Goal: Book appointment/travel/reservation

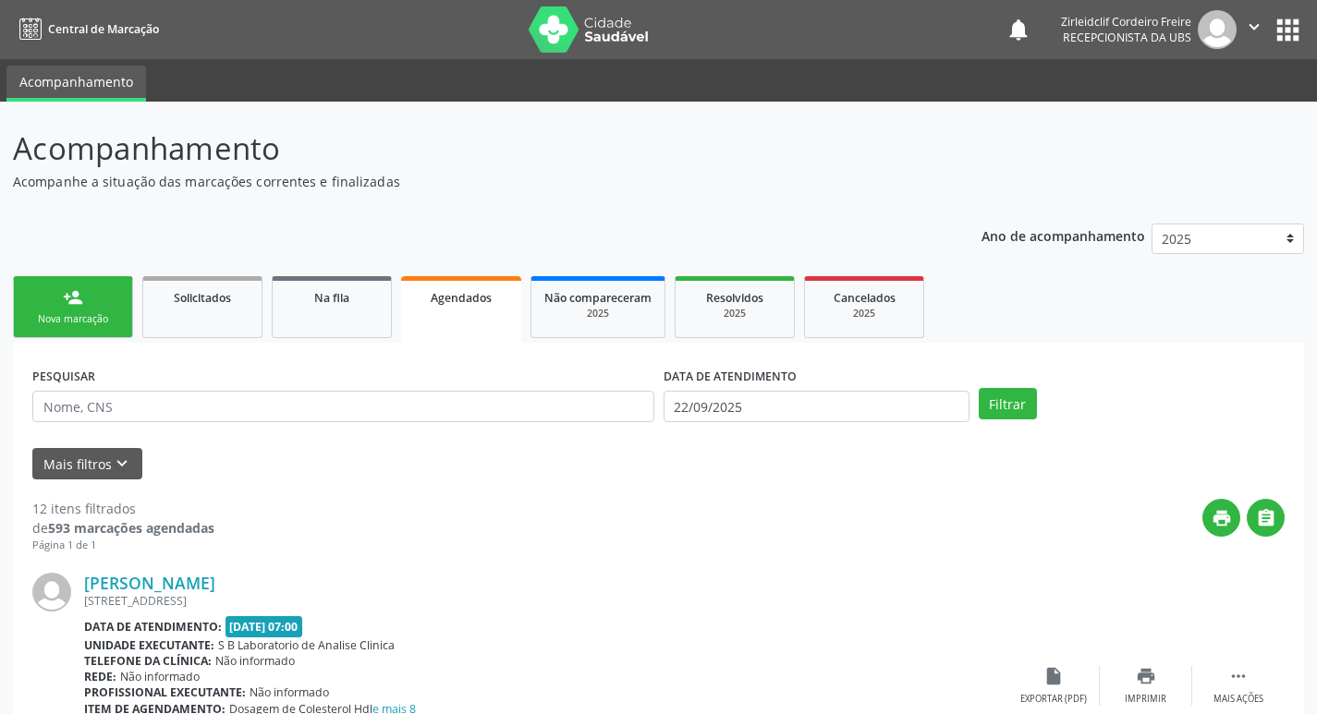
click at [108, 309] on link "person_add Nova marcação" at bounding box center [73, 307] width 120 height 62
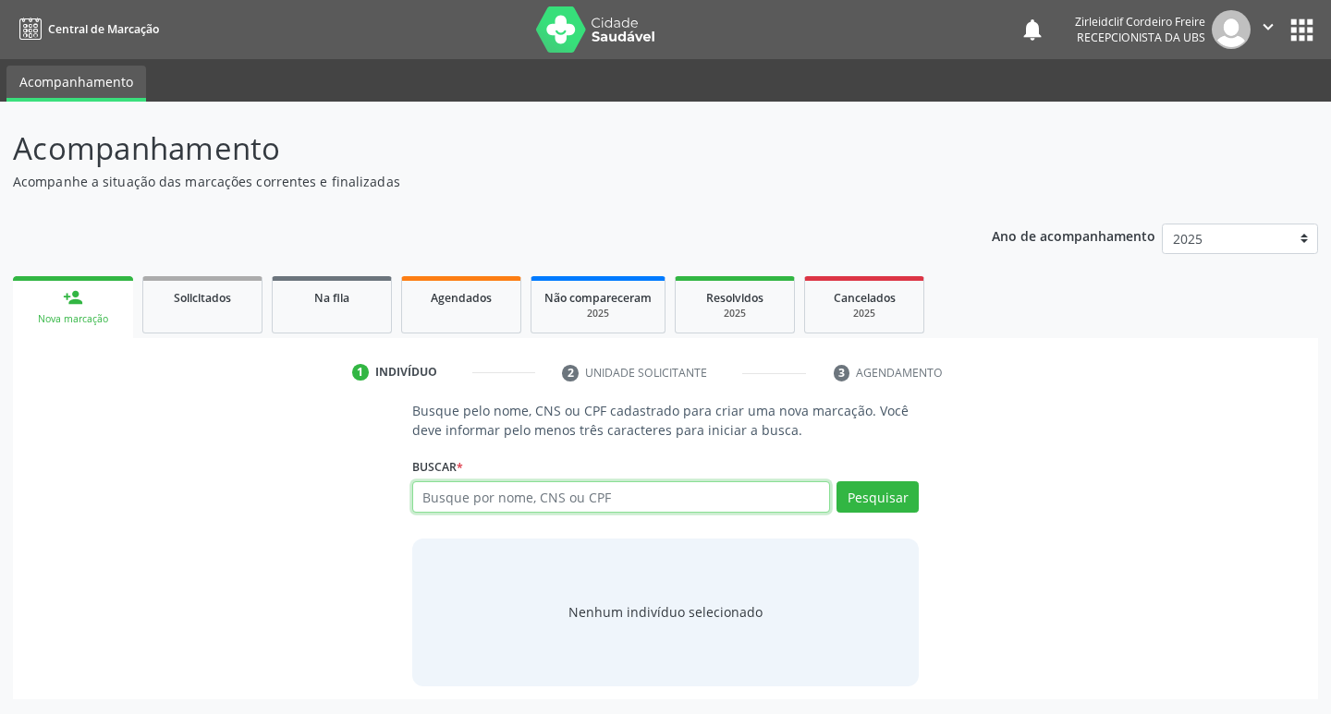
click at [491, 498] on input "text" at bounding box center [621, 497] width 419 height 31
click at [446, 498] on input "[PERSON_NAME]" at bounding box center [621, 497] width 419 height 31
click at [860, 503] on button "Pesquisar" at bounding box center [877, 497] width 82 height 31
click at [591, 498] on input "[PERSON_NAME]" at bounding box center [621, 497] width 419 height 31
type input "[PERSON_NAME]"
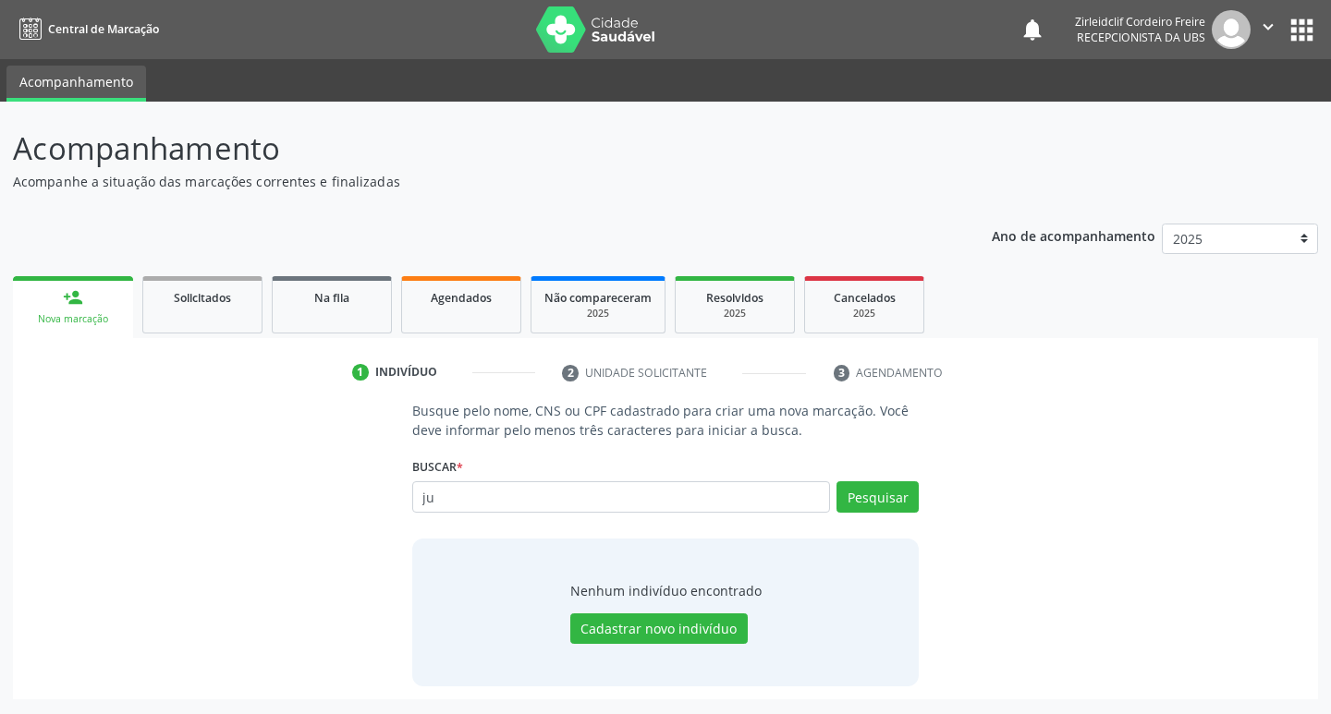
type input "j"
type input "[DATE]"
click at [896, 505] on button "Pesquisar" at bounding box center [877, 497] width 82 height 31
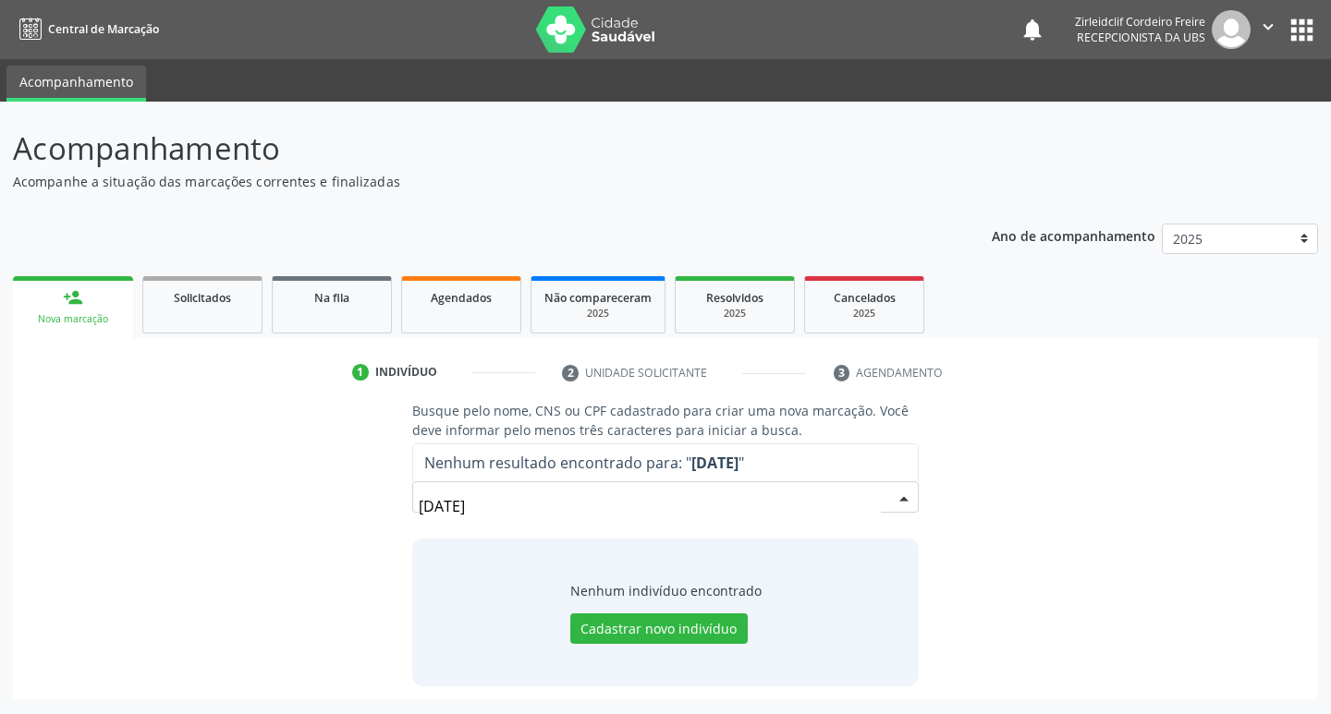
click at [515, 501] on input "[DATE]" at bounding box center [650, 506] width 463 height 37
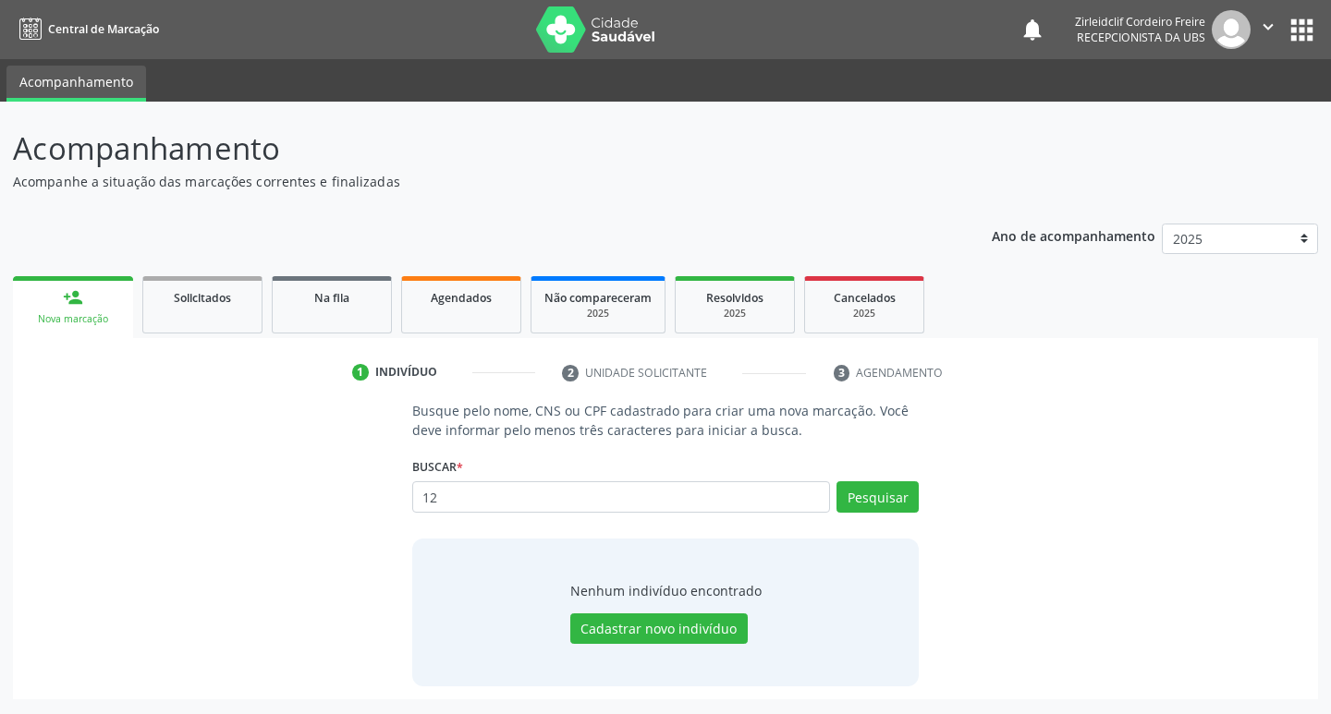
type input "1"
click at [872, 506] on button "Pesquisar" at bounding box center [877, 497] width 82 height 31
click at [557, 494] on input "16224461792018" at bounding box center [621, 497] width 419 height 31
type input "1"
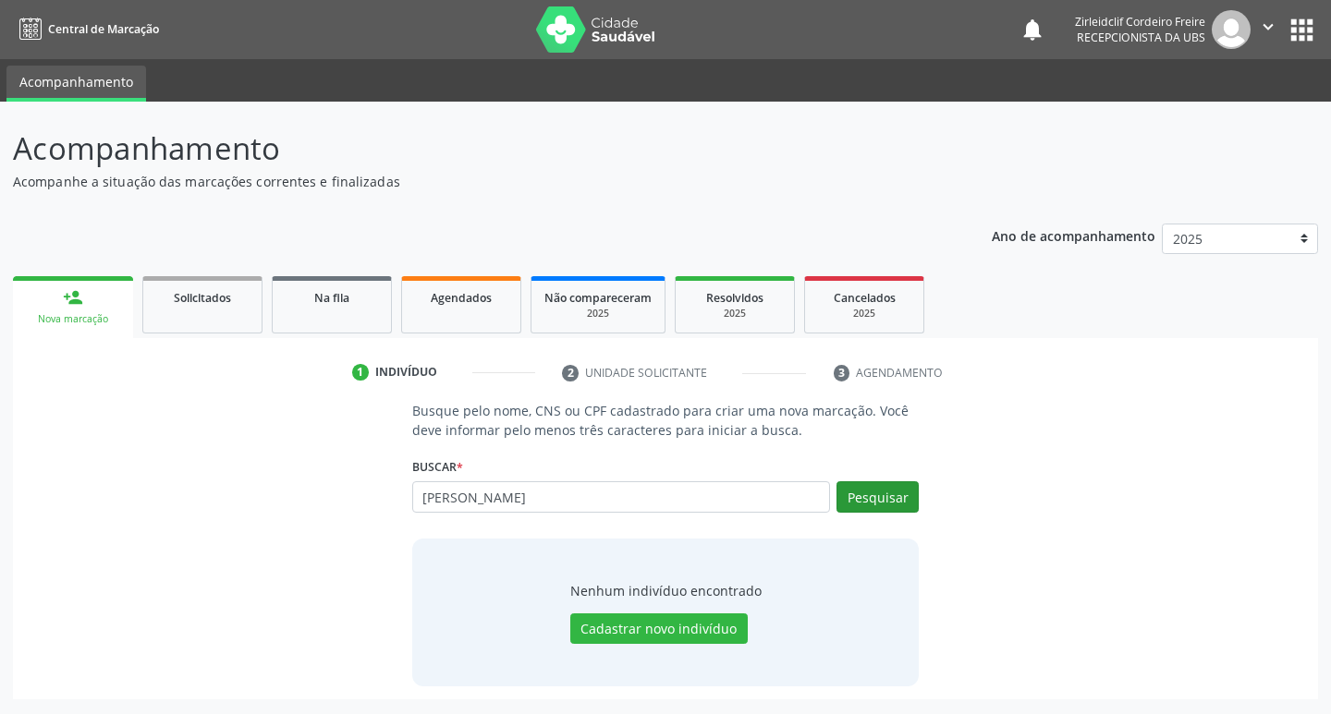
type input "[PERSON_NAME]"
click at [909, 498] on button "Pesquisar" at bounding box center [877, 497] width 82 height 31
type input "[PERSON_NAME]"
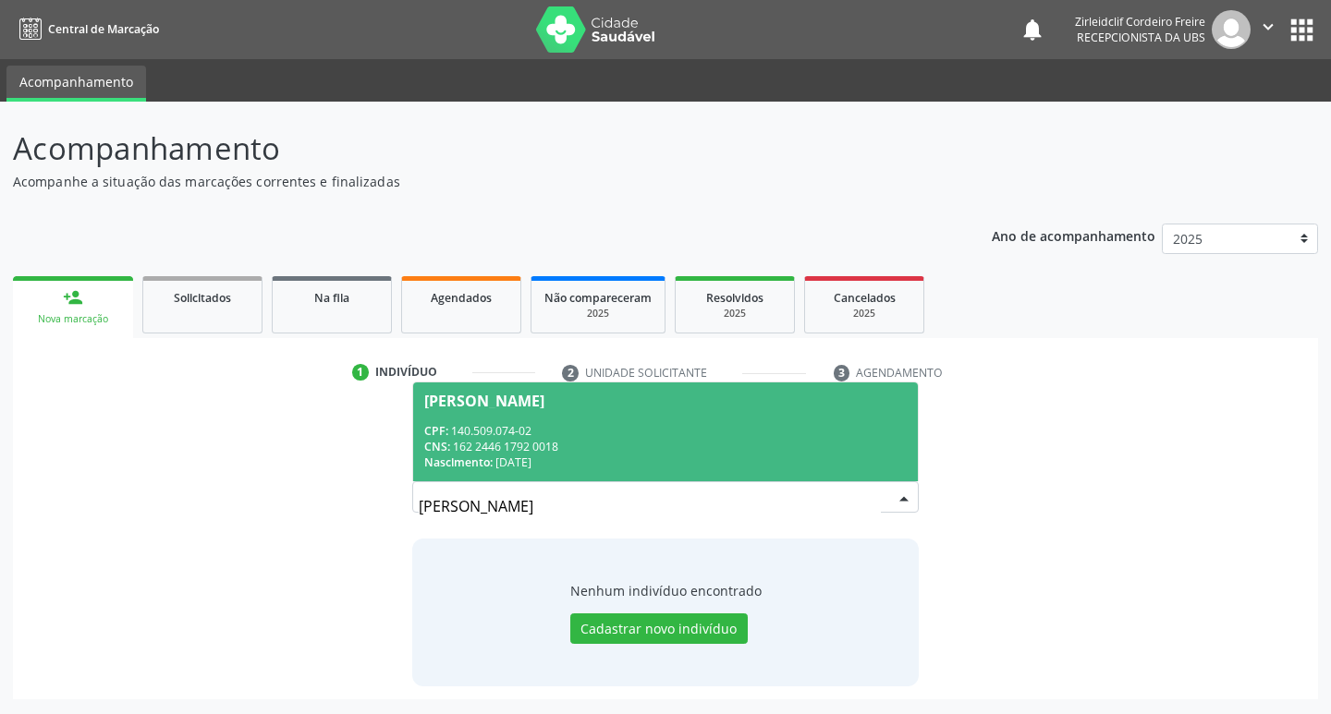
click at [664, 459] on div "Nascimento: [DATE]" at bounding box center [665, 463] width 483 height 16
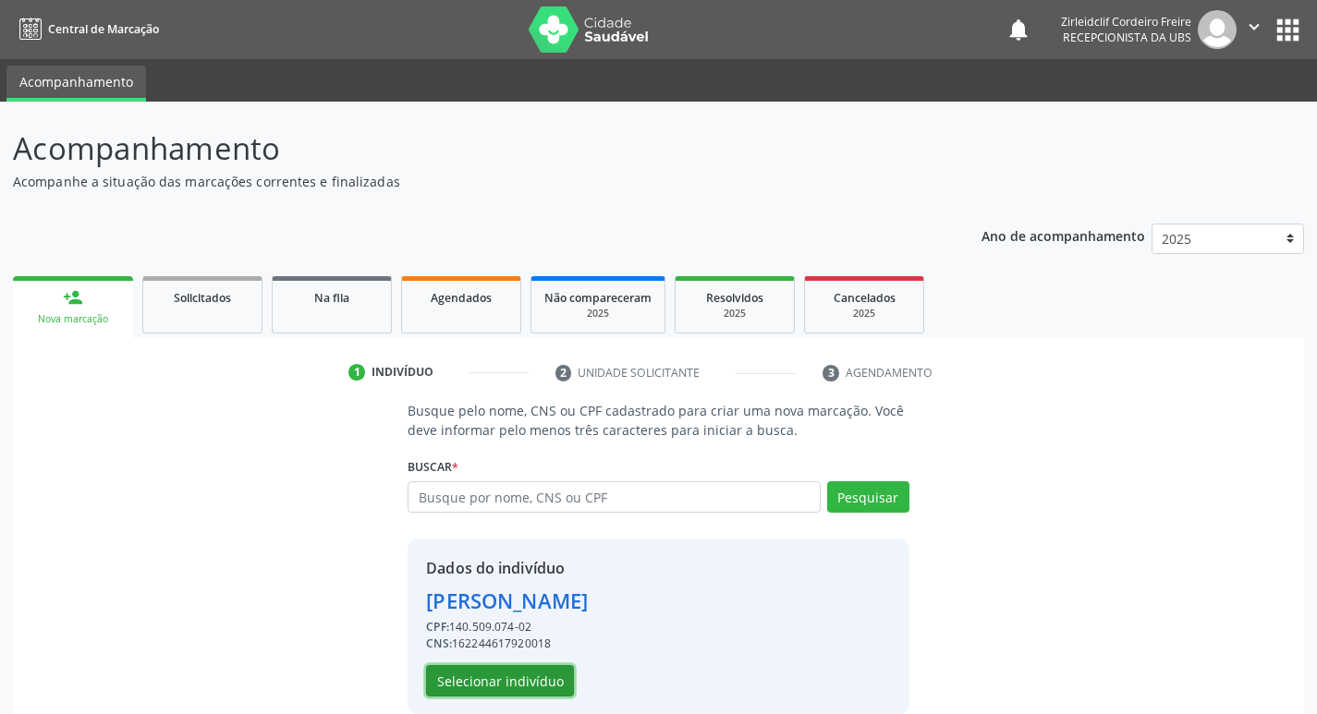
click at [503, 687] on button "Selecionar indivíduo" at bounding box center [500, 680] width 148 height 31
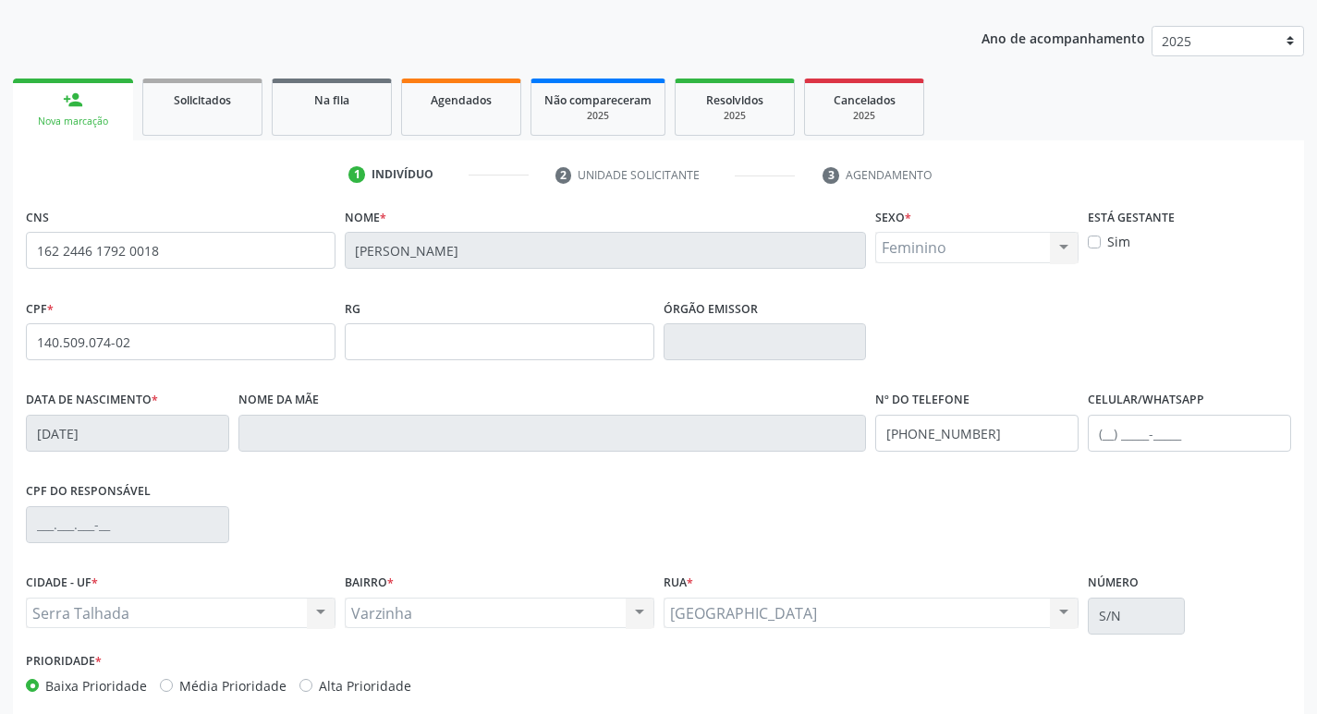
scroll to position [277, 0]
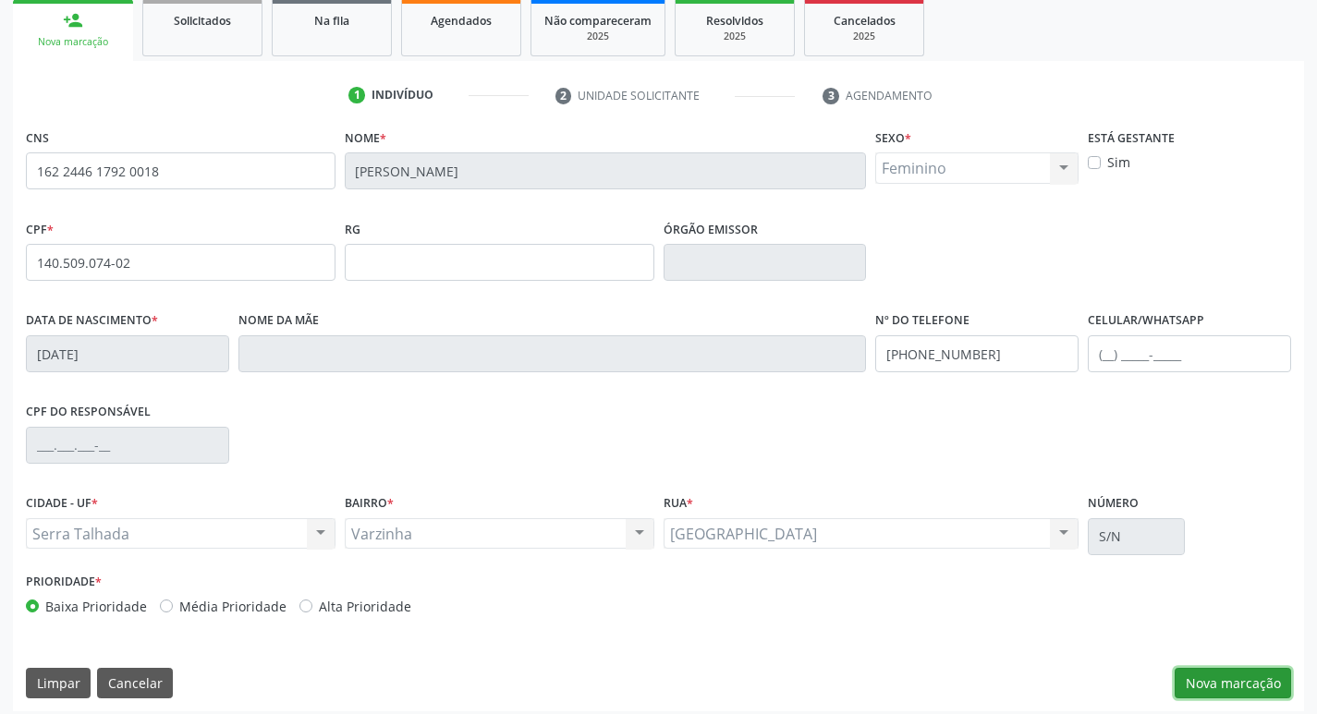
click at [1233, 689] on button "Nova marcação" at bounding box center [1233, 683] width 116 height 31
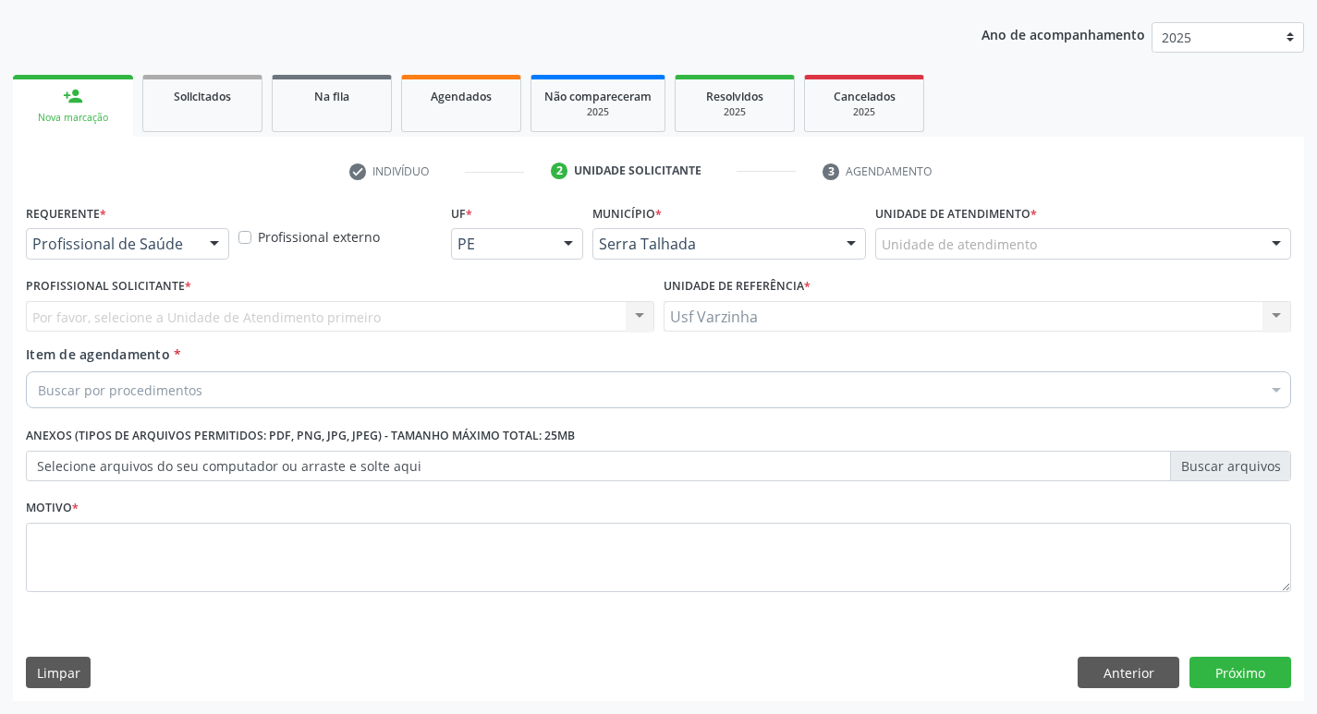
scroll to position [201, 0]
click at [218, 247] on div at bounding box center [215, 244] width 28 height 31
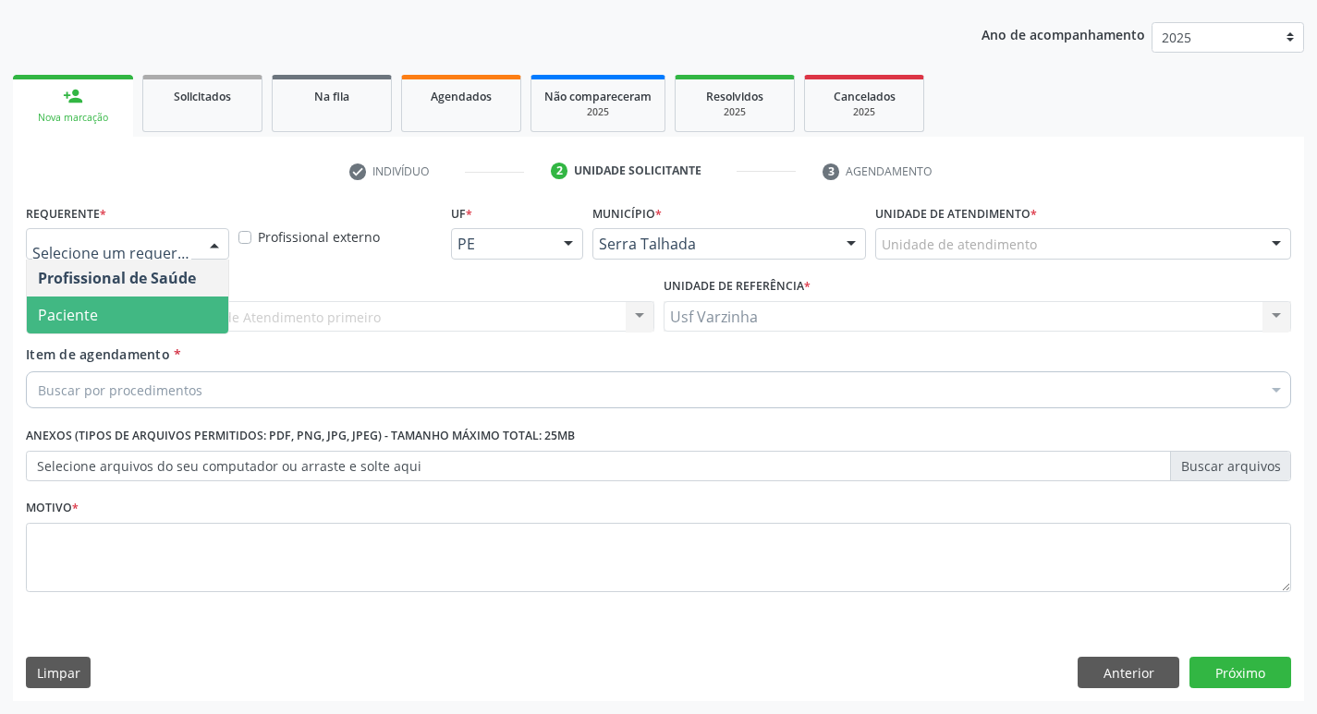
click at [177, 320] on span "Paciente" at bounding box center [127, 315] width 201 height 37
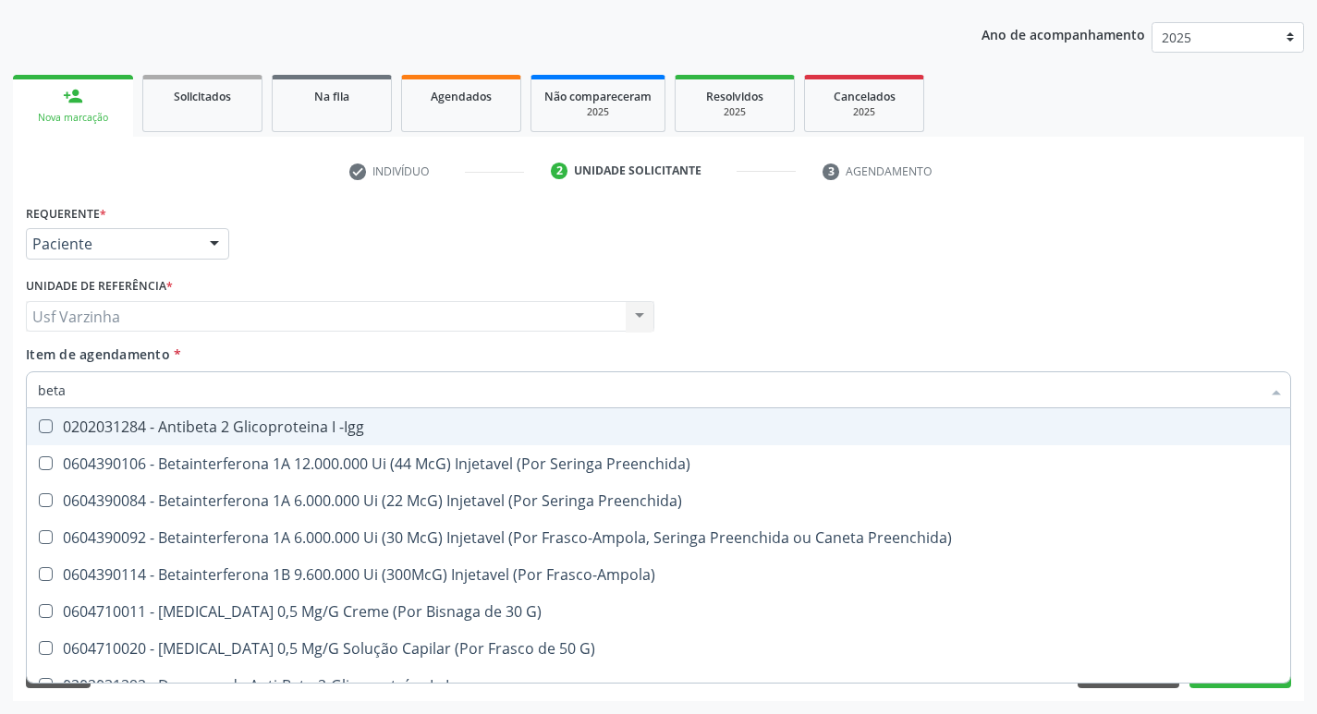
type input "beta h"
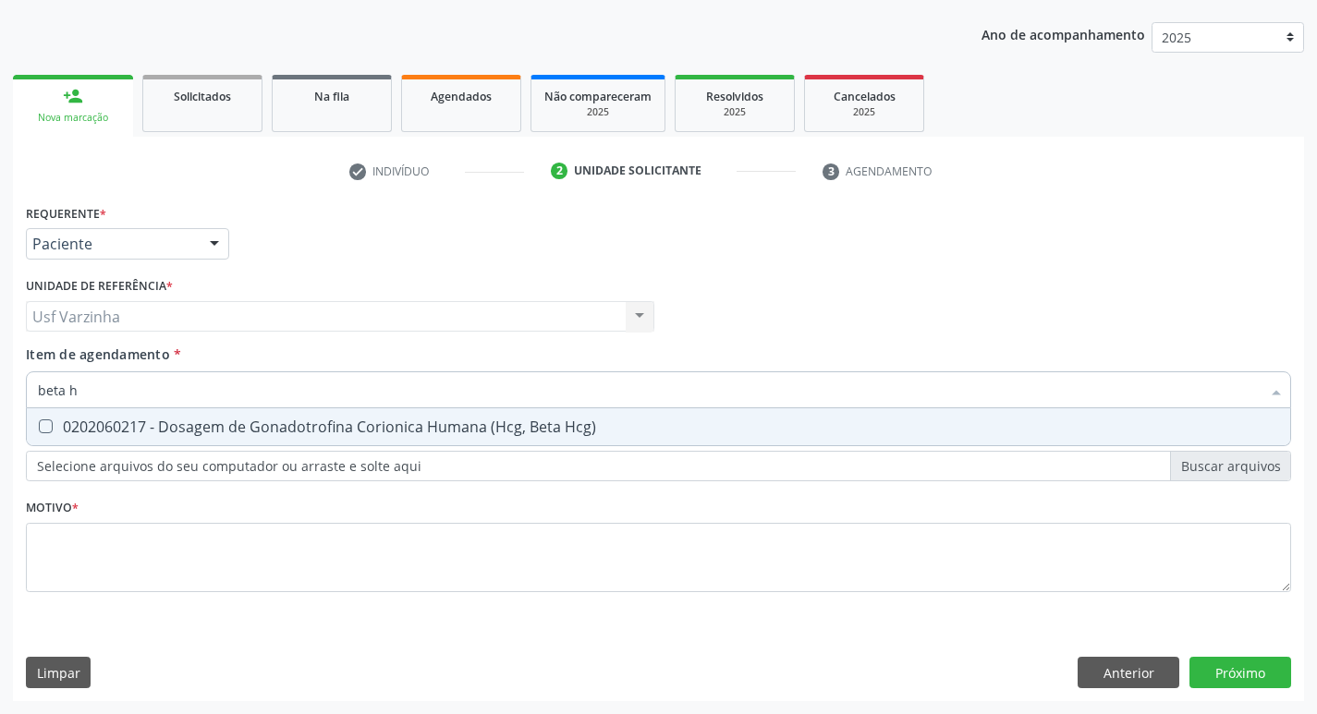
click at [130, 437] on span "0202060217 - Dosagem de Gonadotrofina Corionica Humana (Hcg, Beta Hcg)" at bounding box center [658, 427] width 1263 height 37
checkbox Hcg\) "true"
click at [109, 397] on input "beta h" at bounding box center [649, 390] width 1223 height 37
type input "beta"
checkbox Hcg\) "false"
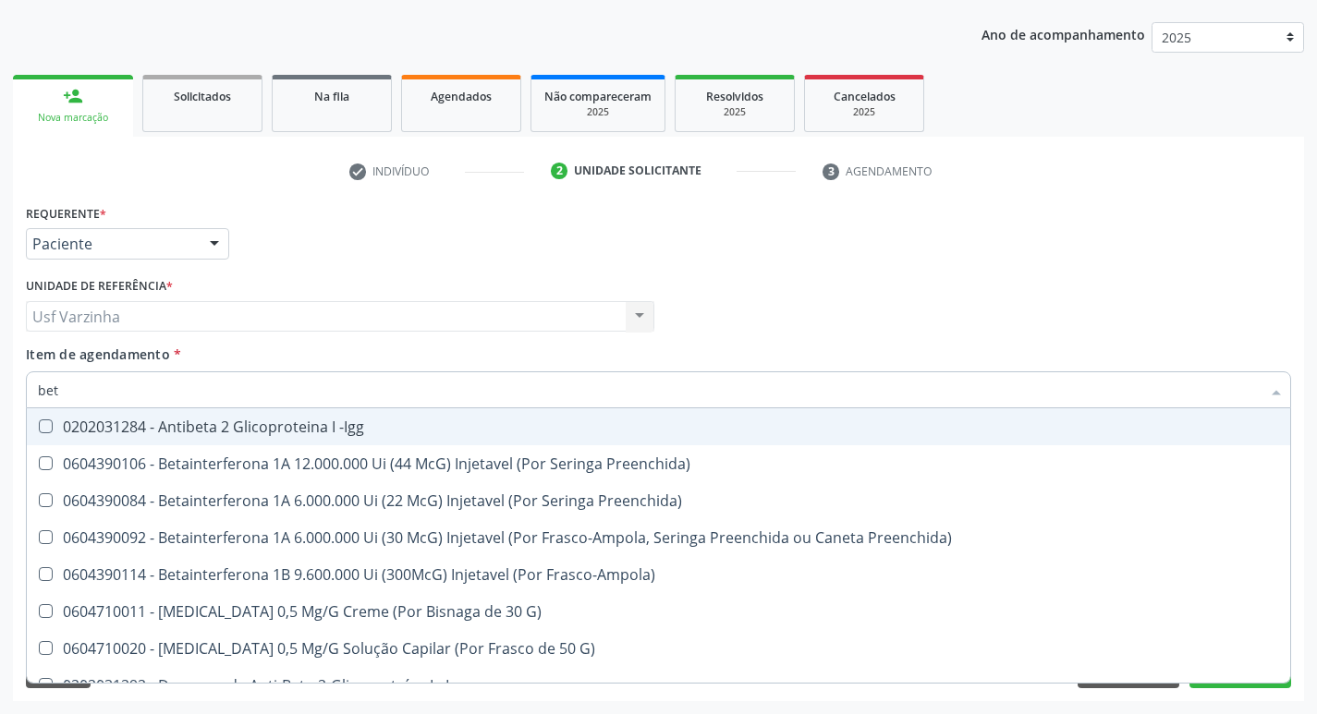
type input "be"
checkbox Hcg\) "false"
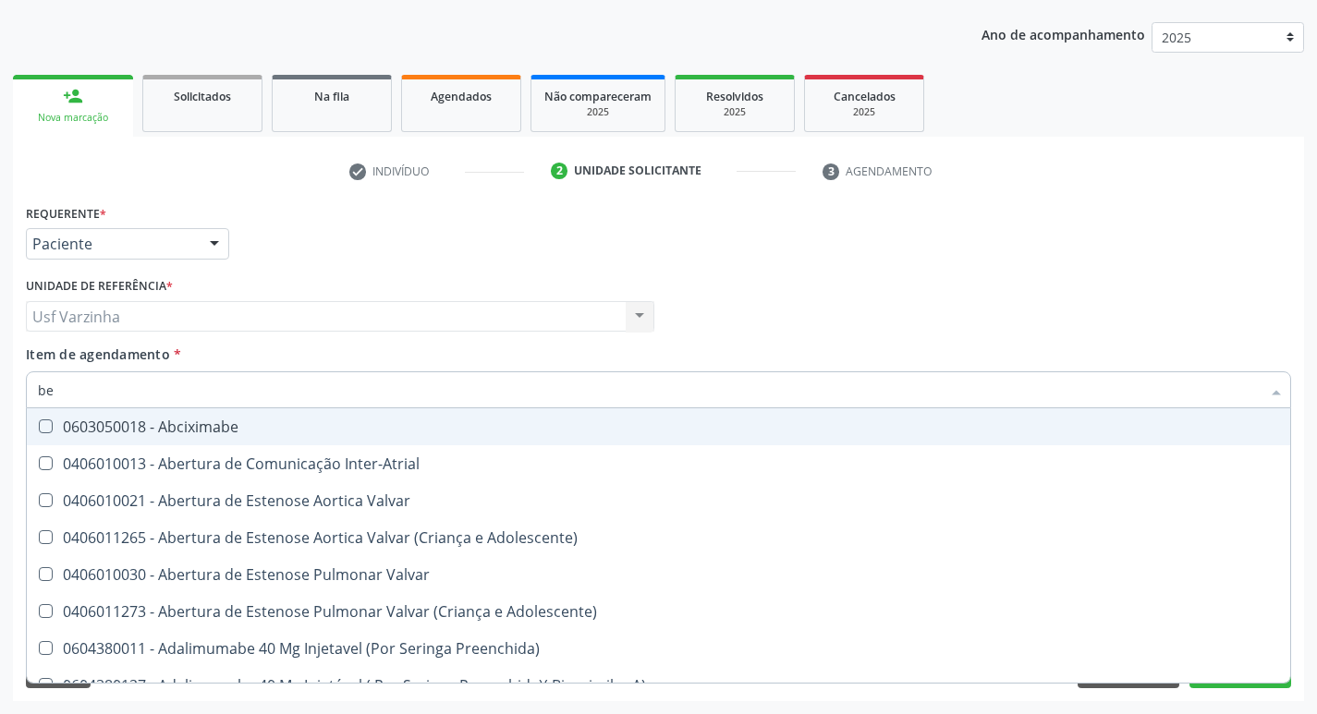
type input "b"
checkbox Hcg\) "false"
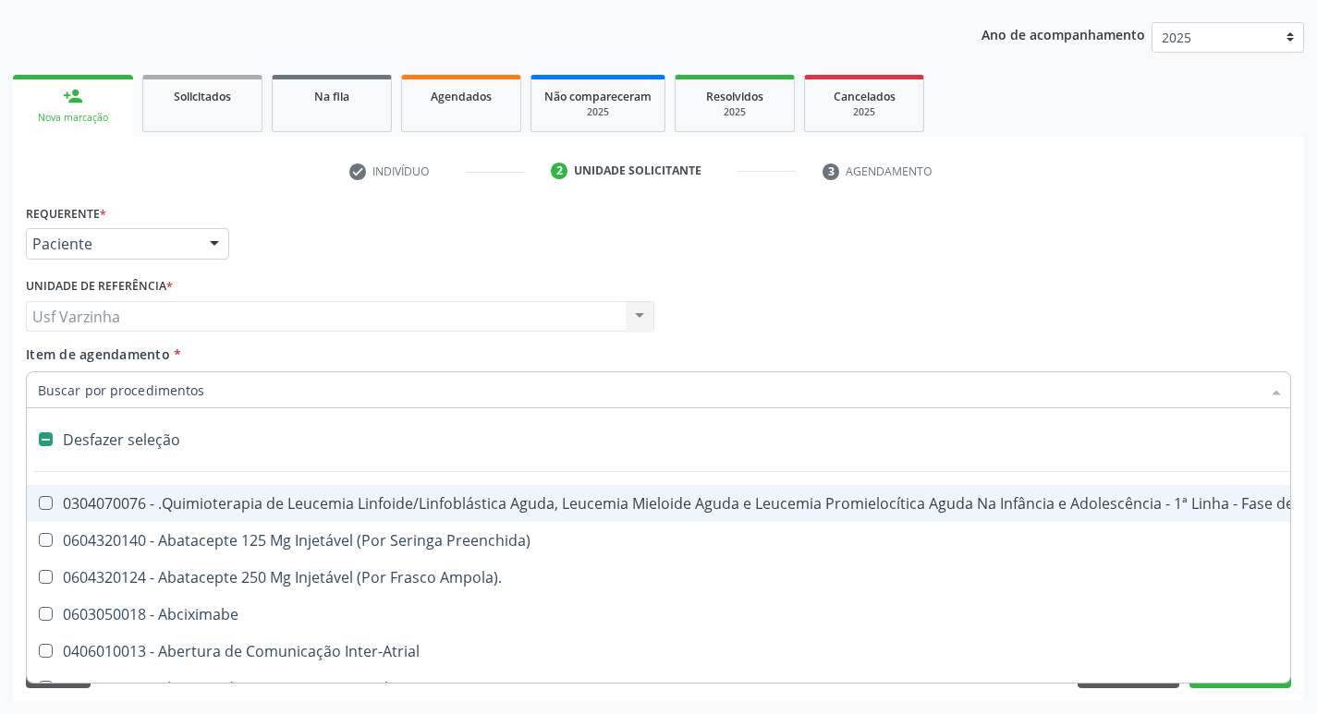
checkbox Lineares "false"
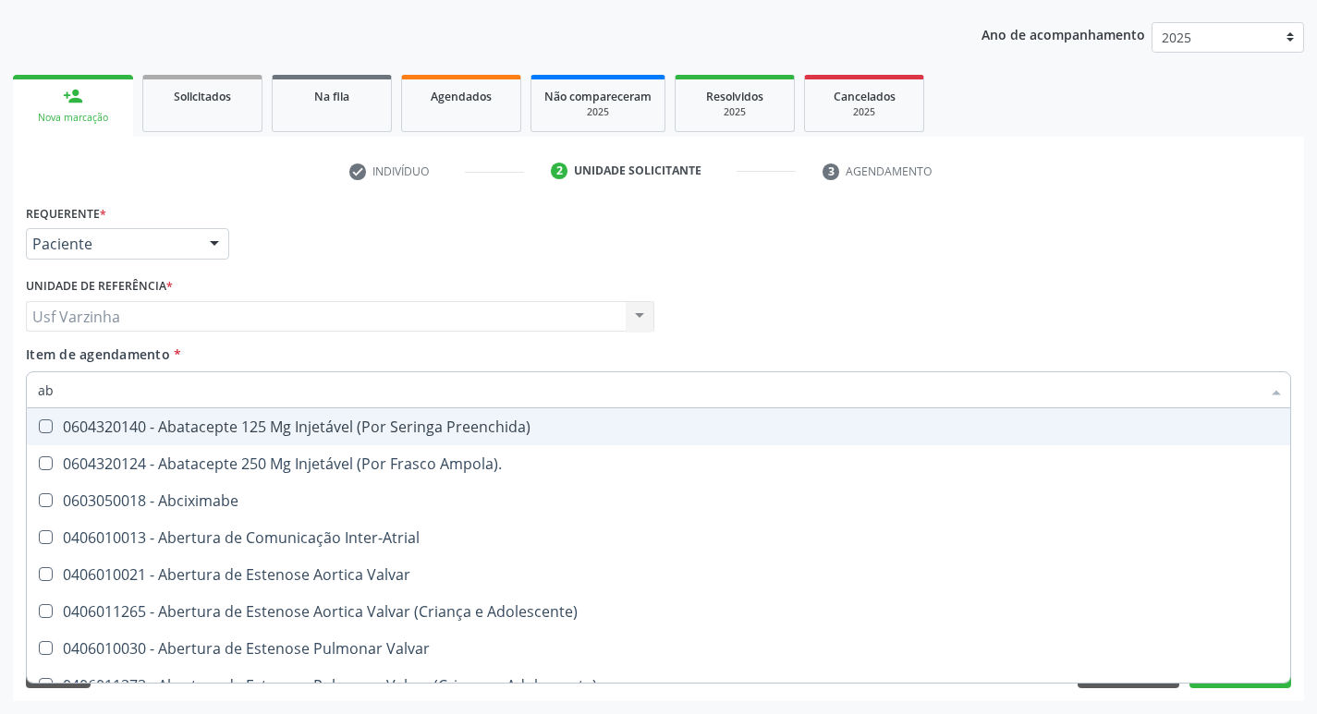
type input "abo"
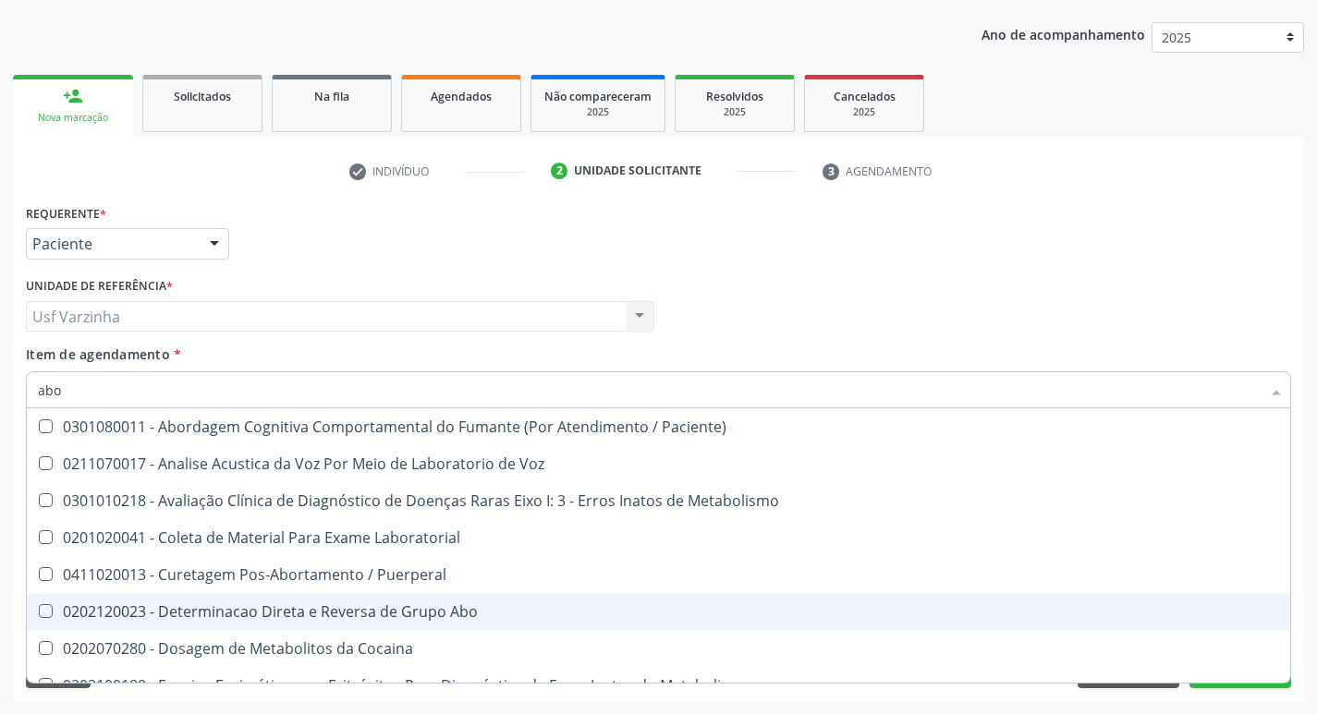
click at [297, 613] on div "0202120023 - Determinacao Direta e Reversa de Grupo Abo" at bounding box center [745, 611] width 1414 height 15
checkbox Abo "true"
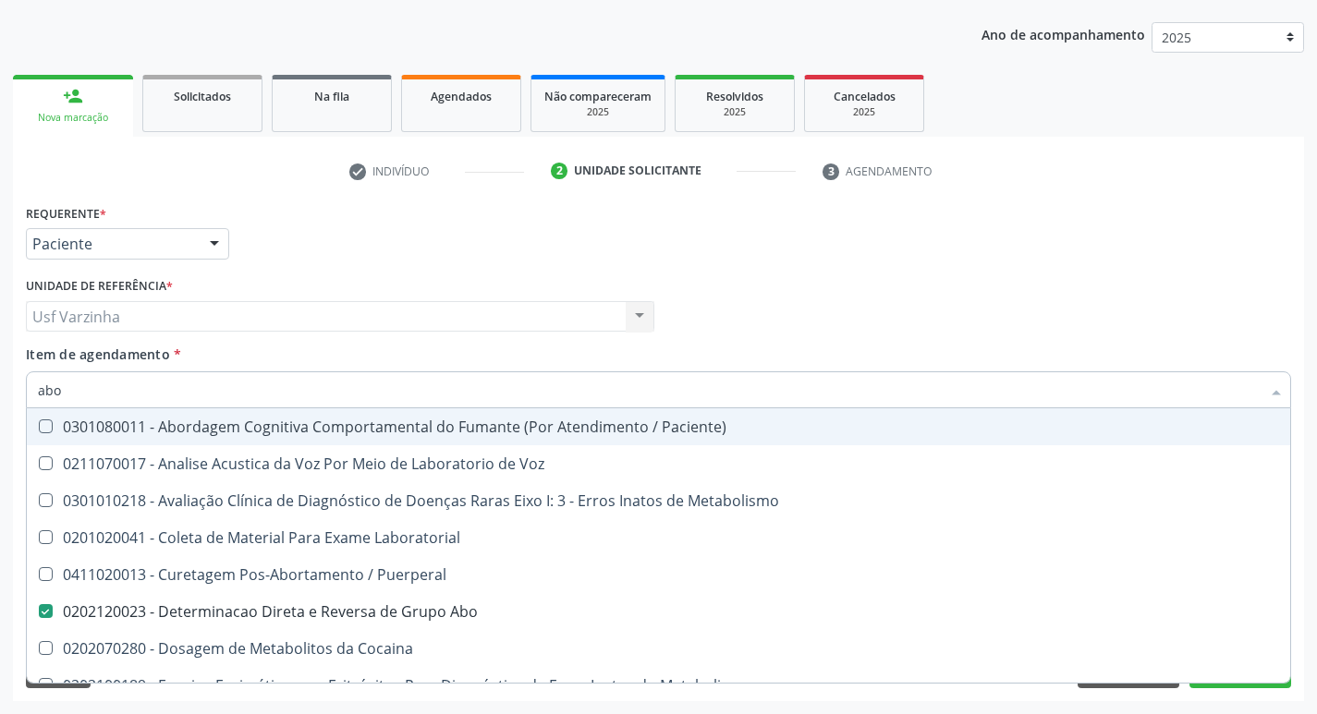
click at [85, 390] on input "abo" at bounding box center [649, 390] width 1223 height 37
type input "ab"
checkbox Abo "false"
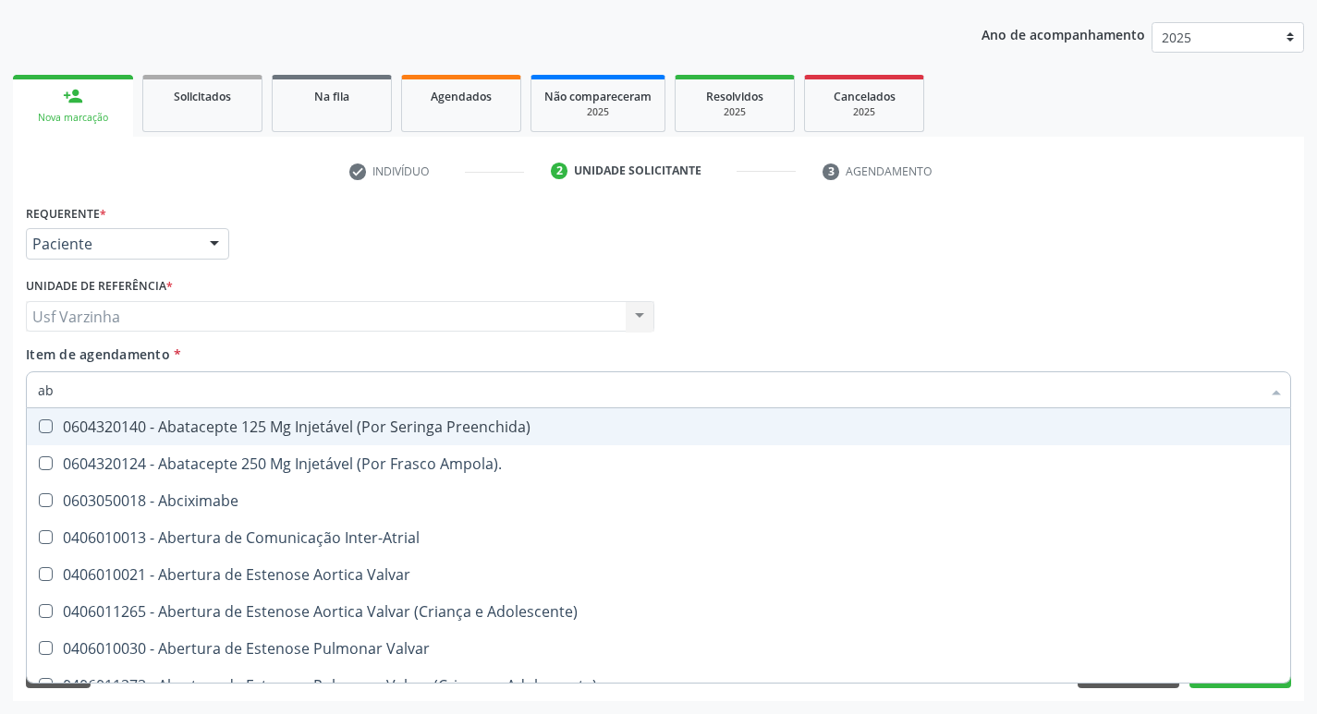
type input "a"
checkbox Abo "false"
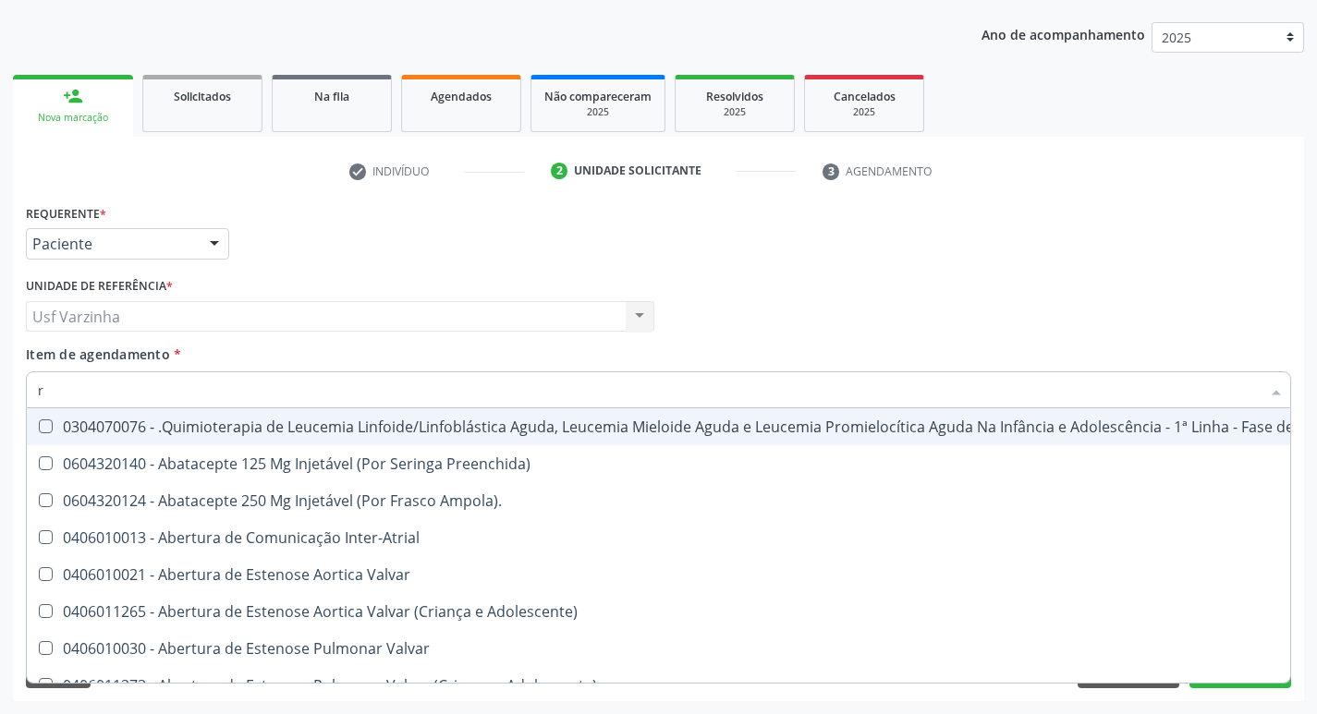
type input "rh"
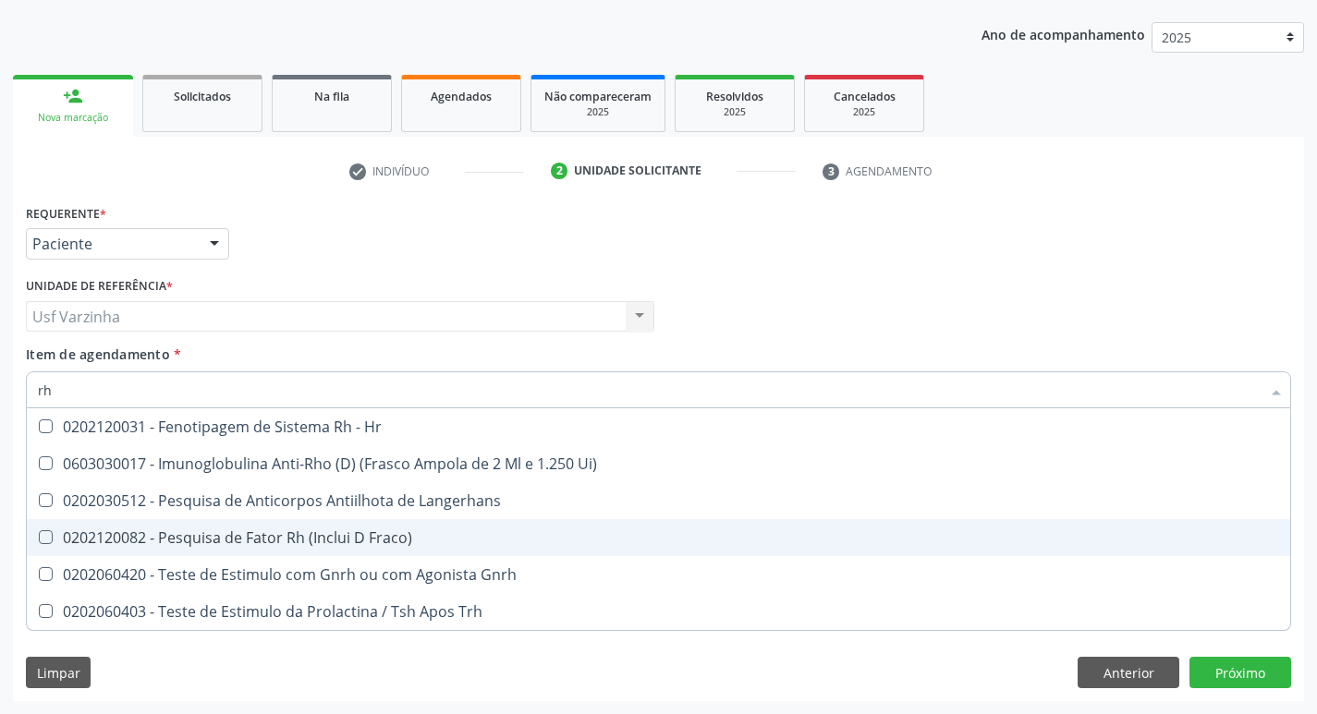
click at [363, 543] on div "0202120082 - Pesquisa de Fator Rh (Inclui D Fraco)" at bounding box center [658, 538] width 1241 height 15
checkbox Fraco\) "true"
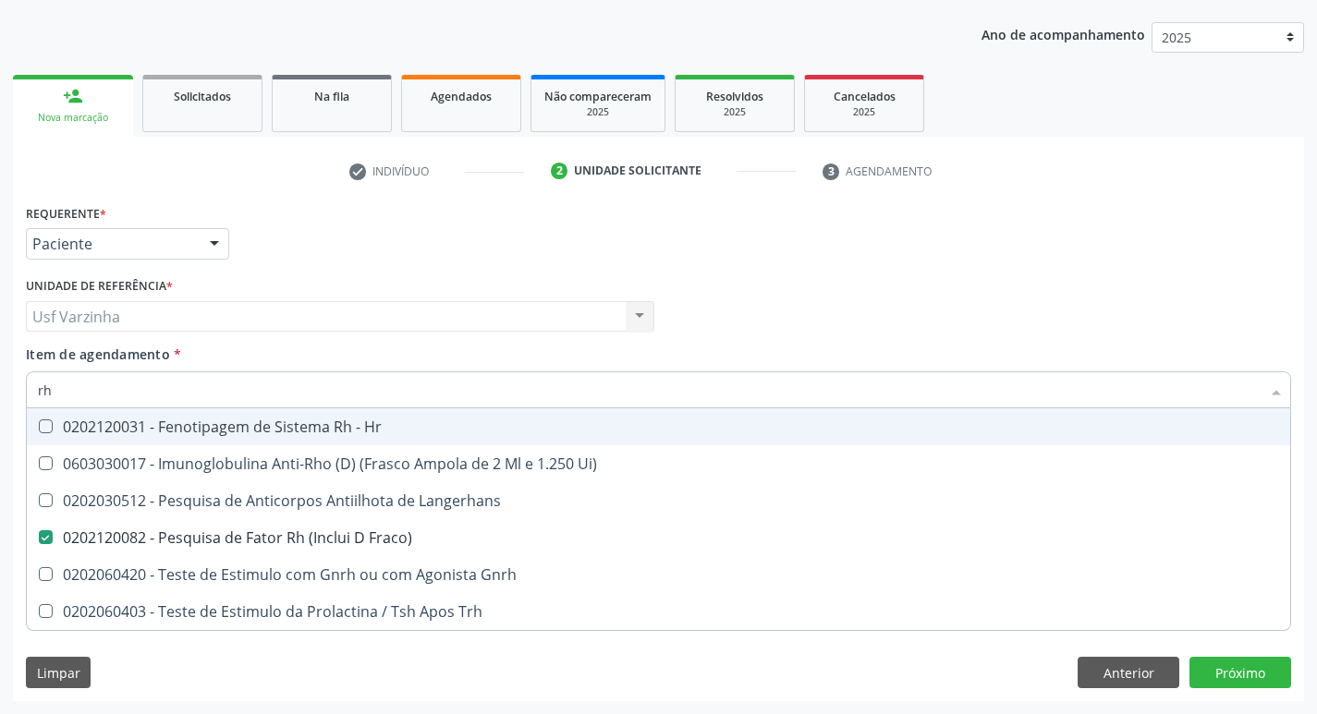
click at [81, 396] on input "rh" at bounding box center [649, 390] width 1223 height 37
type input "r"
checkbox Fraco\) "false"
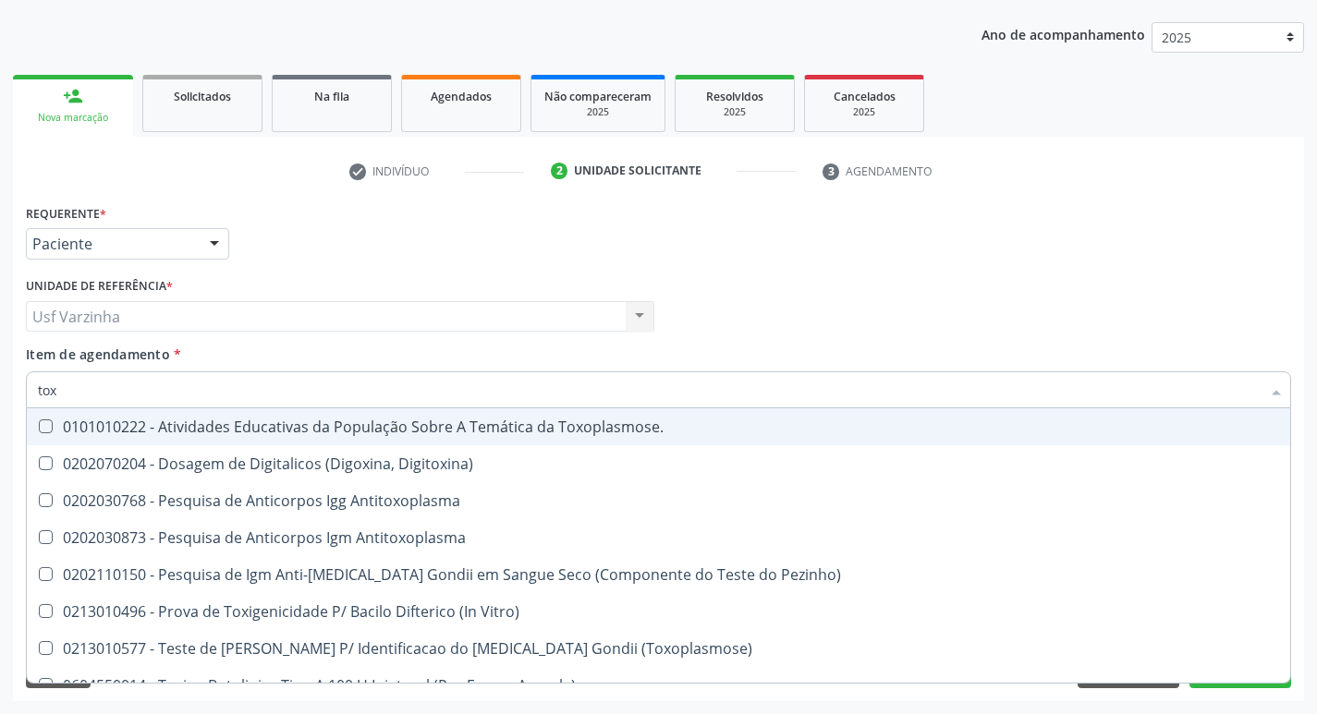
type input "toxo"
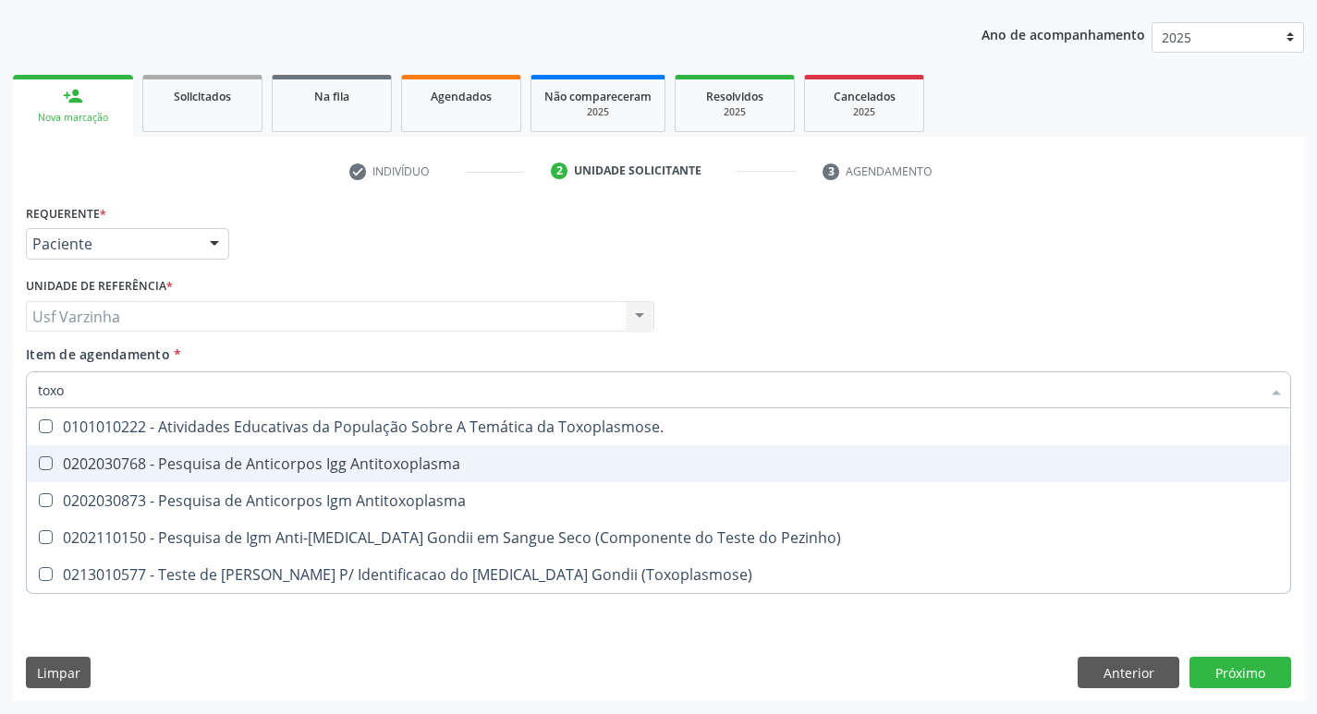
drag, startPoint x: 285, startPoint y: 463, endPoint x: 281, endPoint y: 503, distance: 39.9
click at [285, 464] on div "0202030768 - Pesquisa de Anticorpos Igg Antitoxoplasma" at bounding box center [658, 464] width 1241 height 15
checkbox Antitoxoplasma "true"
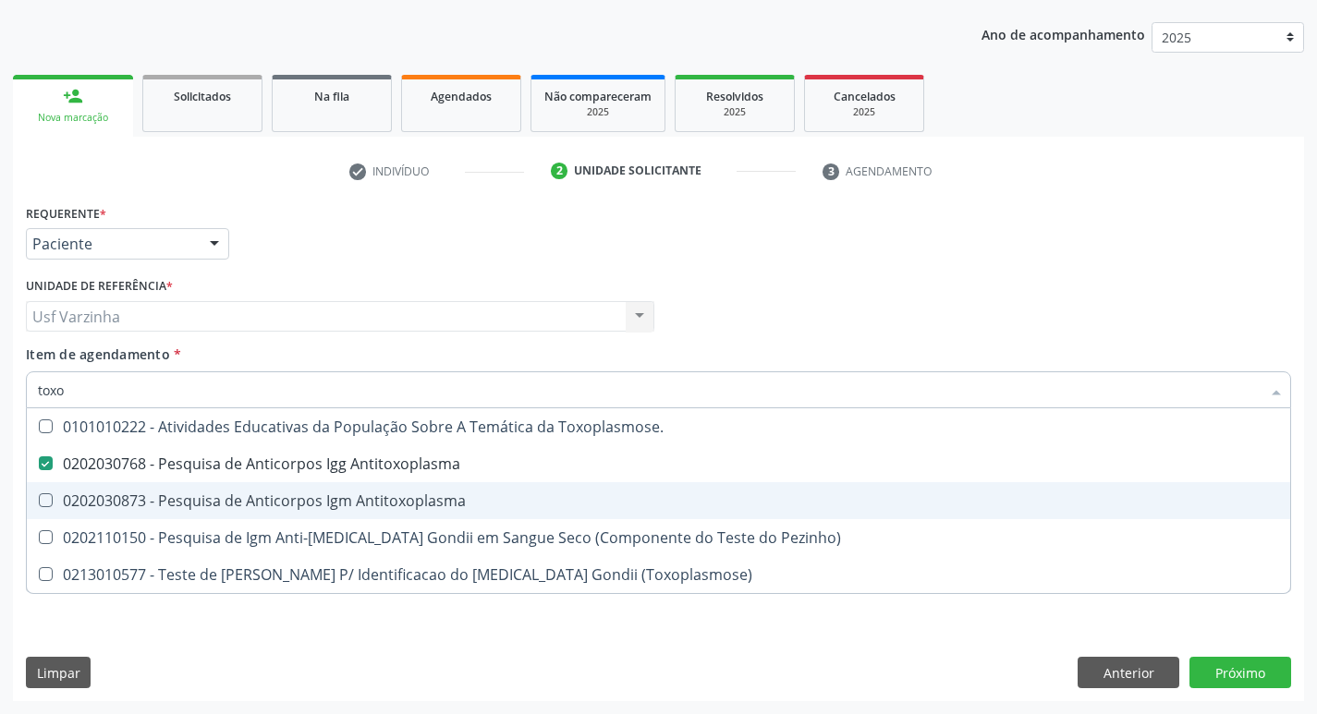
drag, startPoint x: 281, startPoint y: 503, endPoint x: 216, endPoint y: 477, distance: 69.7
click at [280, 501] on div "0202030873 - Pesquisa de Anticorpos Igm Antitoxoplasma" at bounding box center [658, 501] width 1241 height 15
checkbox Antitoxoplasma "true"
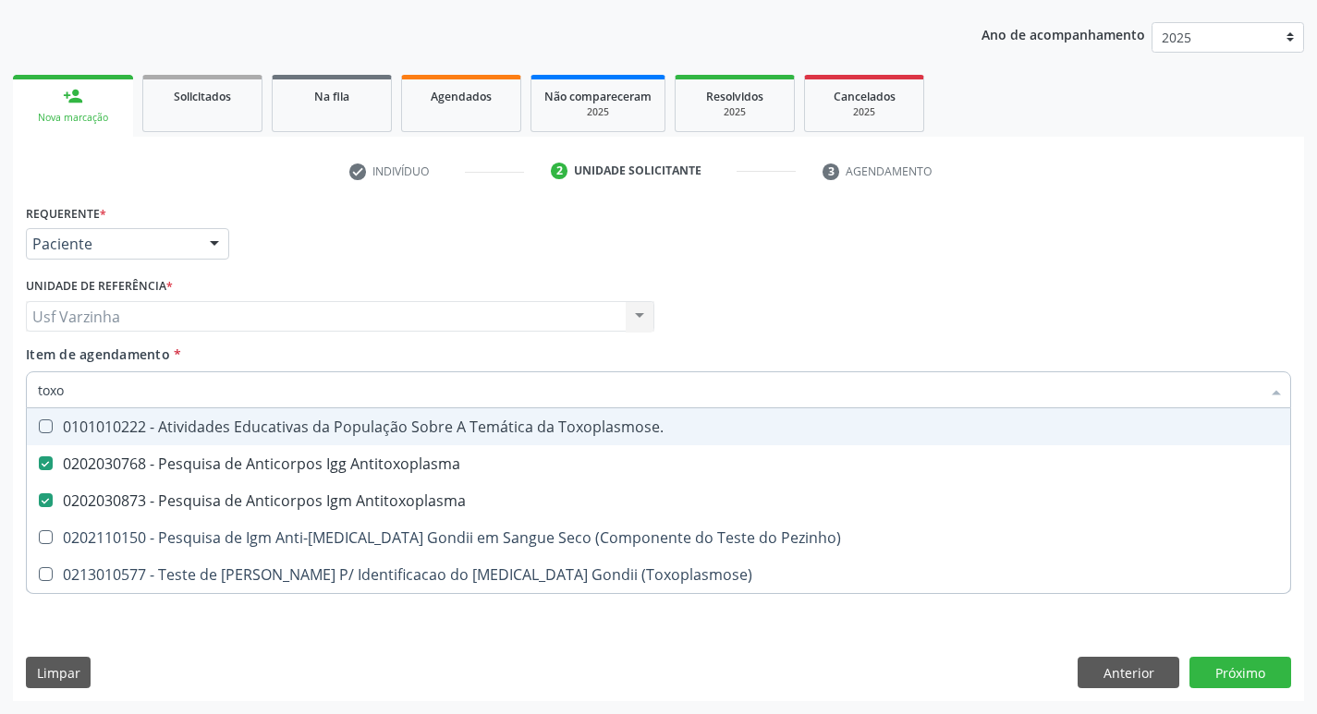
click at [92, 388] on input "toxo" at bounding box center [649, 390] width 1223 height 37
type input "tox"
checkbox Antitoxoplasma "false"
checkbox Pezinho\) "true"
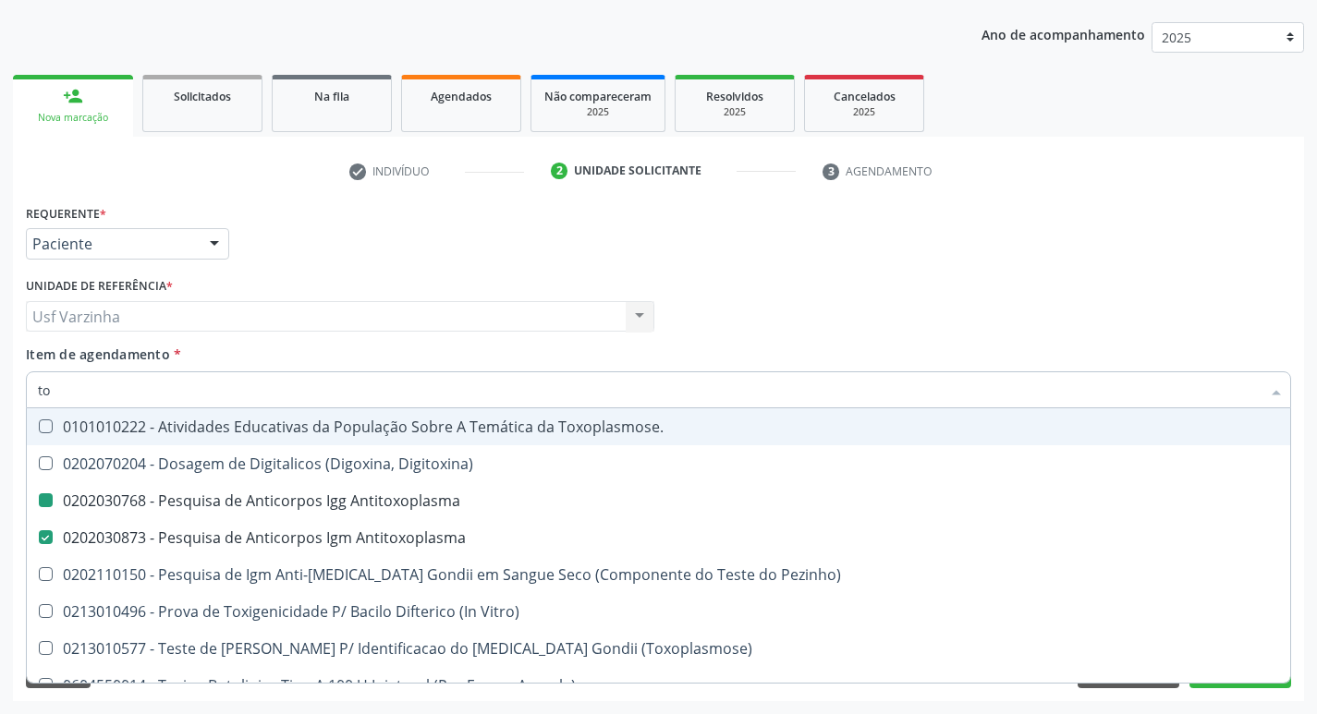
type input "t"
checkbox Antitoxoplasma "false"
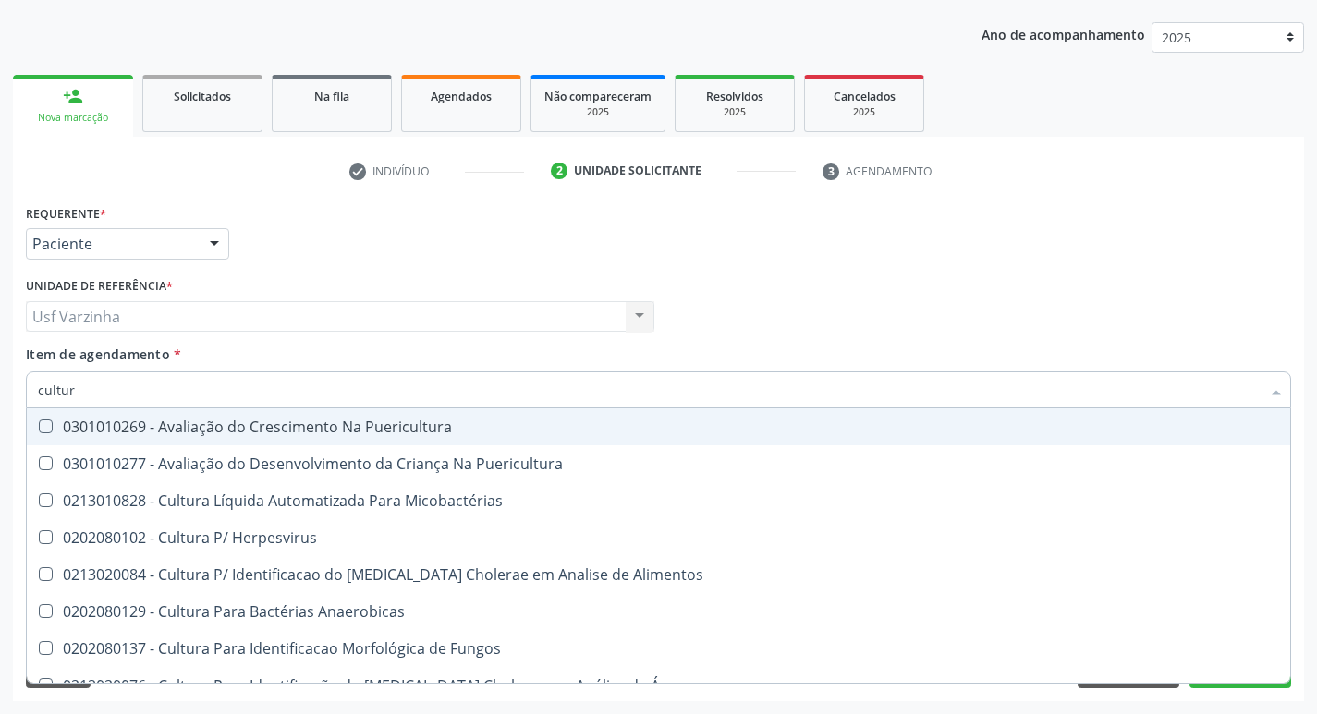
type input "cultura"
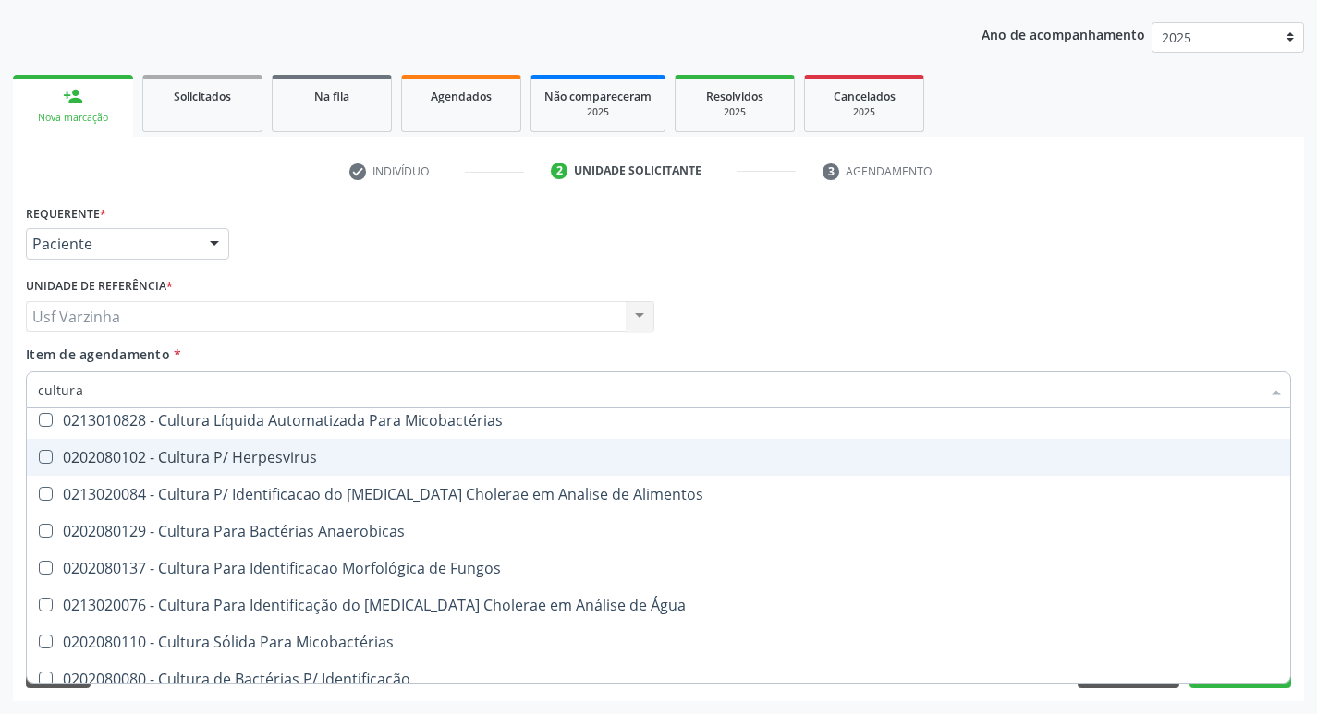
scroll to position [185, 0]
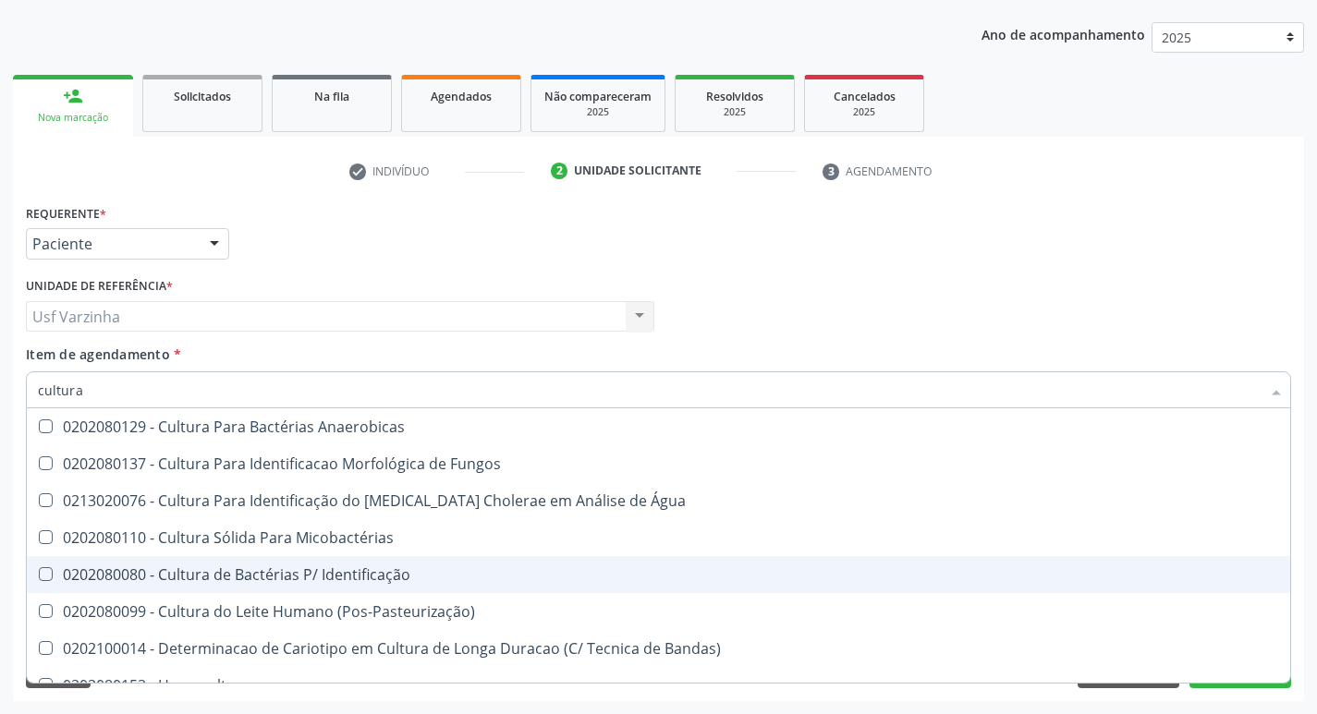
click at [256, 582] on div "0202080080 - Cultura de Bactérias P/ Identificação" at bounding box center [658, 574] width 1241 height 15
checkbox Identificação "true"
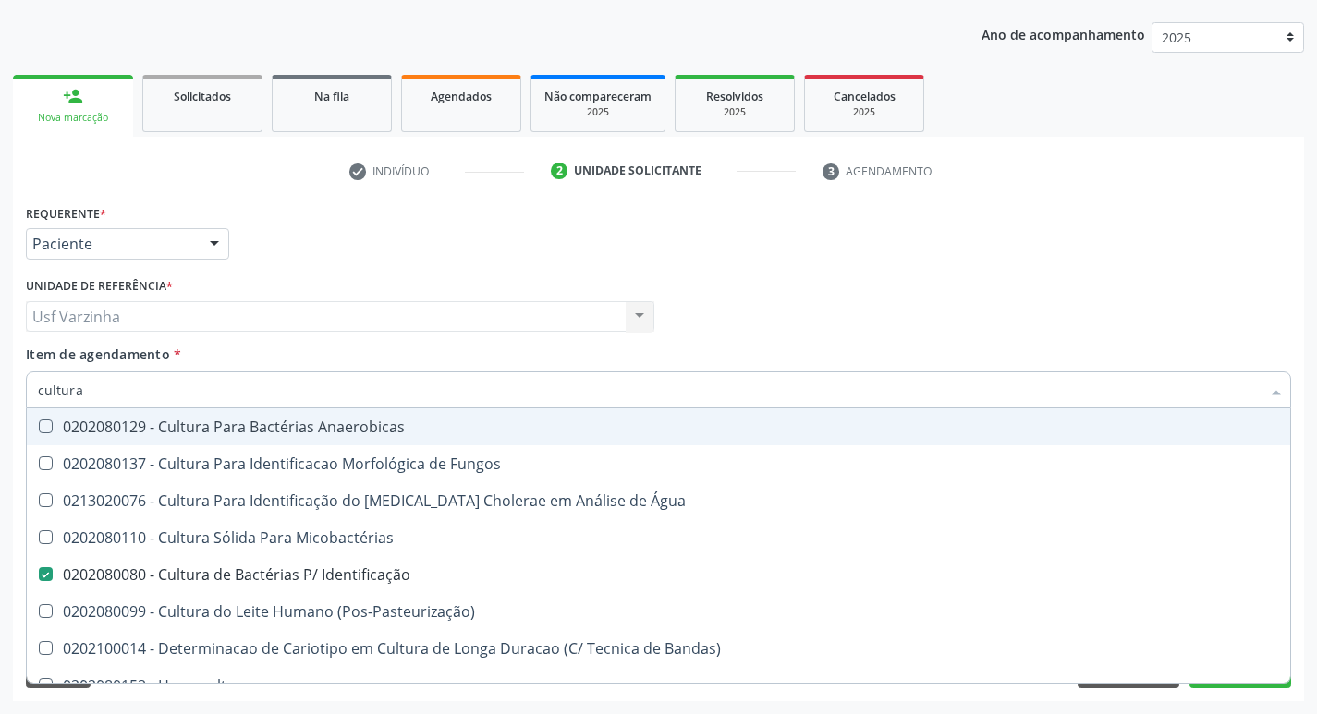
click at [106, 392] on input "cultura" at bounding box center [649, 390] width 1223 height 37
type input "c"
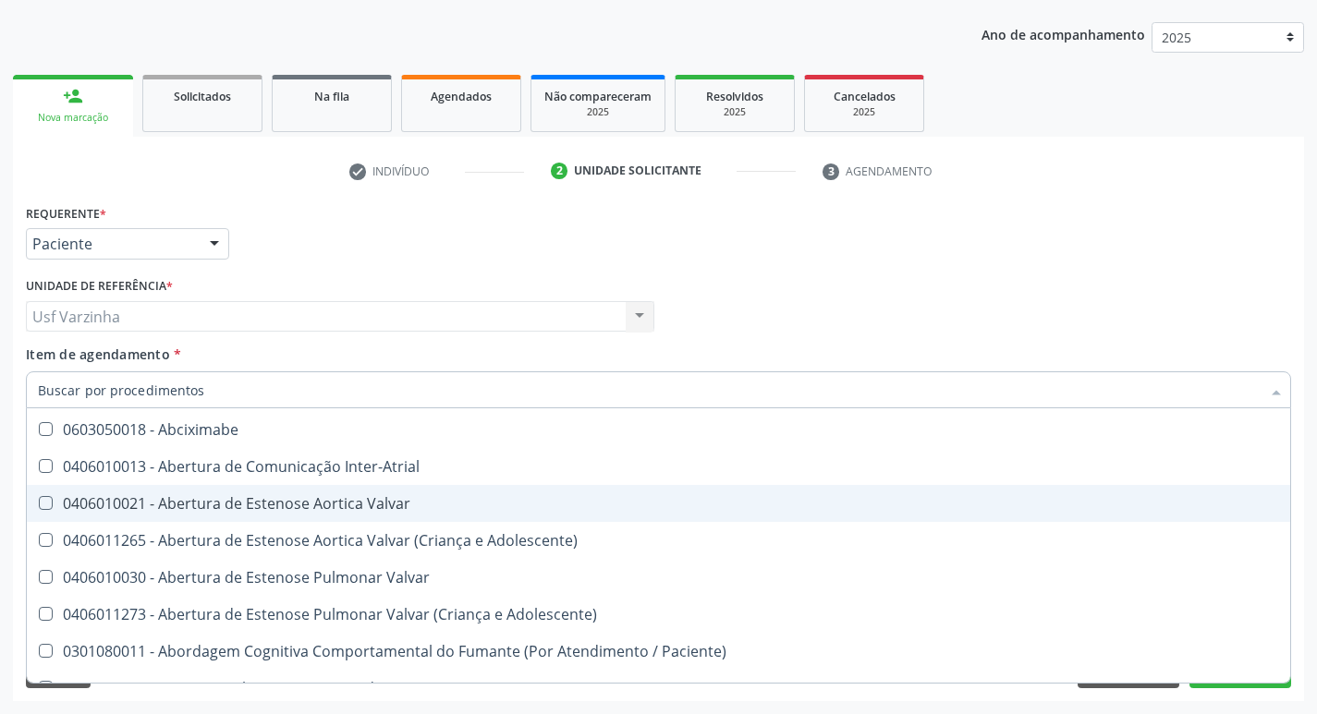
checkbox Paciente\) "false"
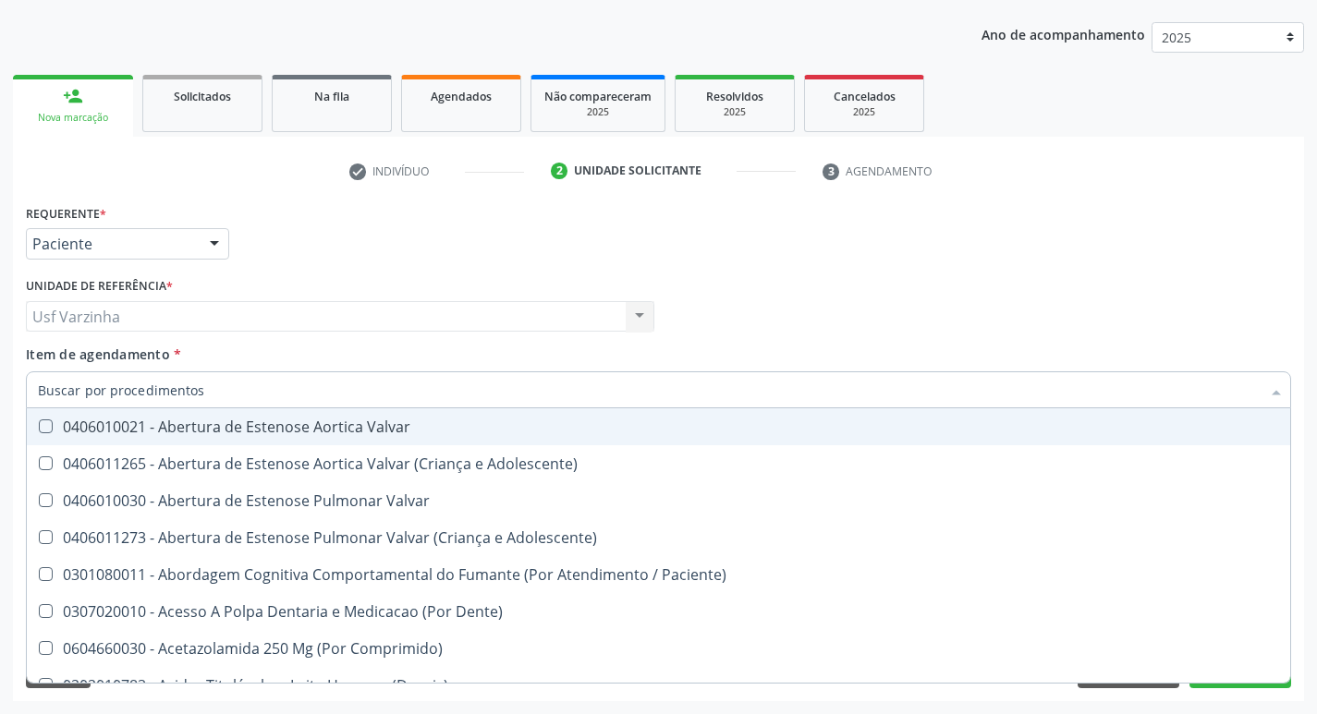
type input "u"
checkbox Implantavel "true"
checkbox Capsula\) "true"
checkbox Comprimido\) "true"
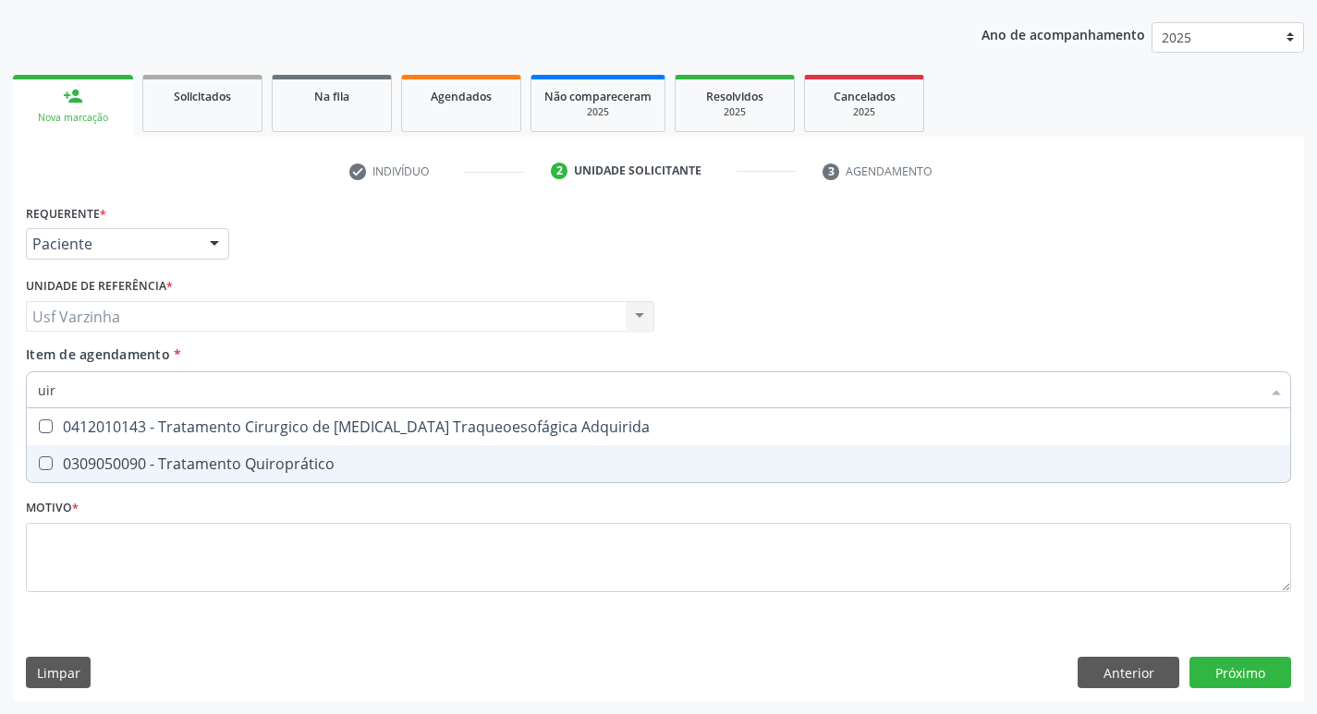
scroll to position [0, 0]
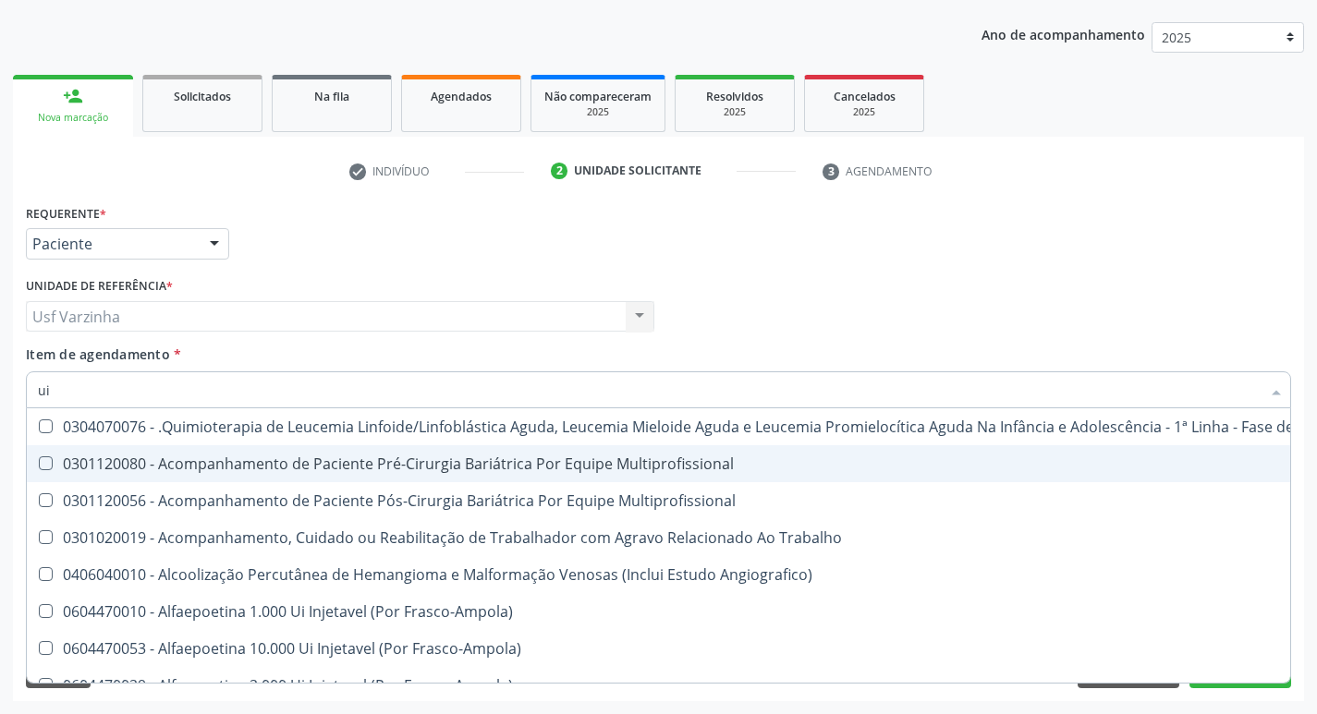
type input "u"
checkbox Antitoxoplasma "false"
checkbox Fraco\) "false"
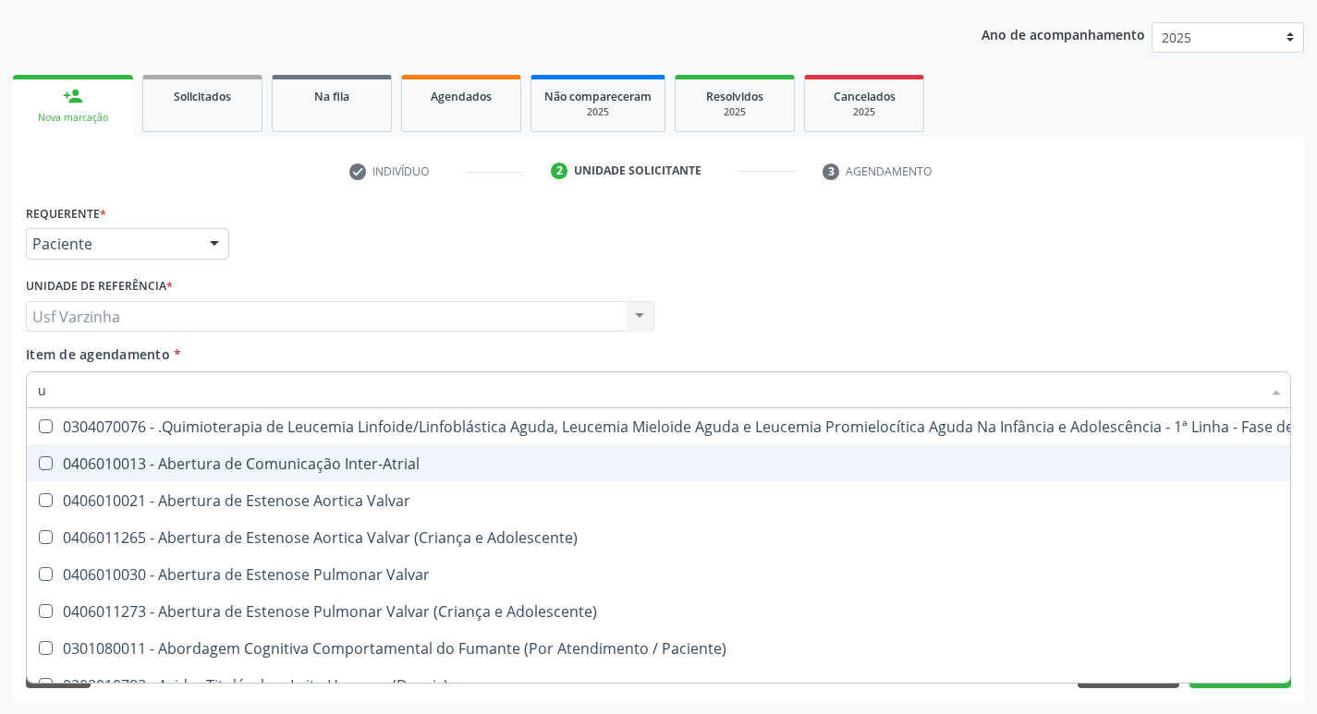
type input "ur"
checkbox Total "true"
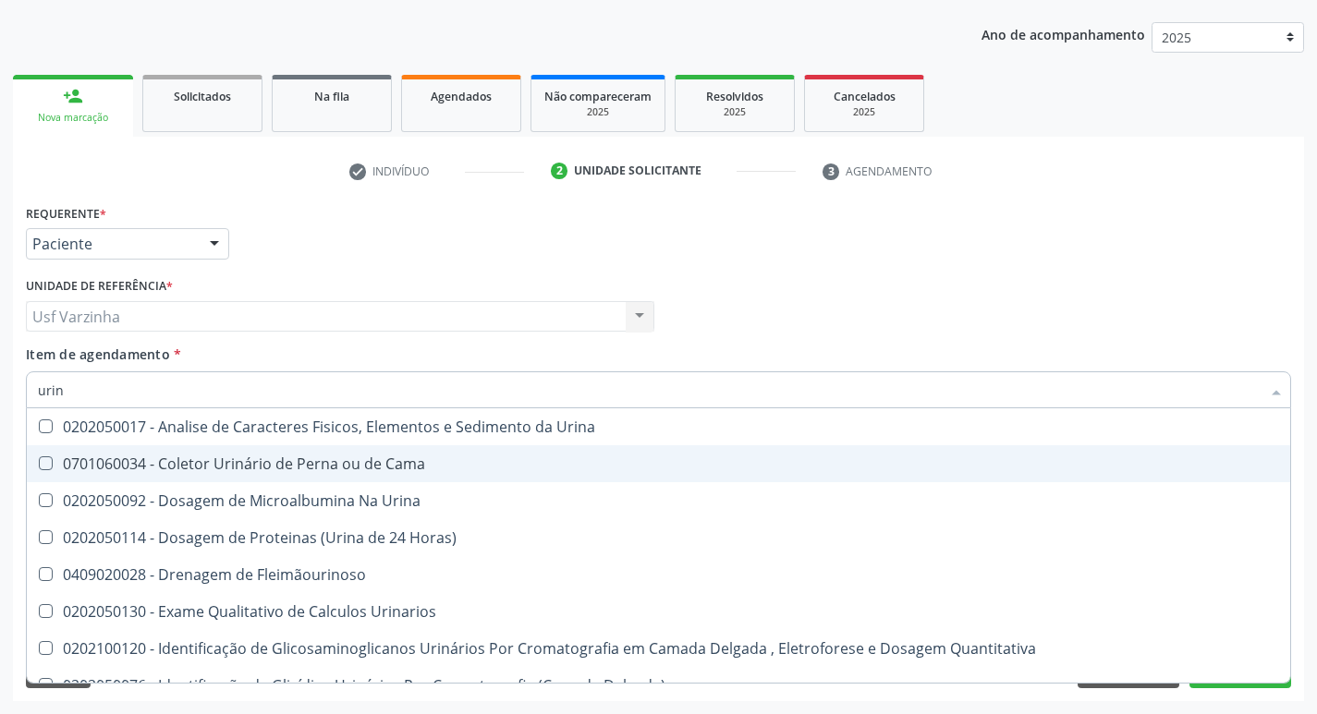
type input "urina"
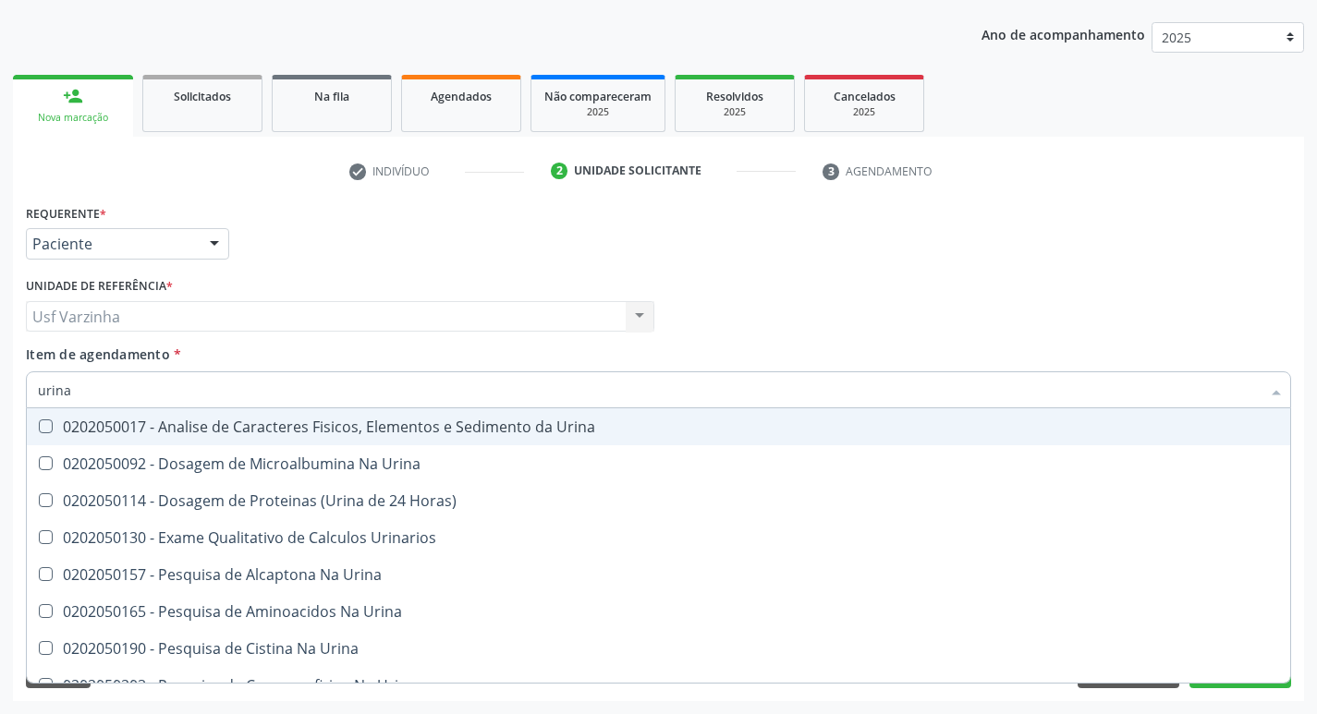
click at [180, 423] on div "0202050017 - Analise de Caracteres Fisicos, Elementos e Sedimento da Urina" at bounding box center [658, 427] width 1241 height 15
checkbox Urina "true"
click at [116, 386] on input "urina" at bounding box center [649, 390] width 1223 height 37
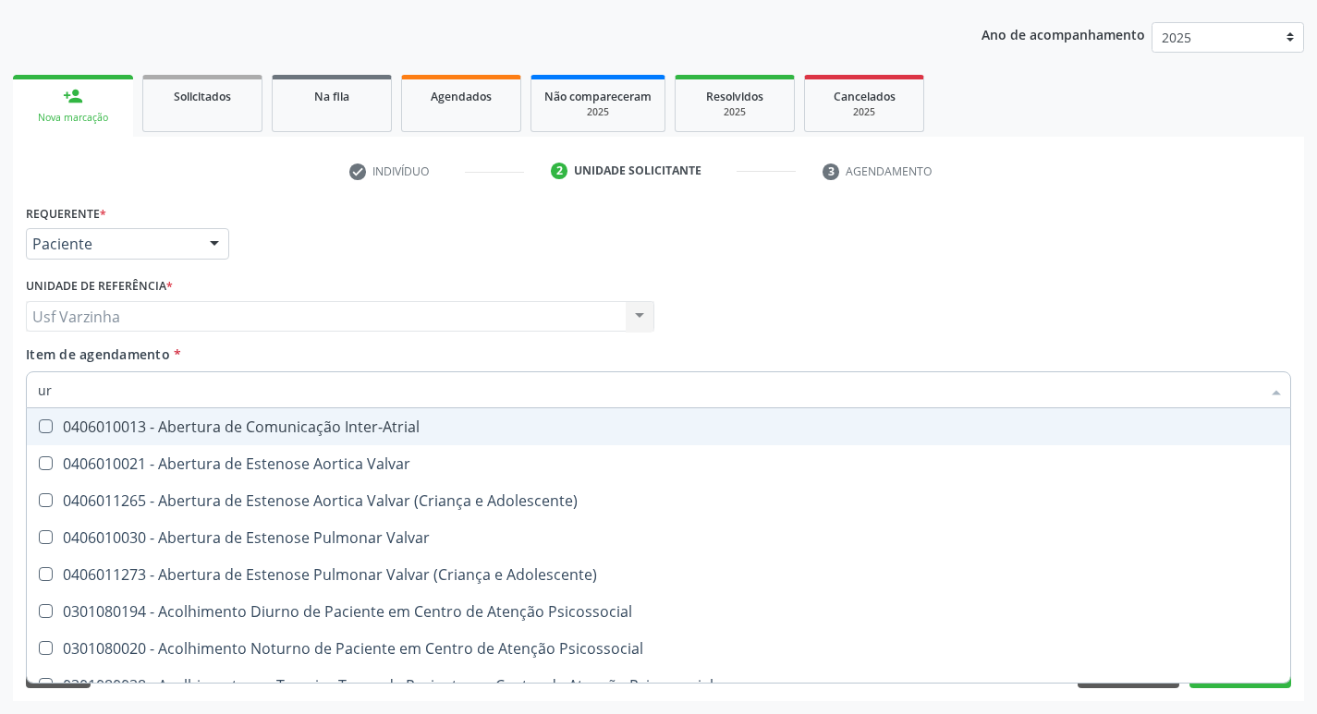
type input "u"
checkbox Inter-Atrial "false"
checkbox Urina "false"
checkbox Alimentos "true"
checkbox Identificação "false"
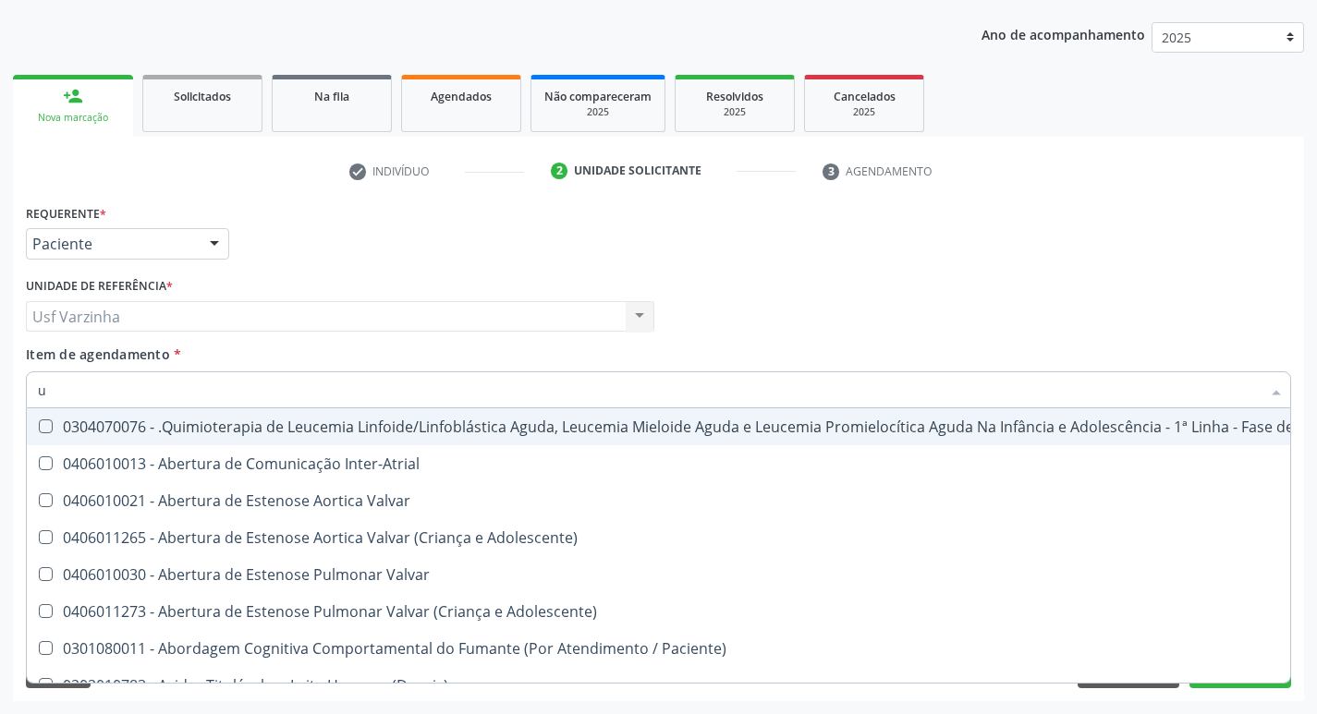
checkbox Urina "false"
checkbox Articulacoes "true"
checkbox Identificação "false"
checkbox Abo "false"
checkbox Hcg\) "false"
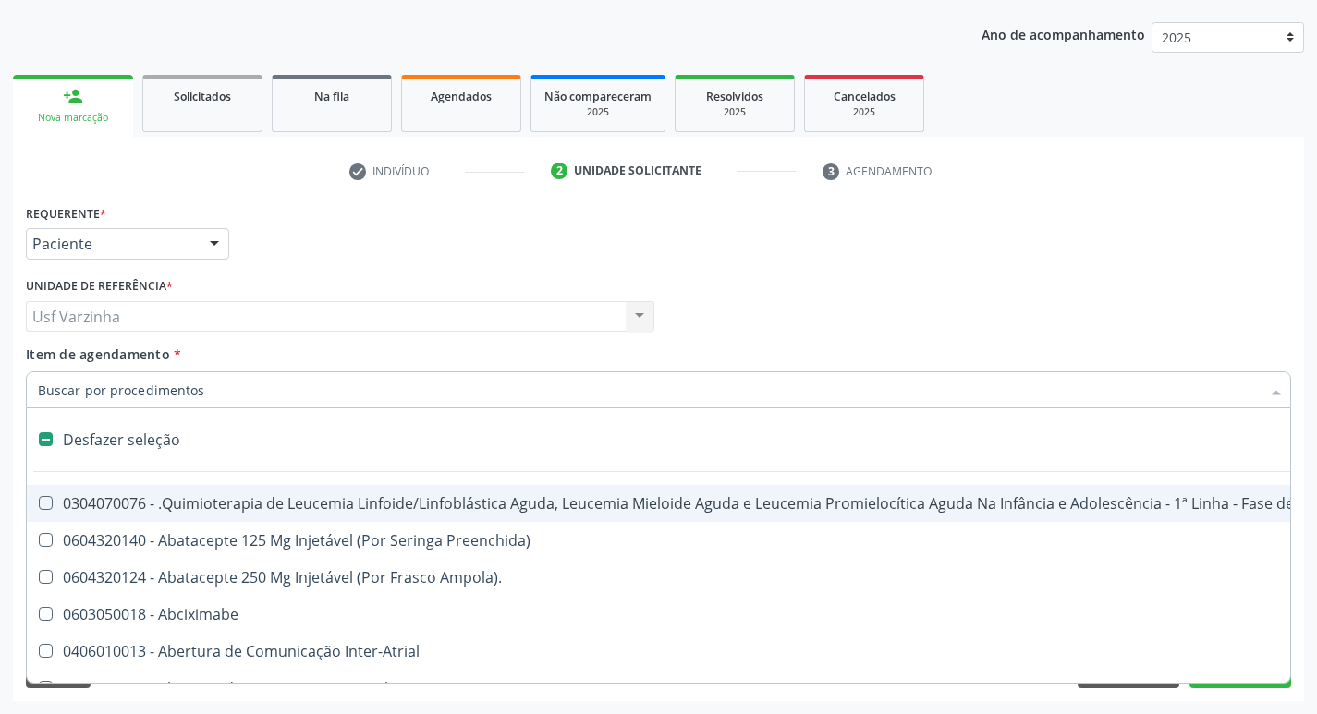
type input "e"
checkbox Voz "true"
checkbox Urina "false"
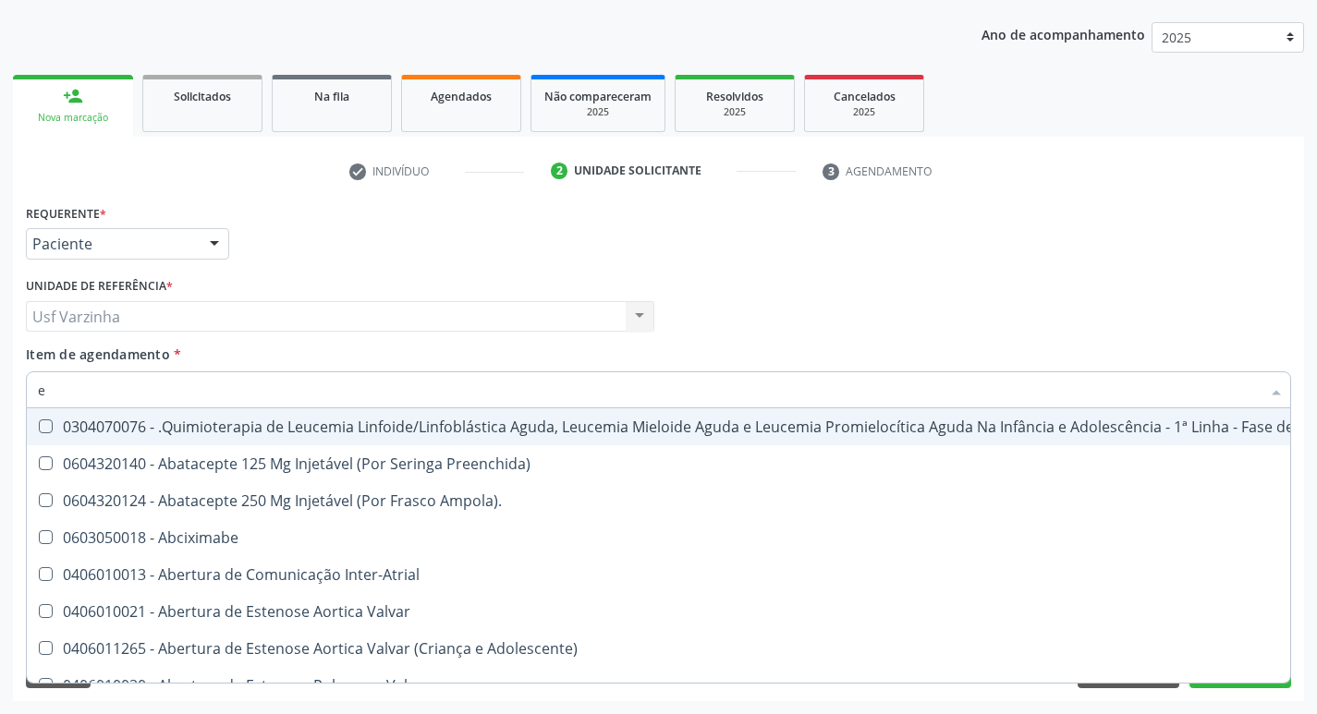
type input "el"
checkbox Coração "true"
checkbox Urina "false"
type input "ele"
checkbox Manutenção "true"
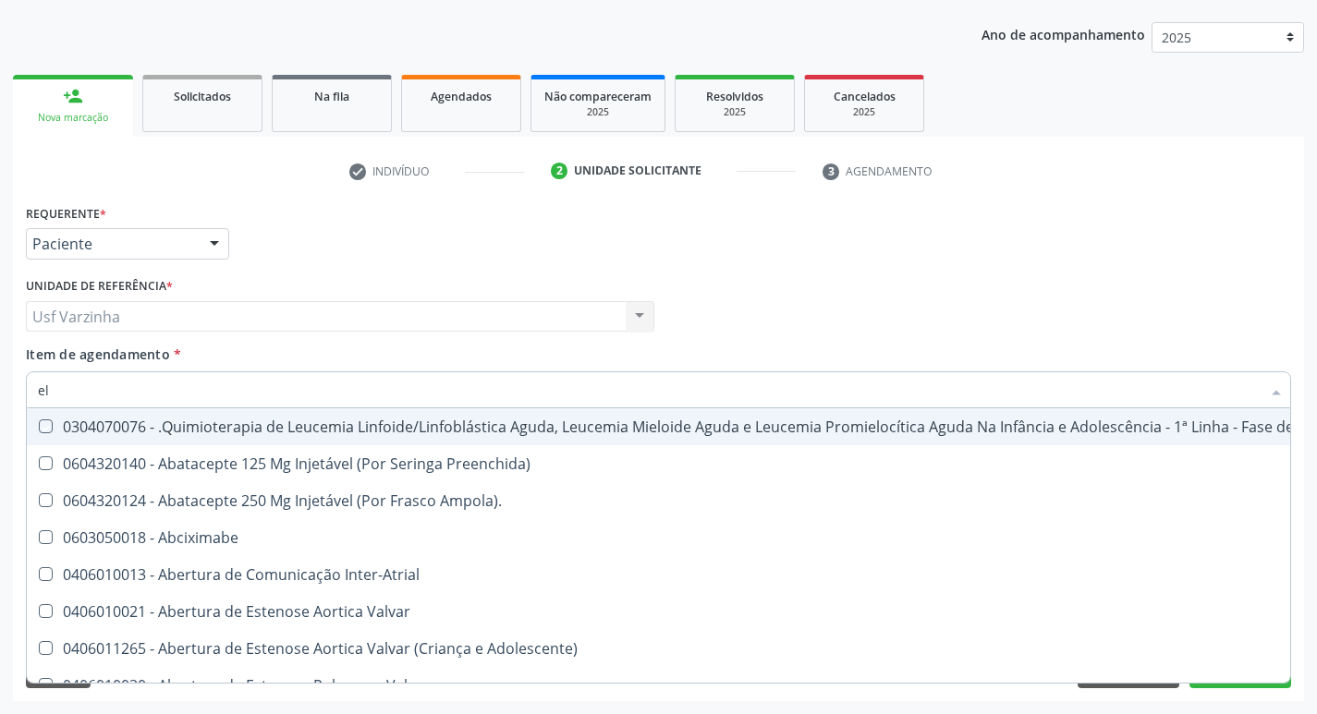
checkbox Coração "false"
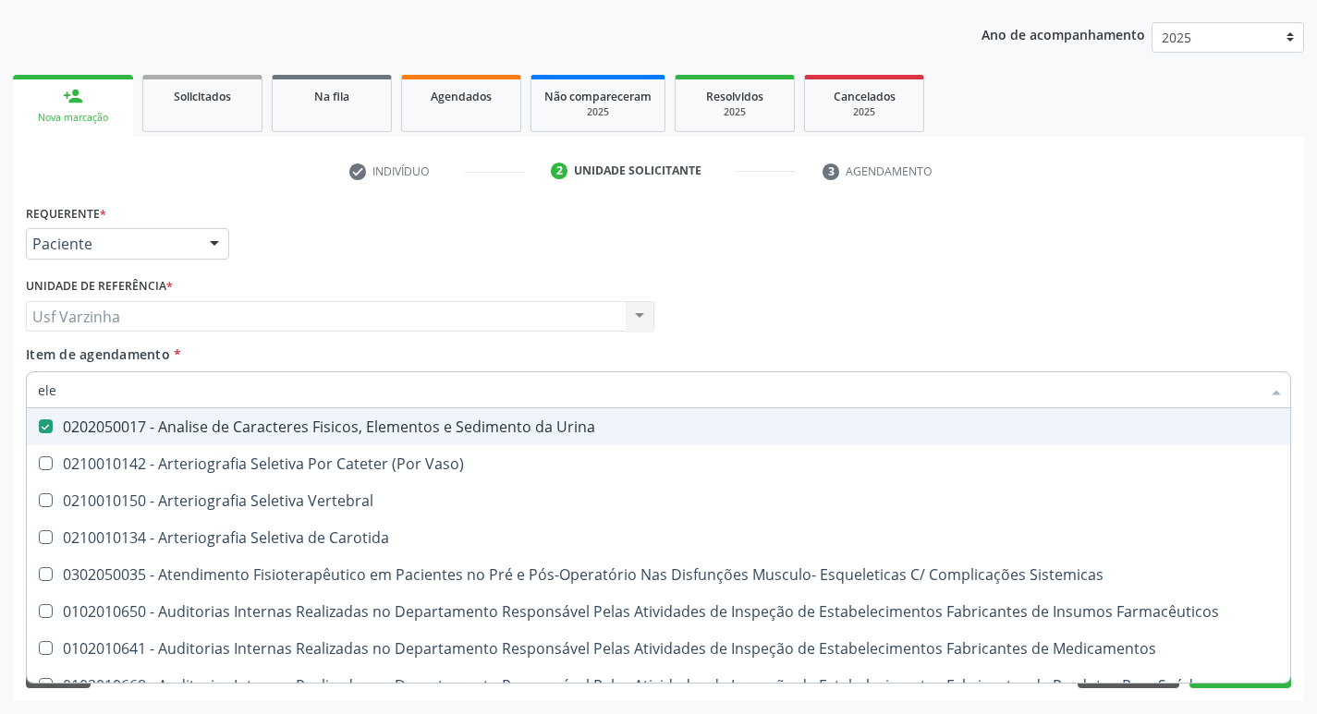
type input "elet"
checkbox Urina "false"
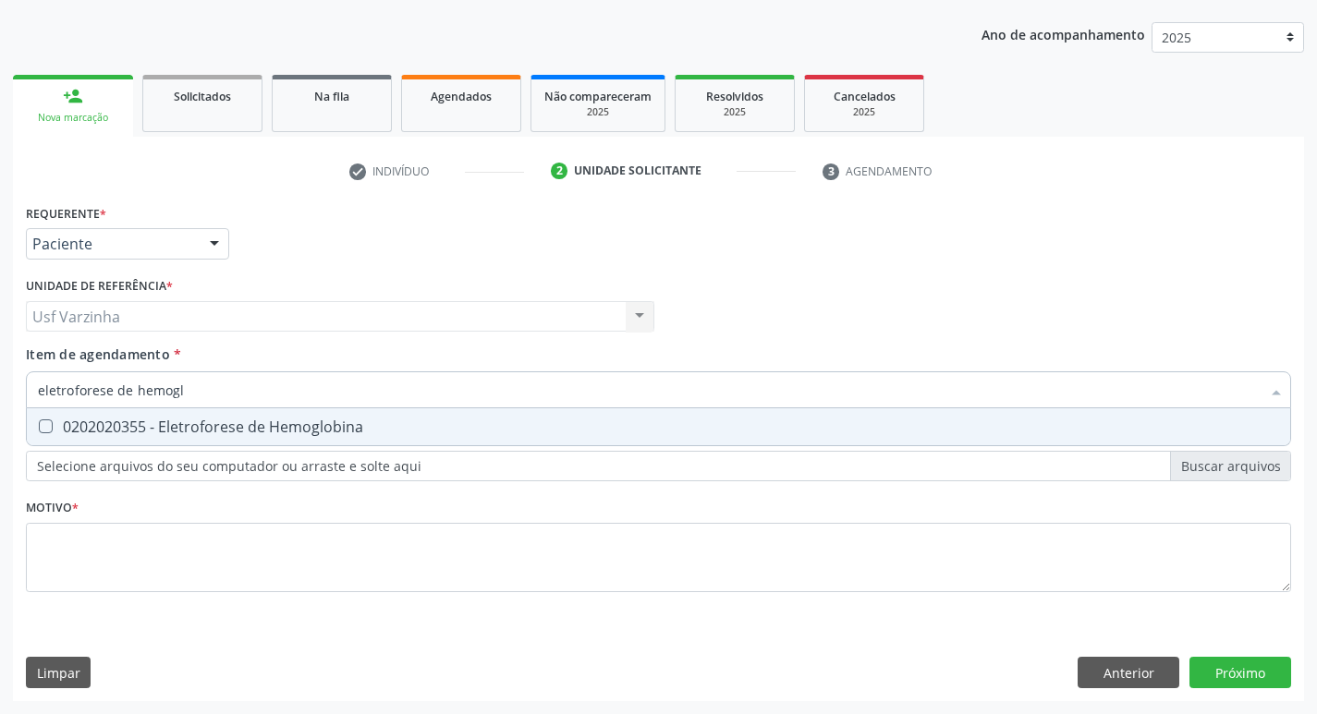
type input "eletroforese de hemoglo"
drag, startPoint x: 234, startPoint y: 430, endPoint x: 186, endPoint y: 408, distance: 52.9
click at [231, 430] on div "0202020355 - Eletroforese de Hemoglobina" at bounding box center [658, 427] width 1241 height 15
checkbox Hemoglobina "true"
click at [193, 391] on input "eletroforese de hemoglo" at bounding box center [649, 390] width 1223 height 37
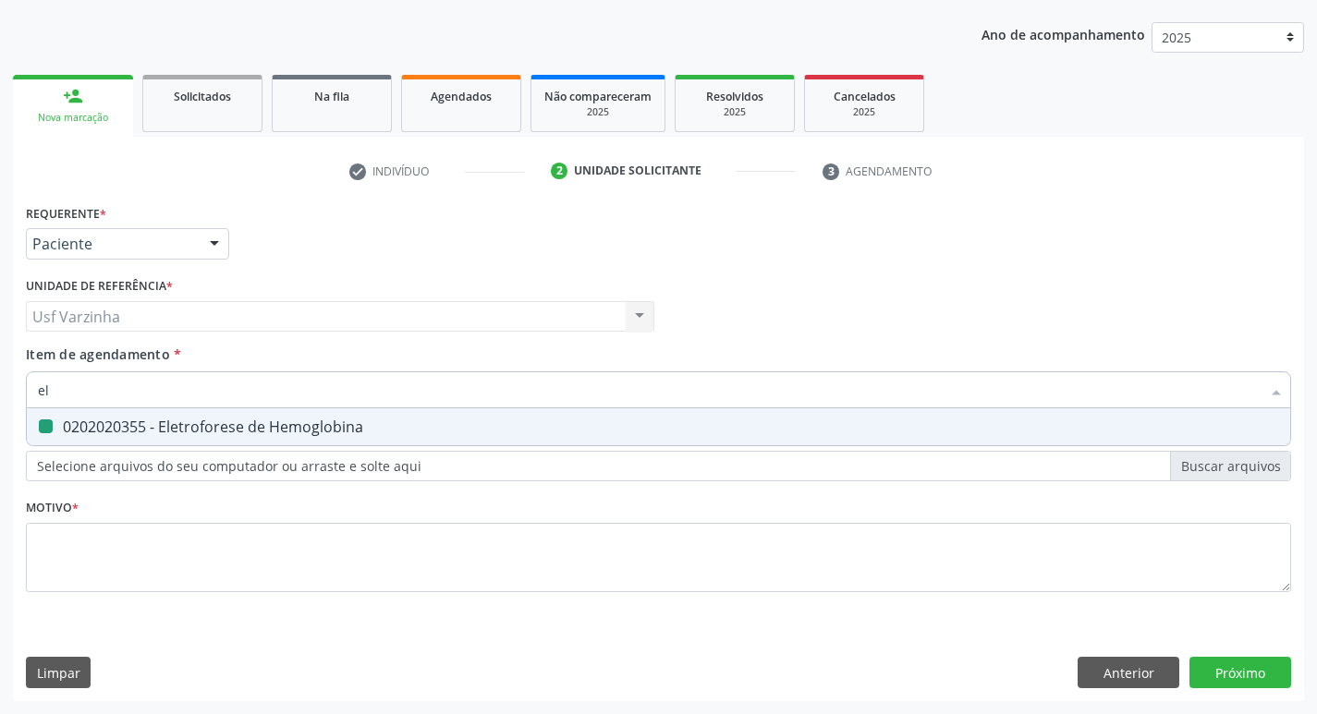
type input "e"
checkbox Hemoglobina "false"
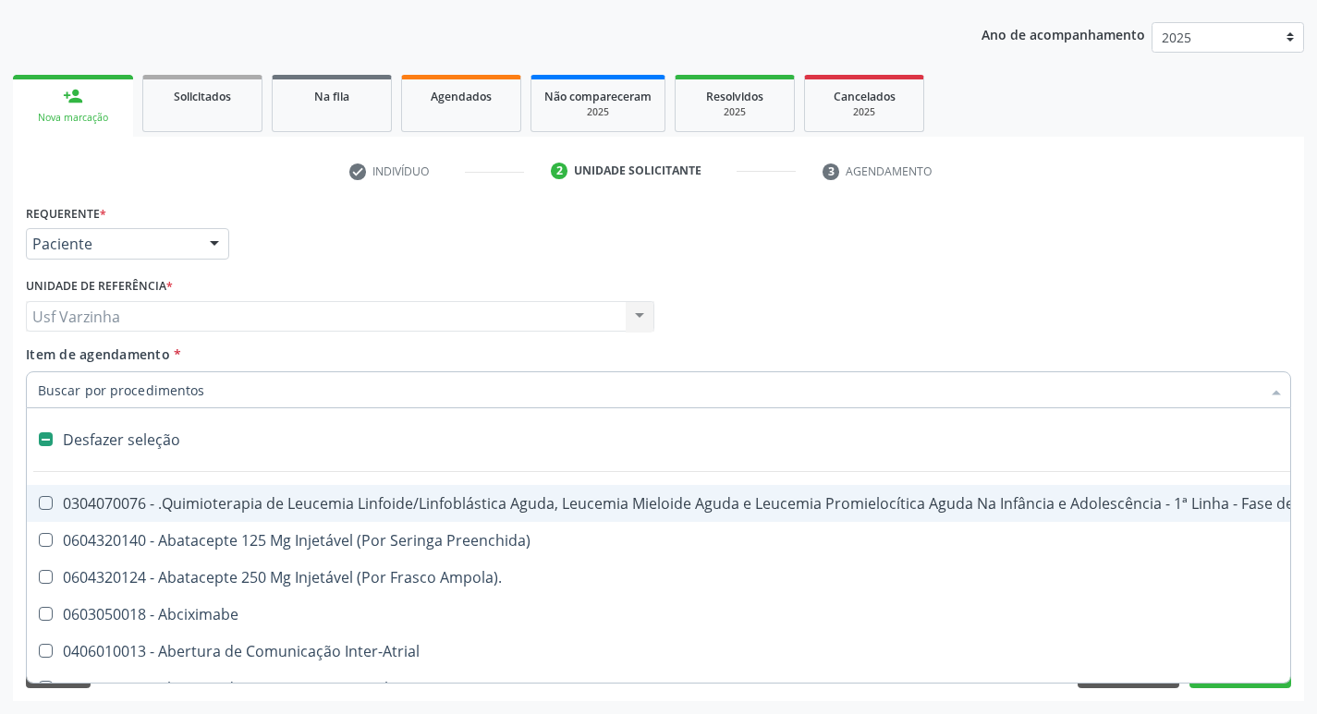
type input "h"
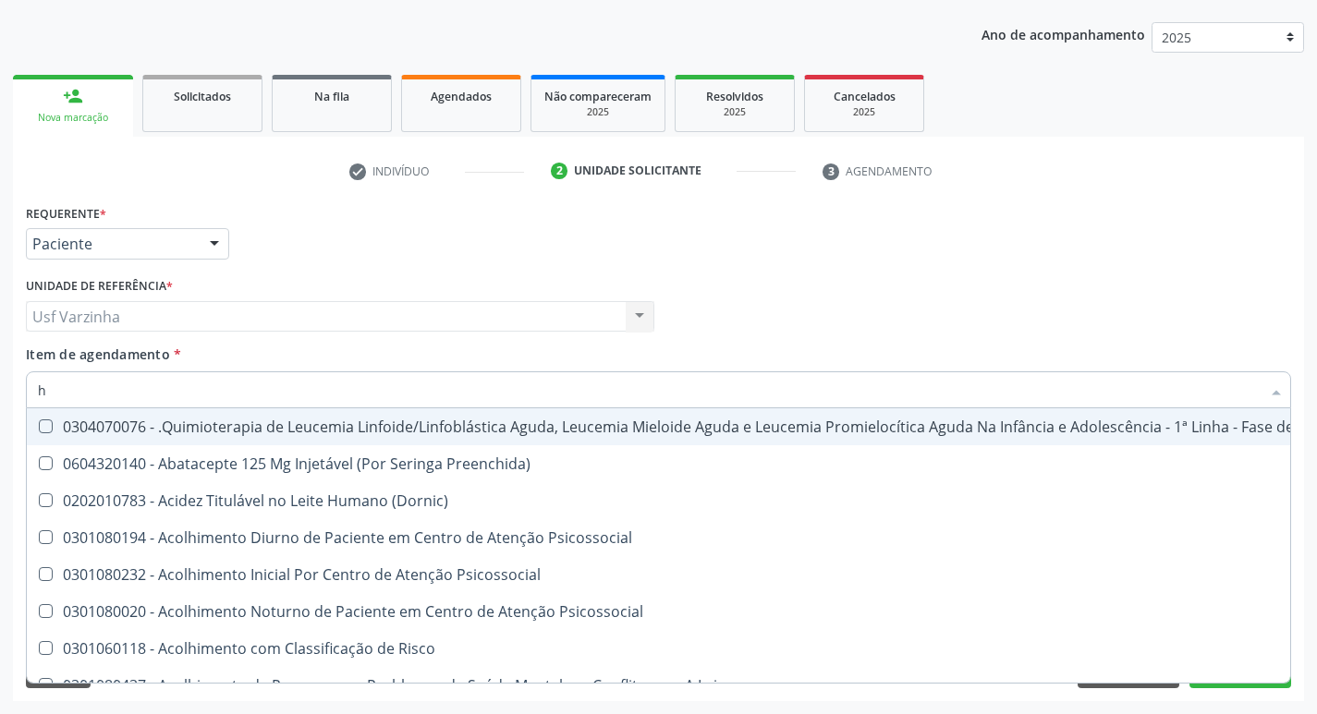
checkbox \(Hemicolectomia\) "false"
checkbox Hcg\) "true"
checkbox Hemoglobina "true"
checkbox Fraco\) "true"
type input "he"
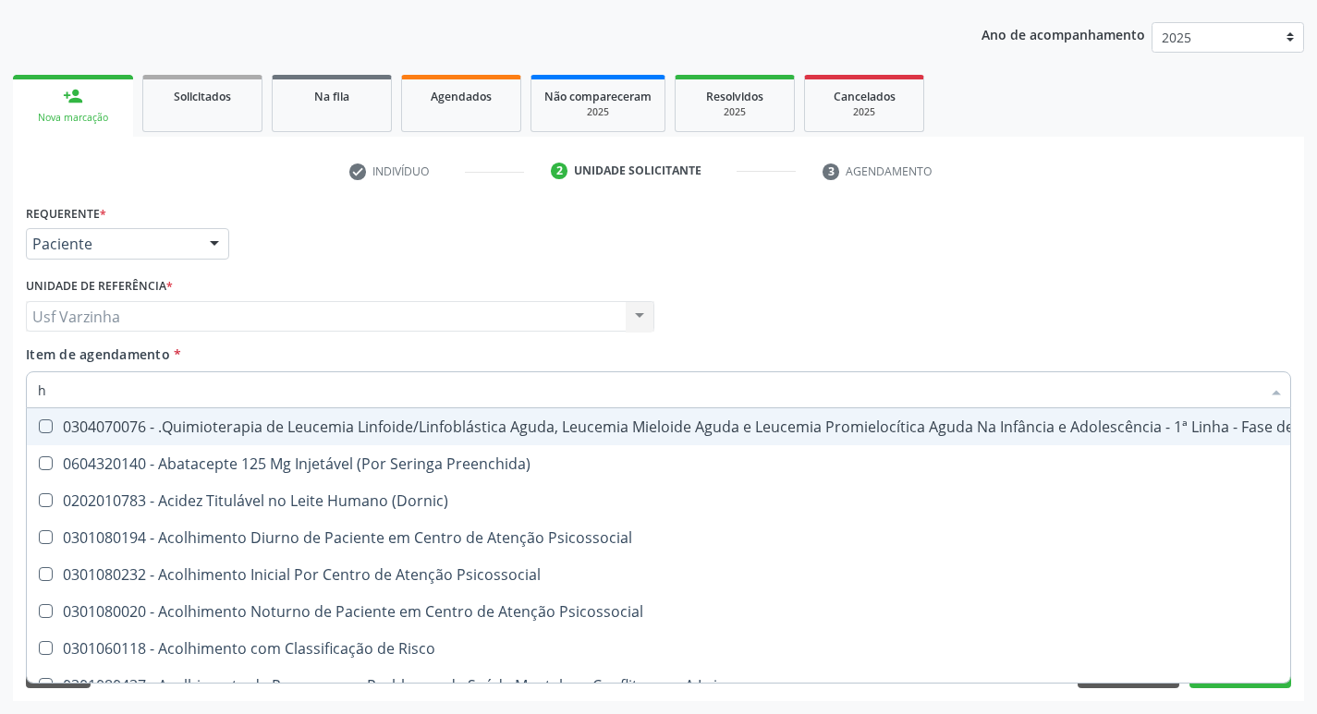
checkbox Biotinidase "true"
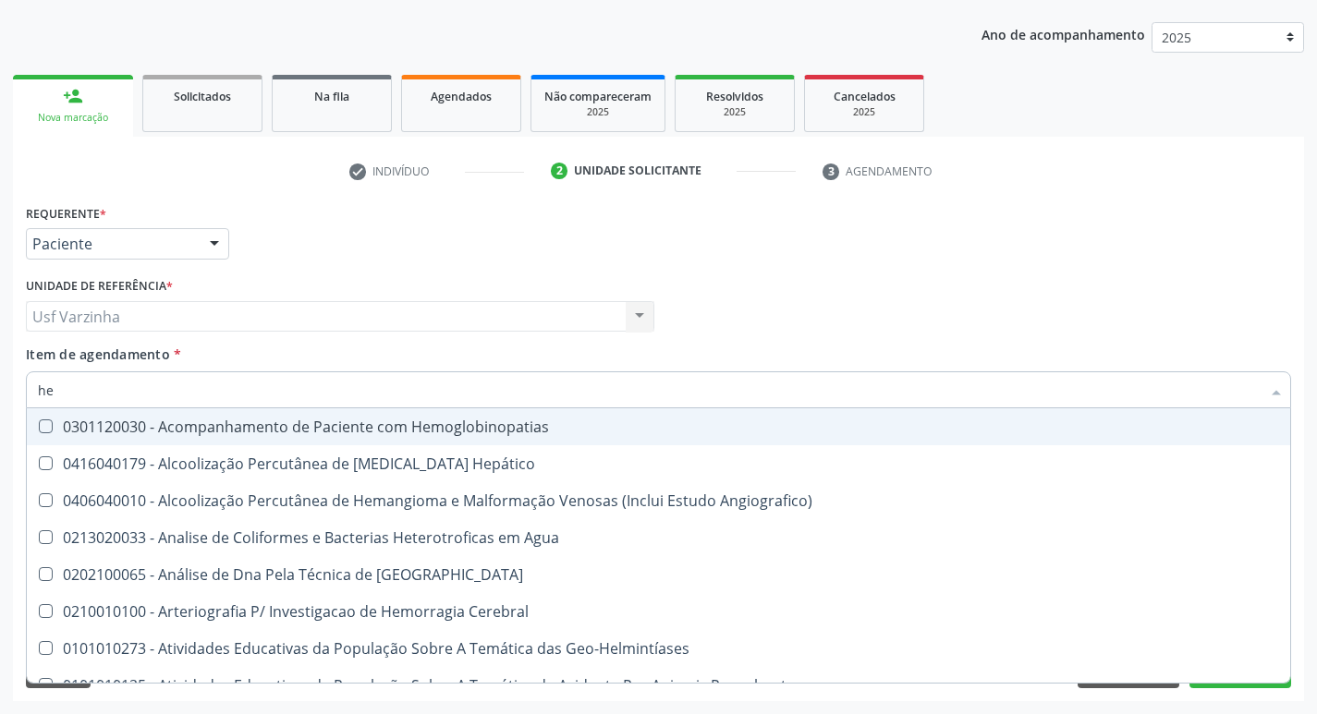
type input "hem"
checkbox Noturna "true"
checkbox Hemoglobina "false"
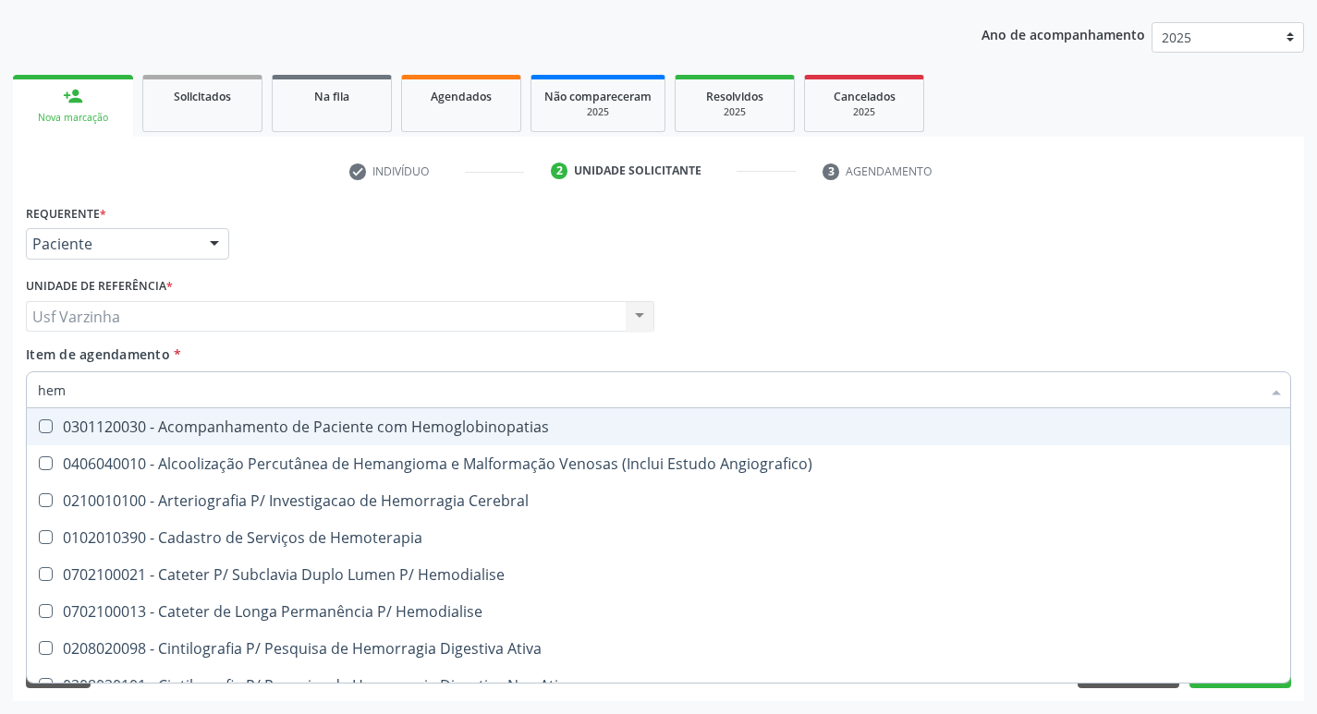
type input "hemo"
checkbox Radiosotopos\) "true"
checkbox Hemoglobina "false"
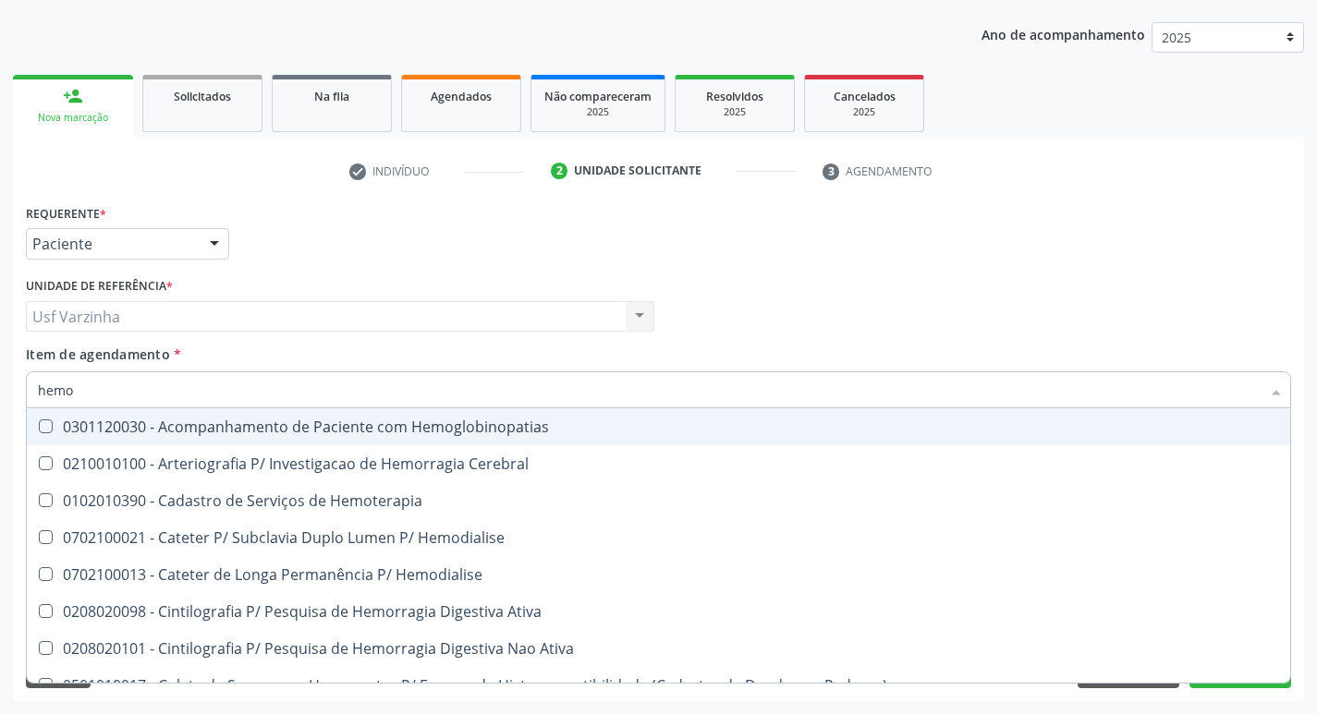
type input "hemog"
checkbox \(Vhs\) "true"
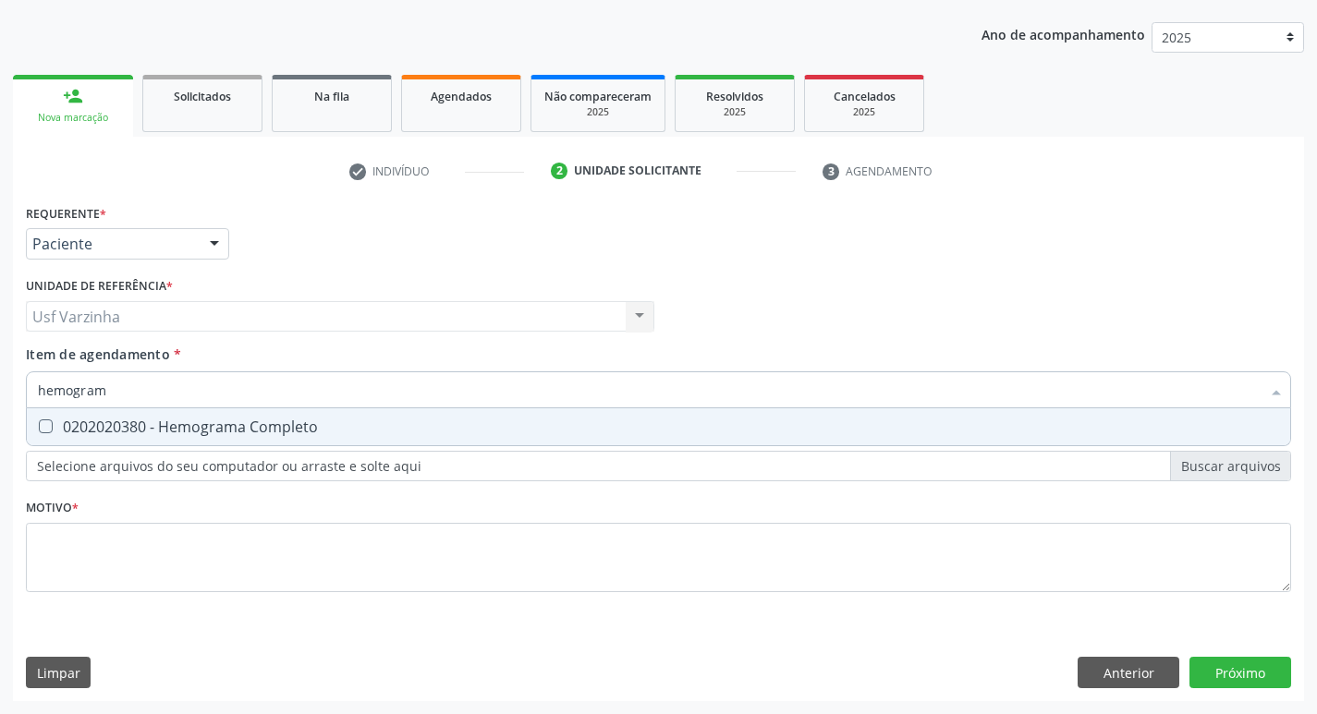
type input "hemograma"
click at [182, 425] on div "0202020380 - Hemograma Completo" at bounding box center [658, 427] width 1241 height 15
checkbox Completo "true"
click at [139, 392] on input "hemograma" at bounding box center [649, 390] width 1223 height 37
type input "h"
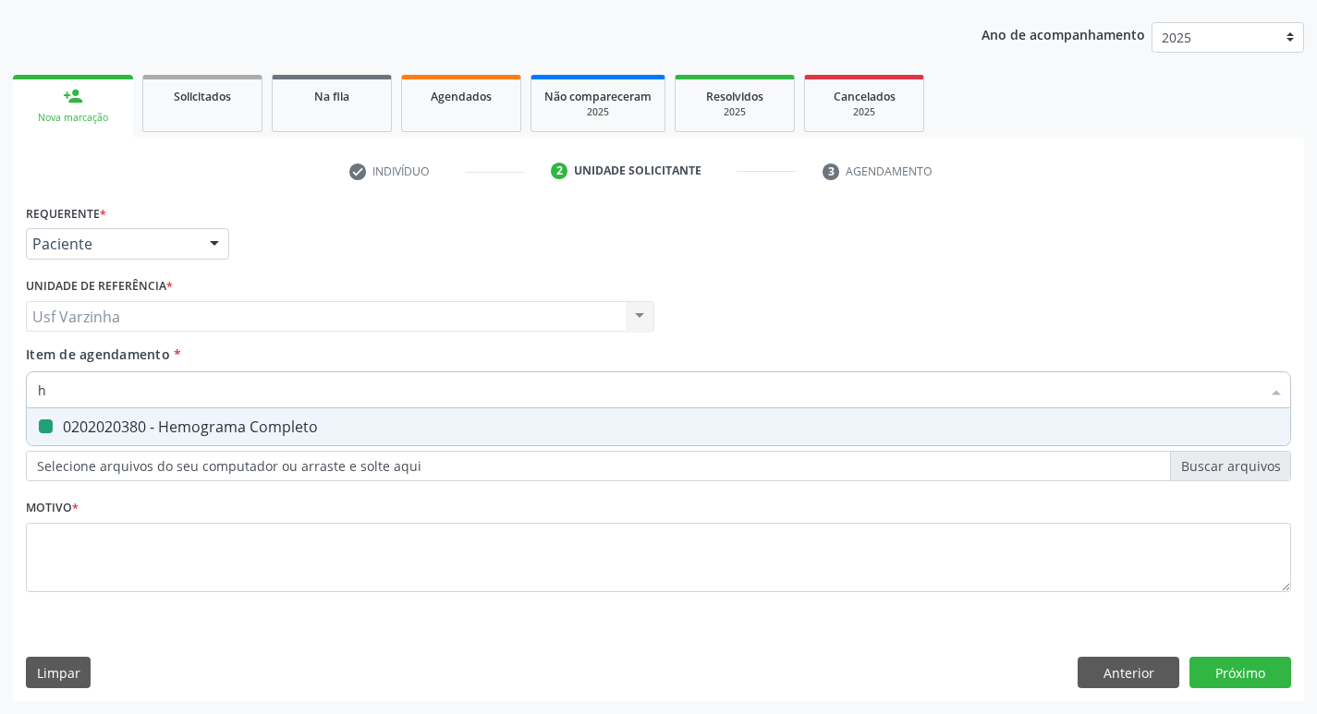
checkbox Completo "false"
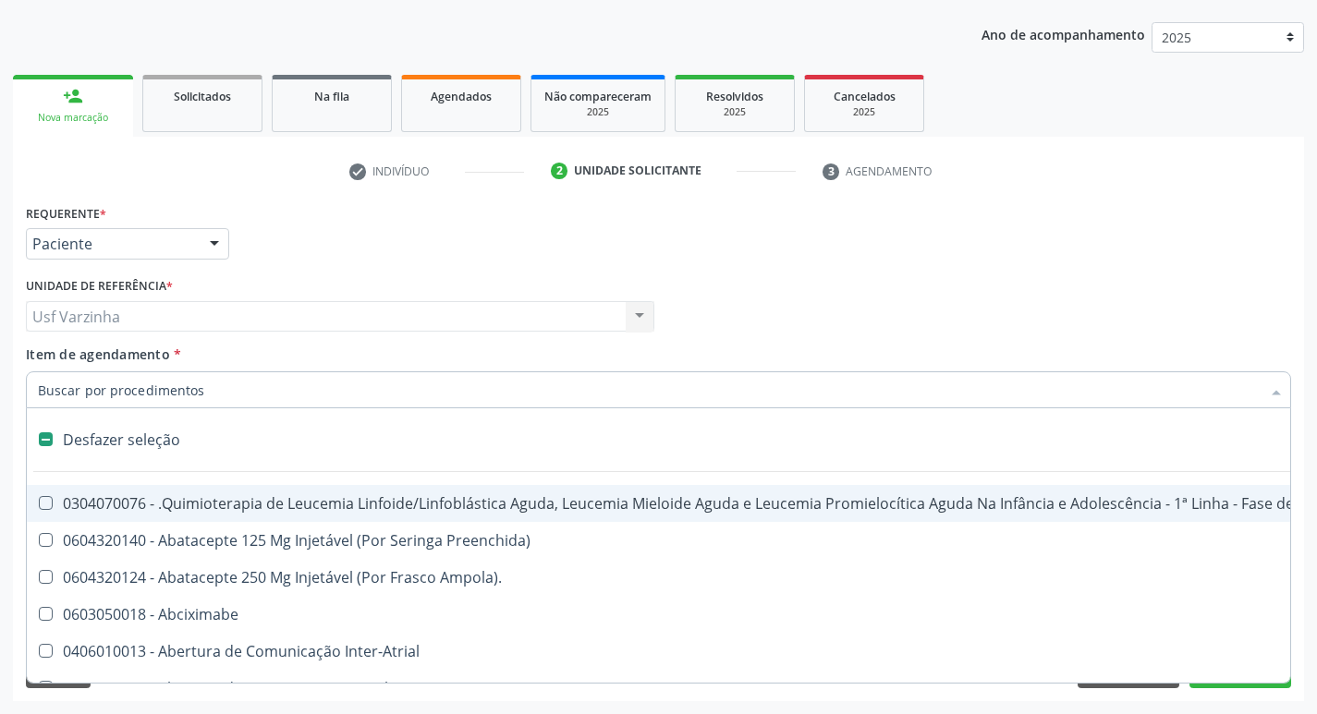
type input "t"
checkbox Reto "true"
checkbox Urina "false"
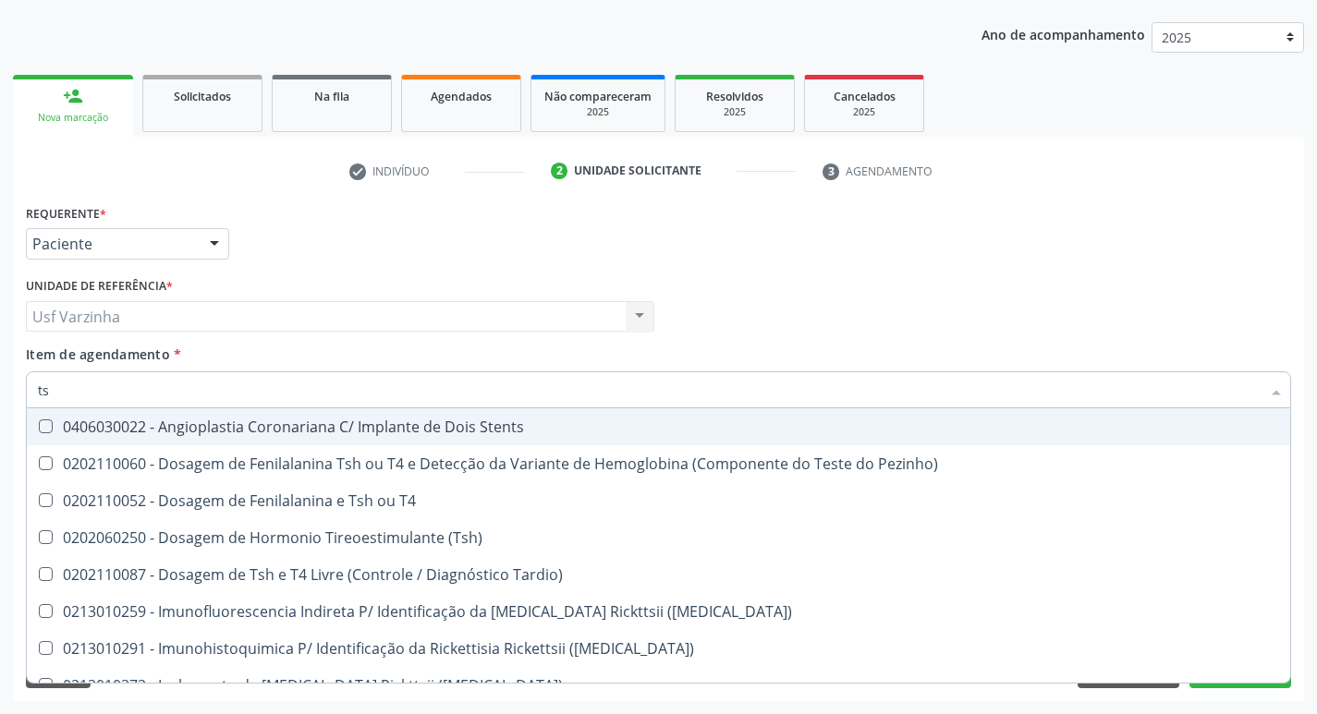
type input "tsh"
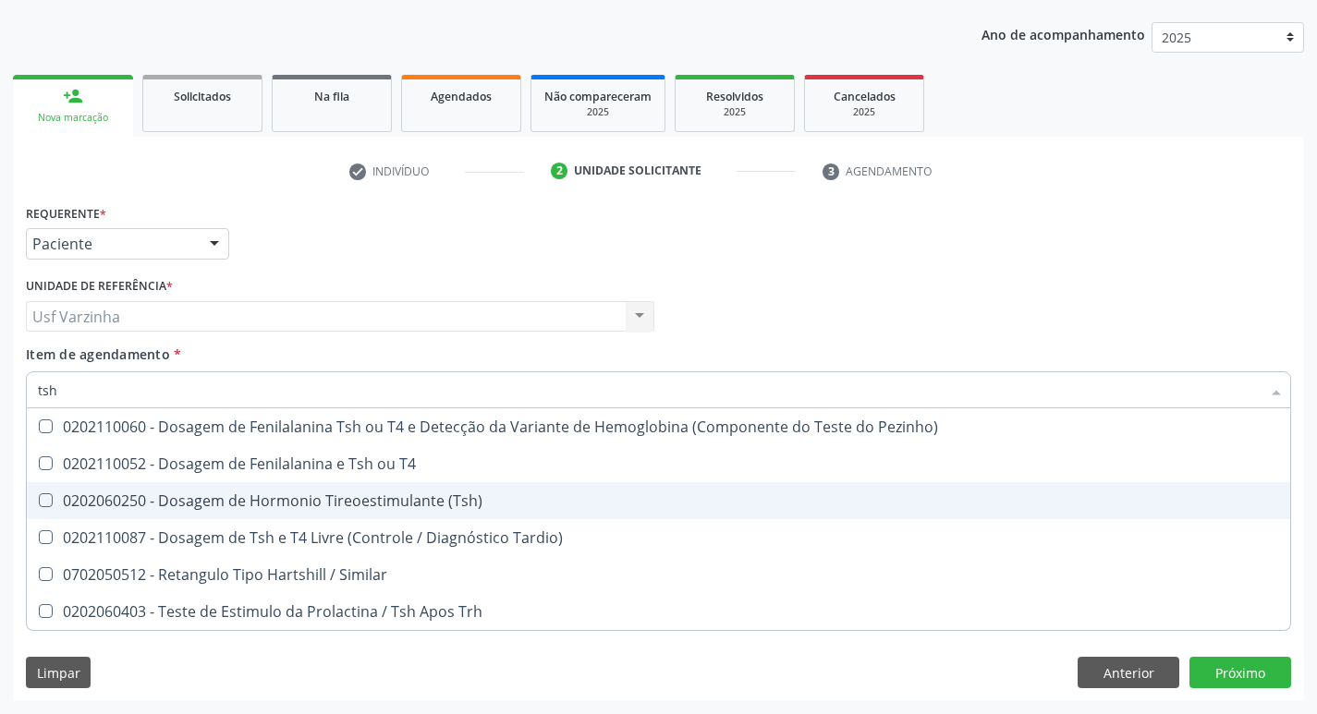
click at [285, 506] on div "0202060250 - Dosagem de Hormonio Tireoestimulante (Tsh)" at bounding box center [658, 501] width 1241 height 15
checkbox \(Tsh\) "true"
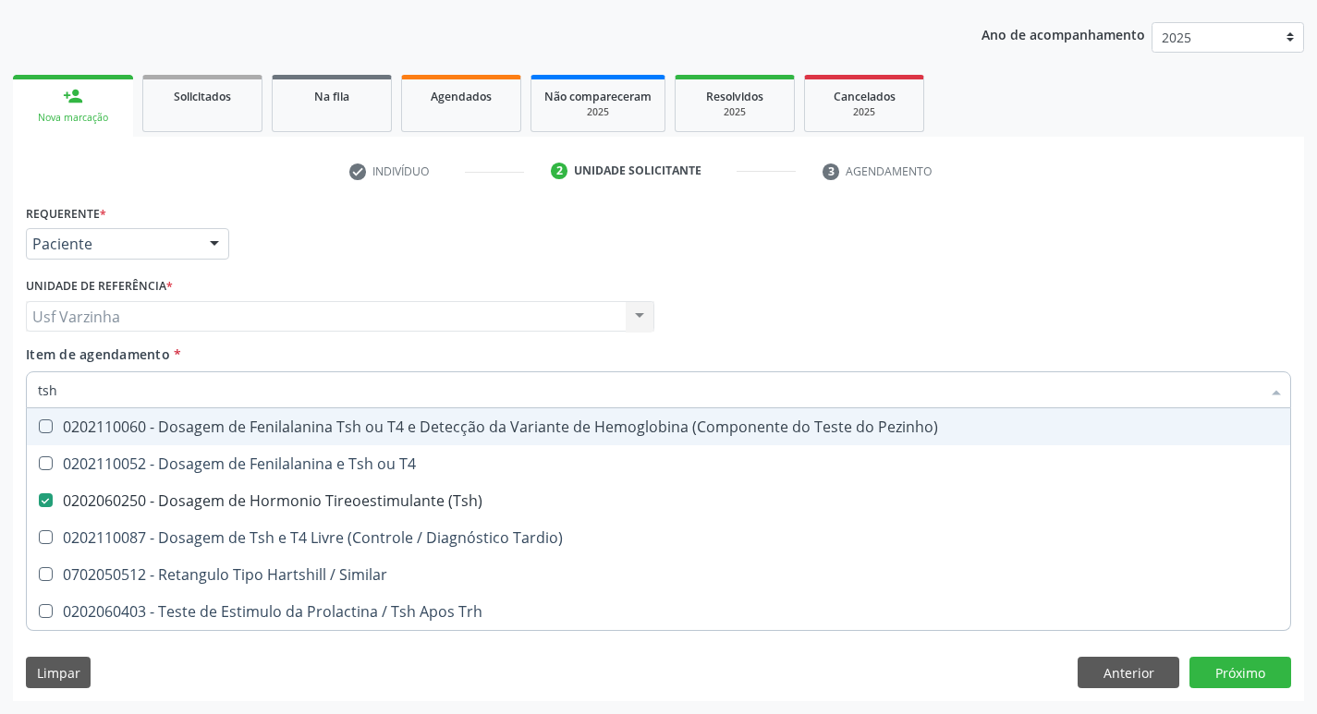
click at [98, 396] on input "tsh" at bounding box center [649, 390] width 1223 height 37
type input "ts"
checkbox \(Tsh\) "false"
checkbox Tardio\) "true"
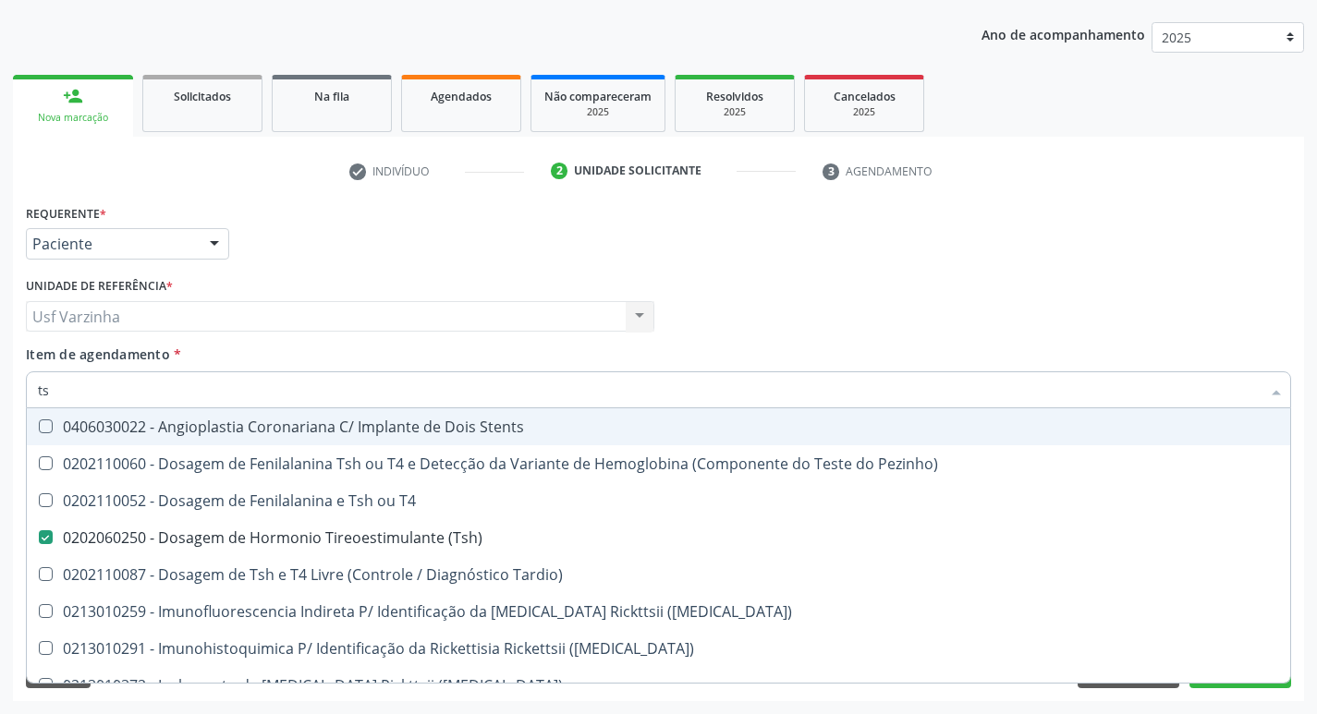
type input "t"
checkbox \(Tsh\) "false"
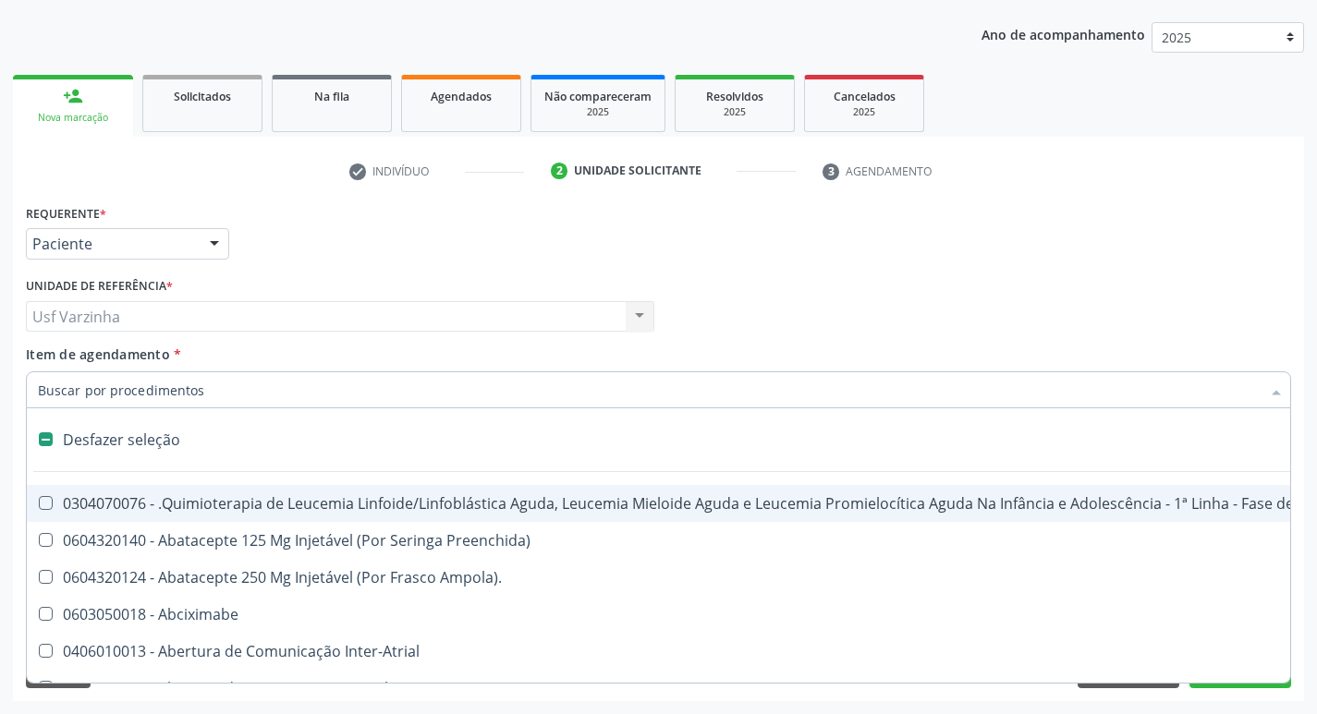
type input "t"
checkbox Reto "true"
checkbox Urina "false"
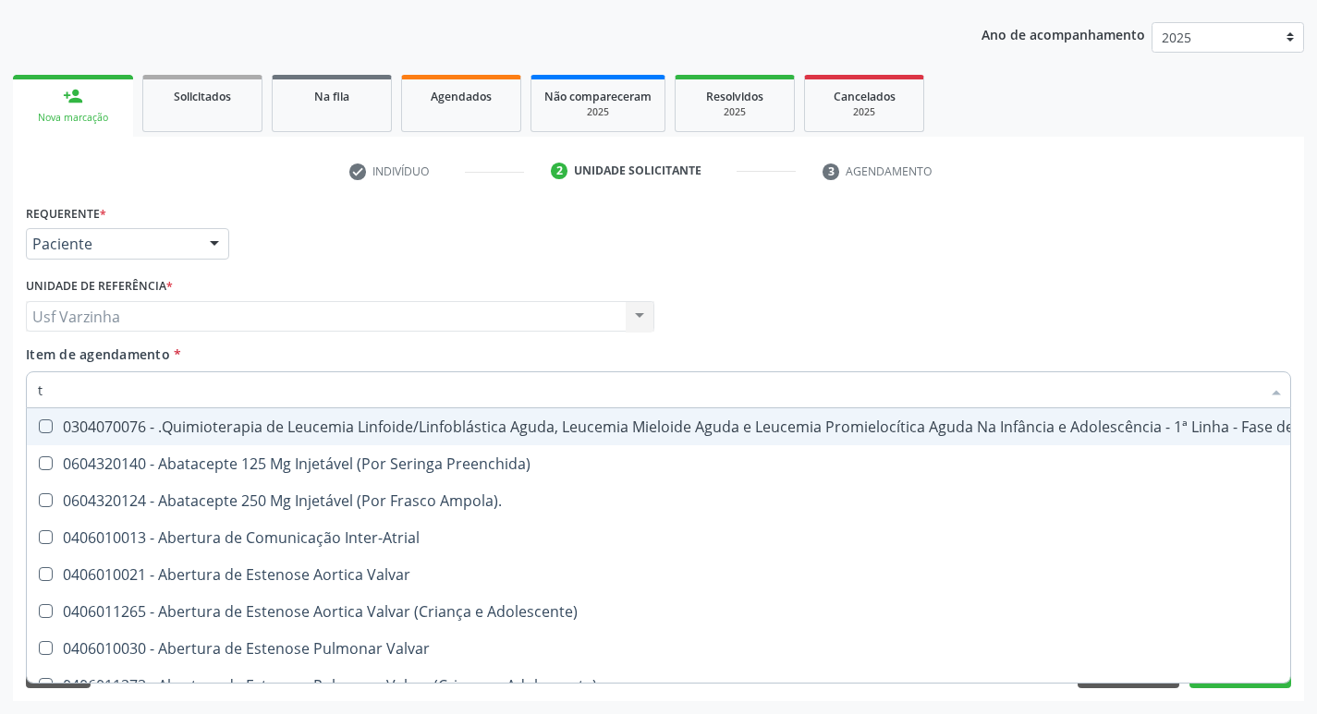
type input "t4"
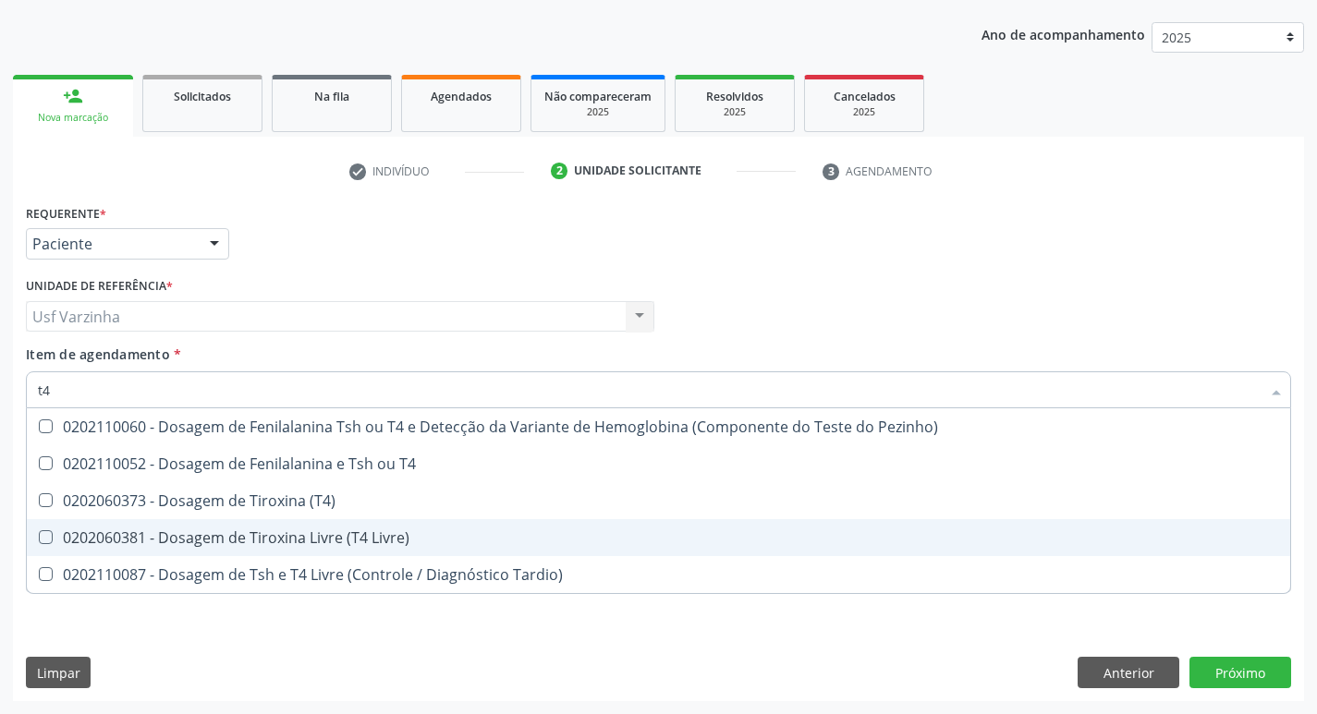
click at [106, 531] on div "0202060381 - Dosagem de Tiroxina Livre (T4 Livre)" at bounding box center [658, 538] width 1241 height 15
checkbox Livre\) "true"
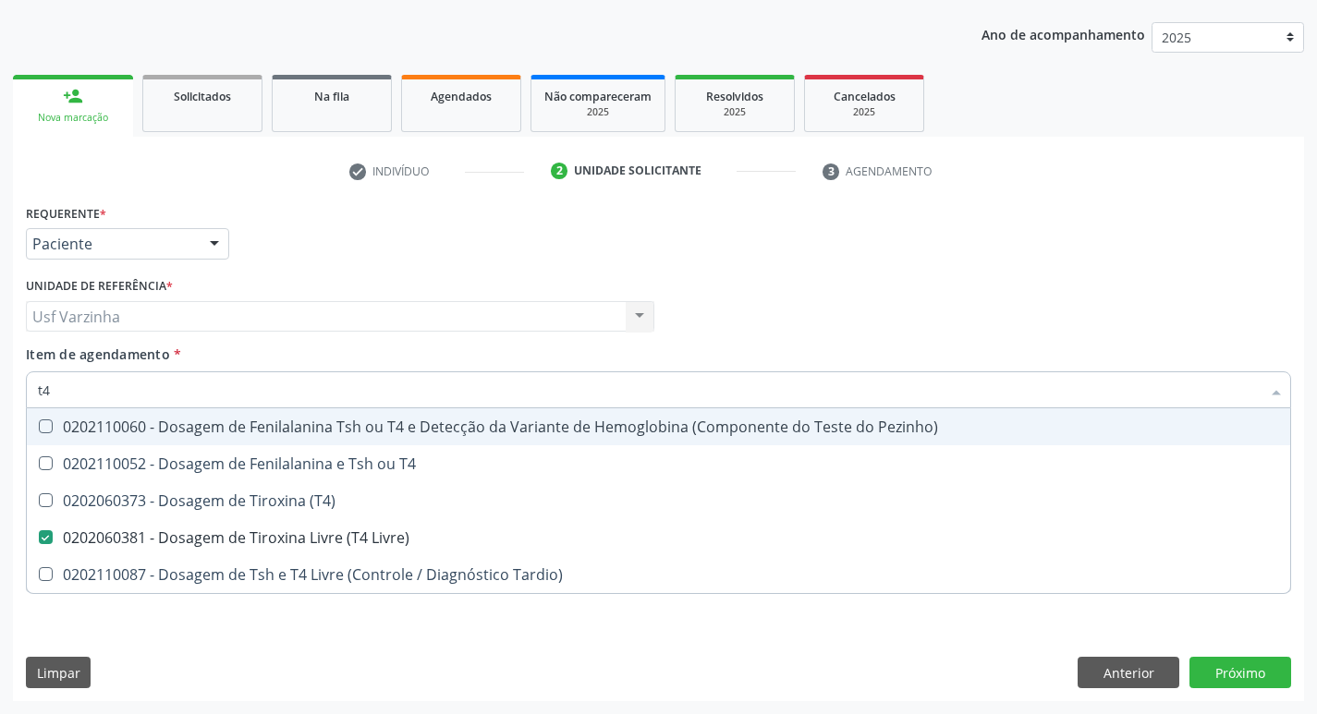
click at [78, 388] on input "t4" at bounding box center [649, 390] width 1223 height 37
type input "t"
checkbox Livre\) "false"
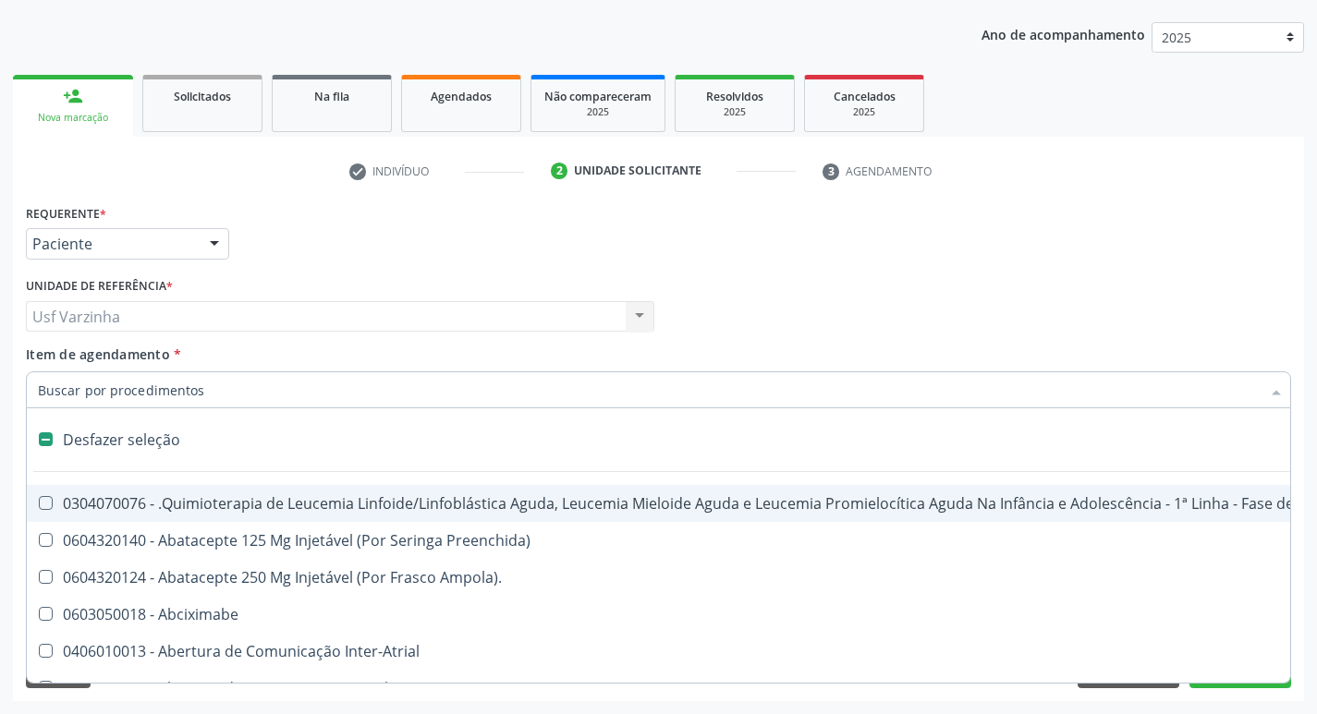
type input "c"
checkbox Punho "true"
checkbox Urina "false"
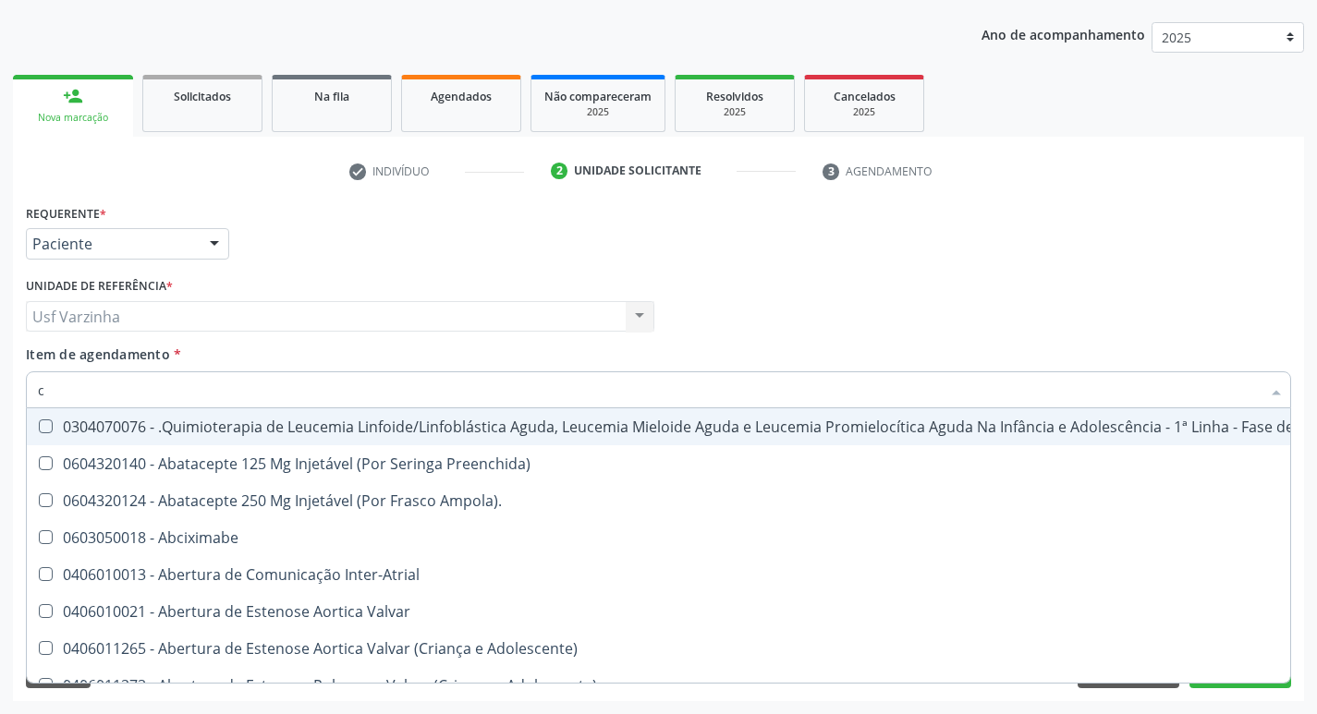
type input "ci"
checkbox Urina "false"
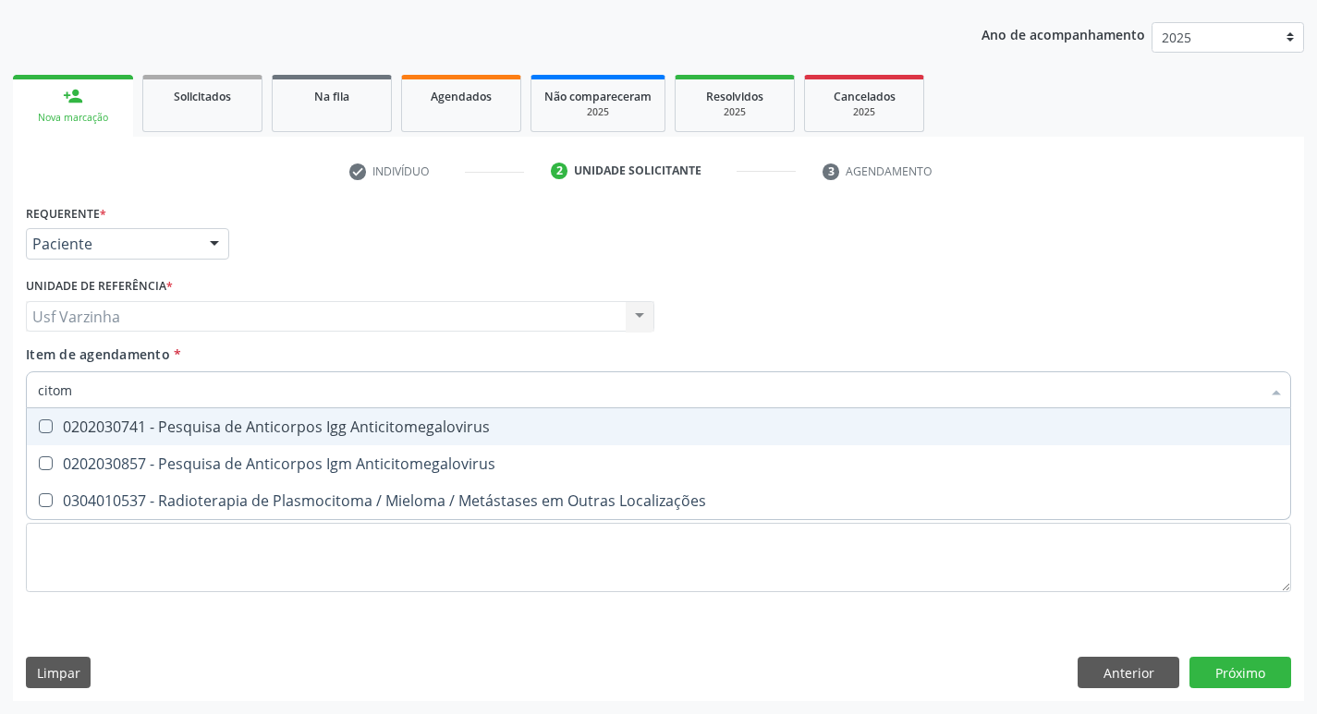
type input "citome"
click at [141, 426] on div "0202030741 - Pesquisa de Anticorpos Igg Anticitomegalovirus" at bounding box center [658, 427] width 1241 height 15
checkbox Anticitomegalovirus "true"
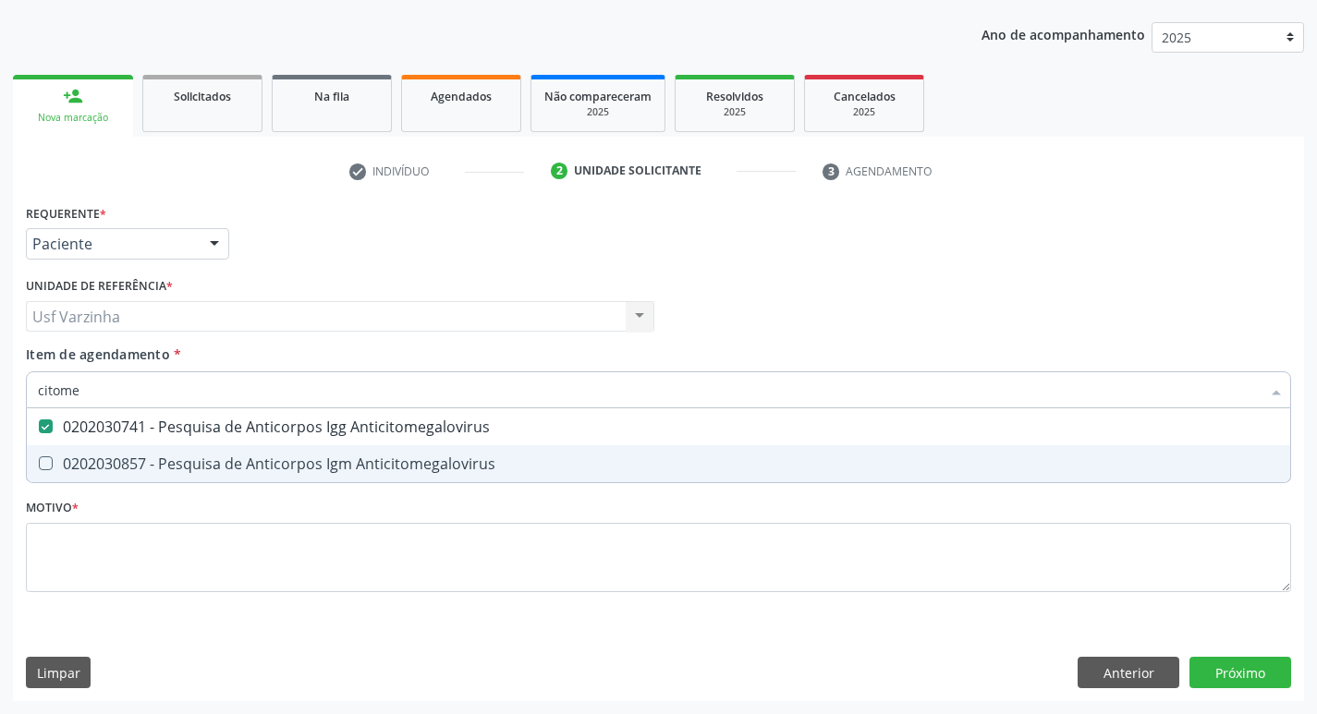
click at [142, 467] on div "0202030857 - Pesquisa de Anticorpos Igm Anticitomegalovirus" at bounding box center [658, 464] width 1241 height 15
checkbox Anticitomegalovirus "true"
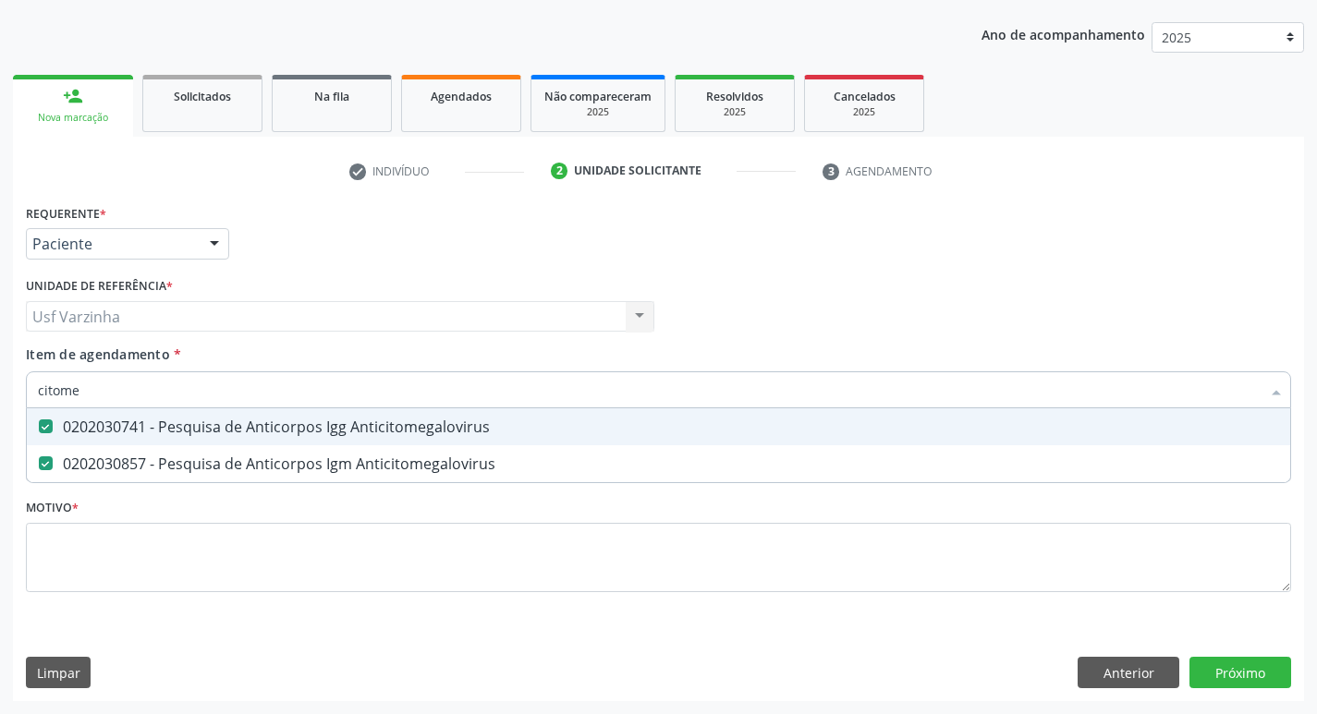
click at [92, 396] on input "citome" at bounding box center [649, 390] width 1223 height 37
type input "c"
checkbox Anticitomegalovirus "false"
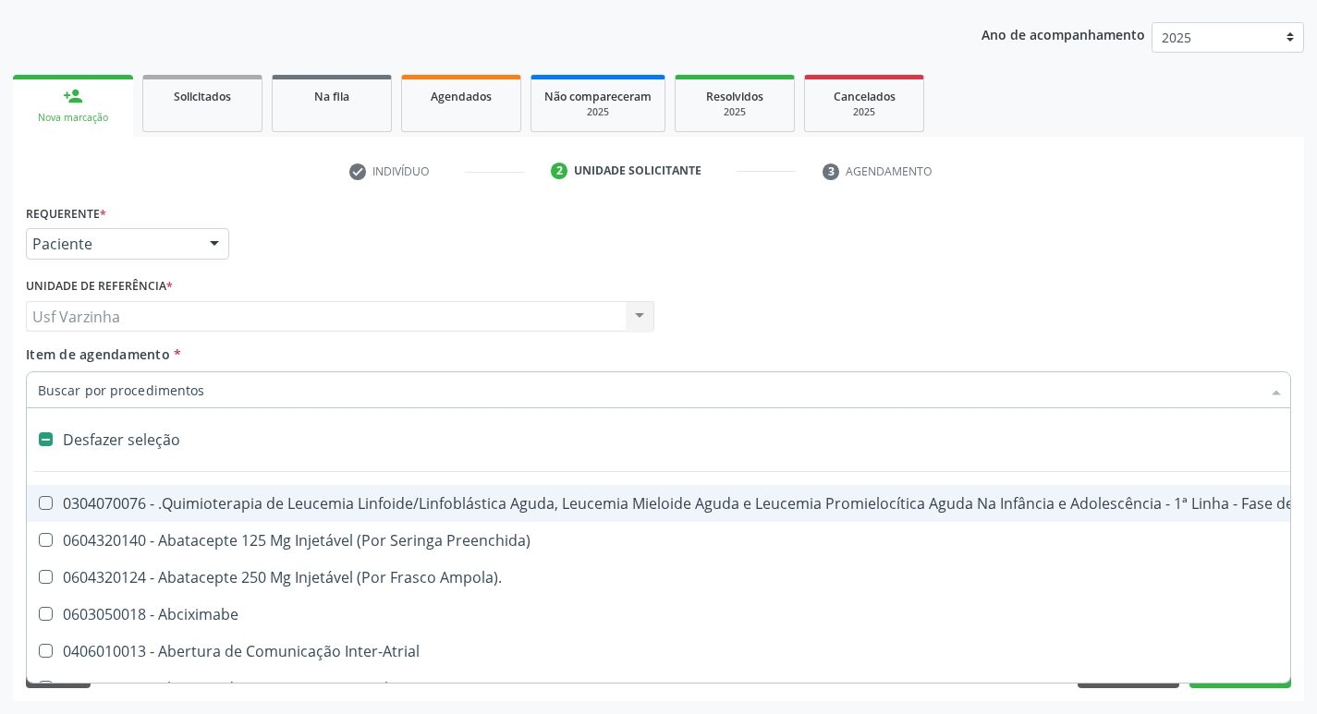
type input "g"
checkbox Urina "false"
checkbox Alimentar "true"
checkbox \(Par\) "true"
checkbox Transplantado "true"
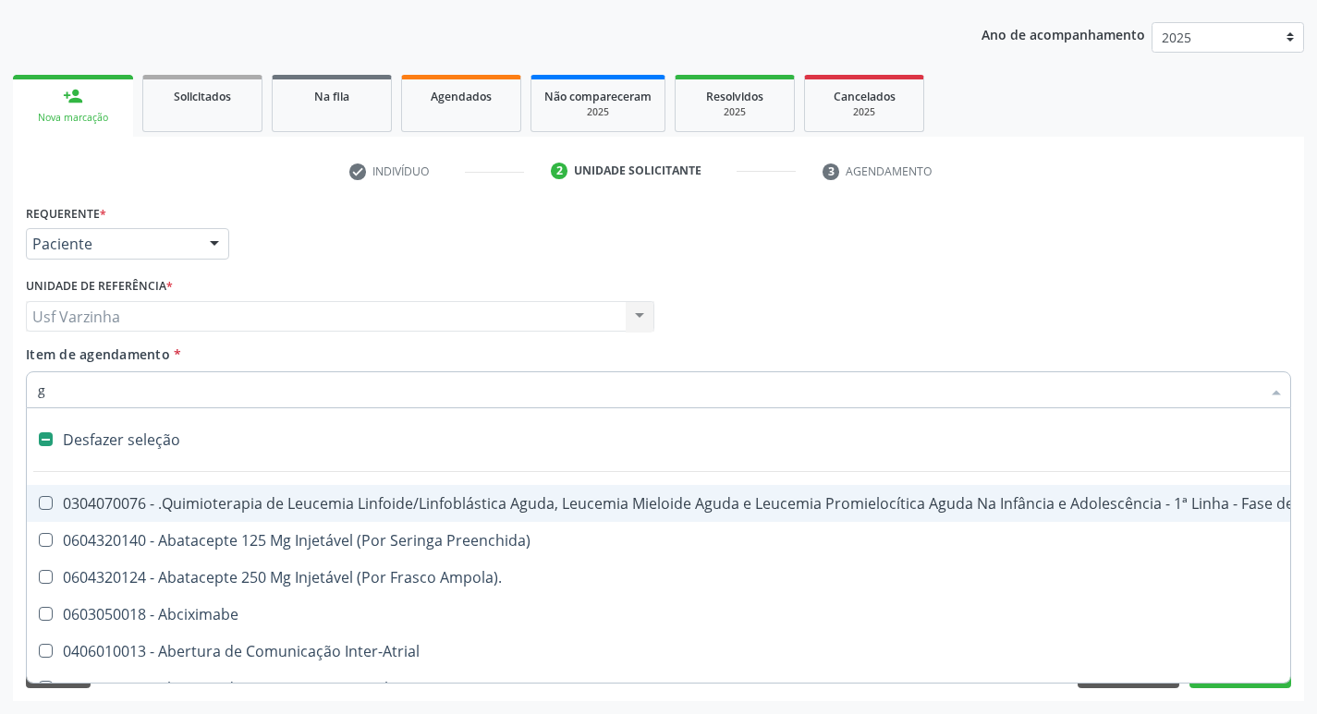
checkbox Capsula\) "true"
checkbox Único "true"
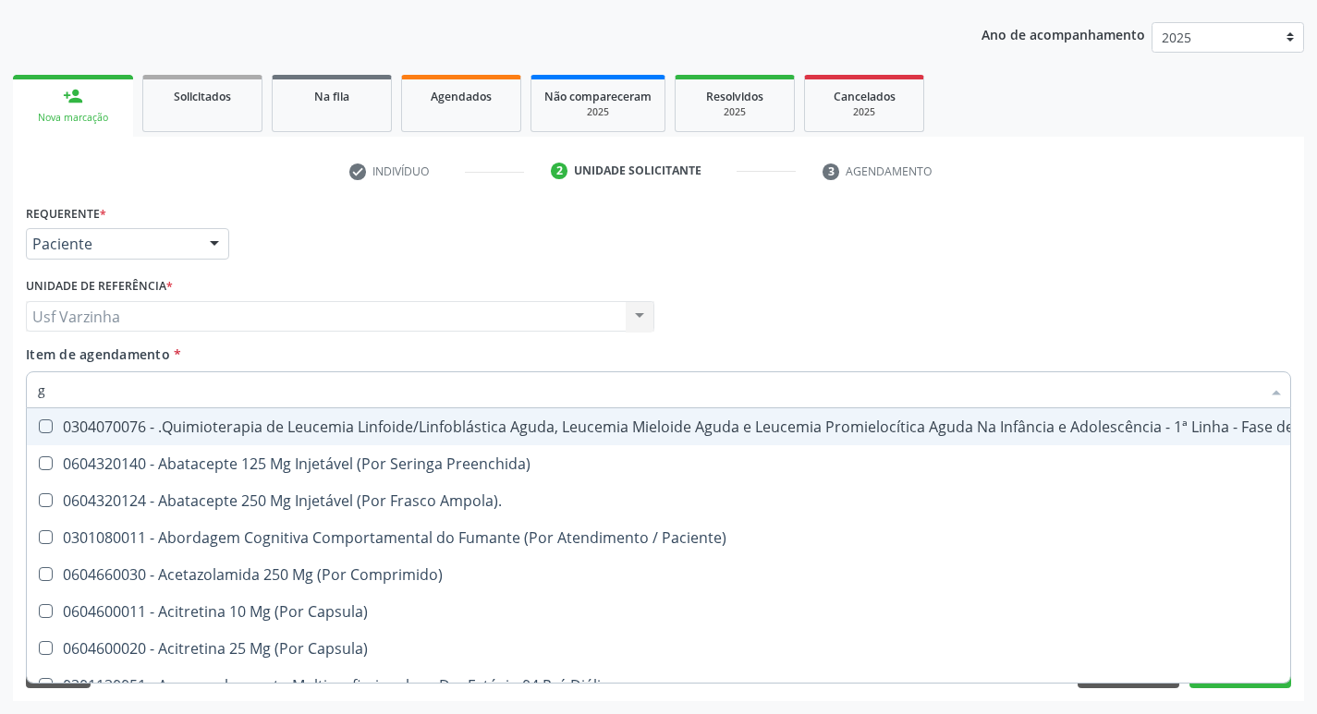
type input "gl"
checkbox Bucomaxilofacial "true"
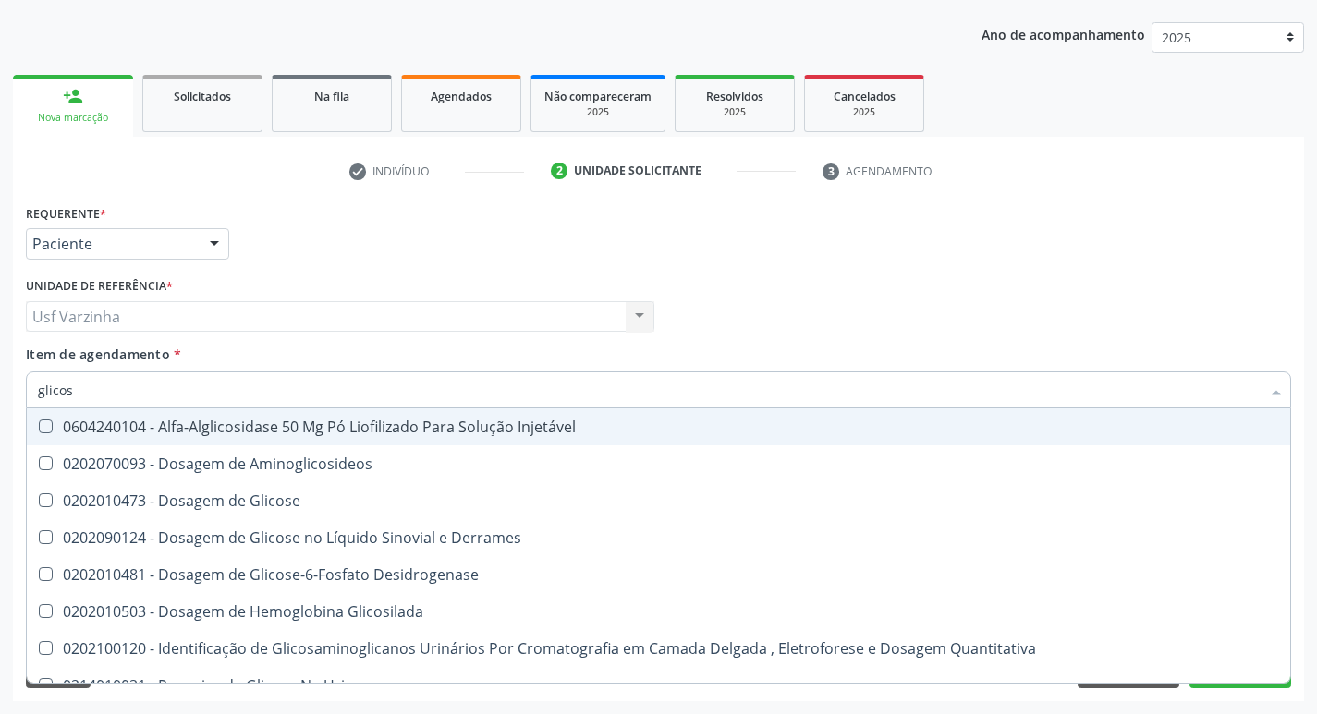
type input "glicose"
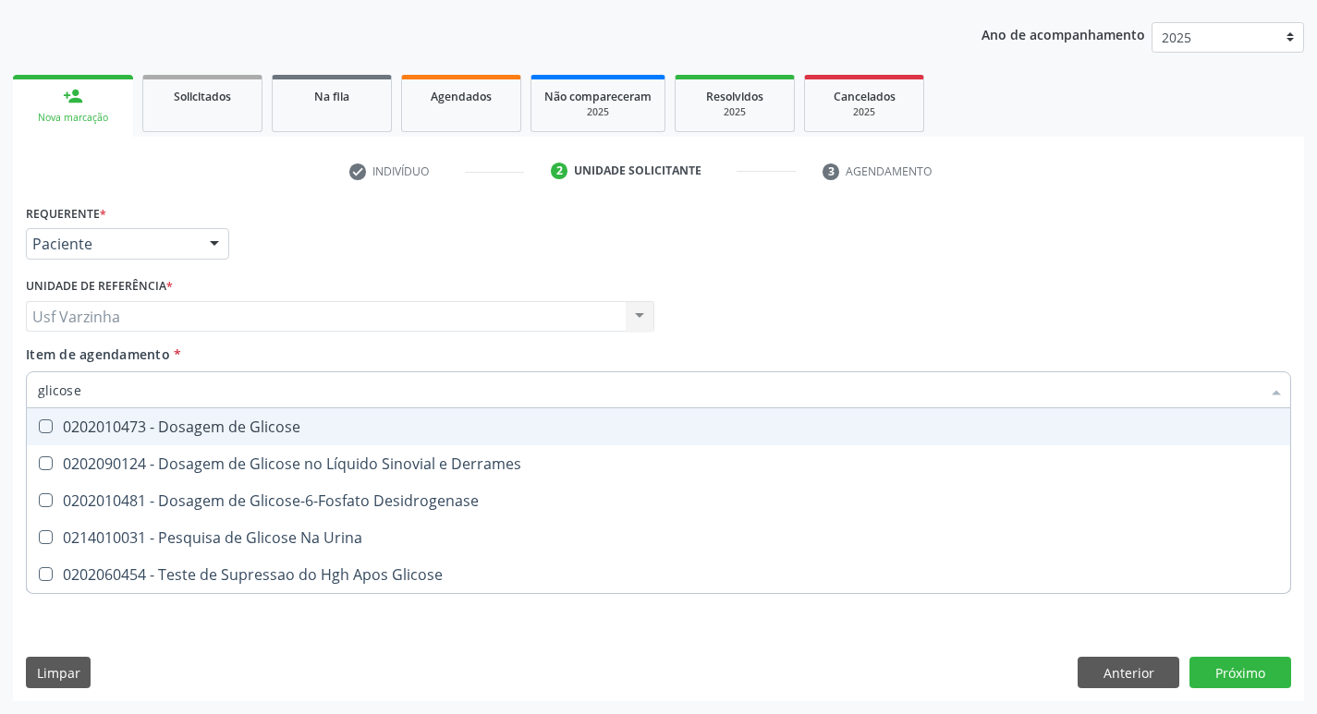
click at [96, 437] on span "0202010473 - Dosagem de Glicose" at bounding box center [658, 427] width 1263 height 37
checkbox Glicose "true"
click at [138, 392] on input "glicose" at bounding box center [649, 390] width 1223 height 37
type input "glicos"
checkbox Glicose "false"
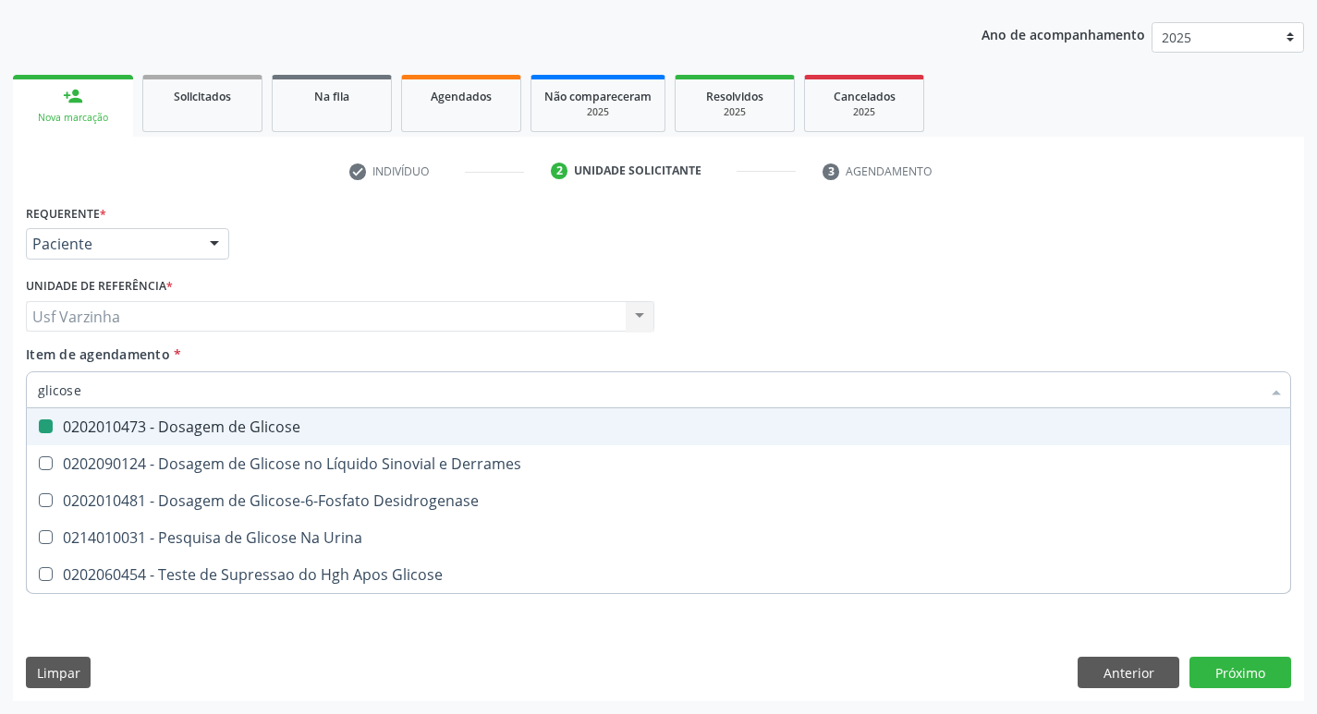
checkbox Desidrogenase "true"
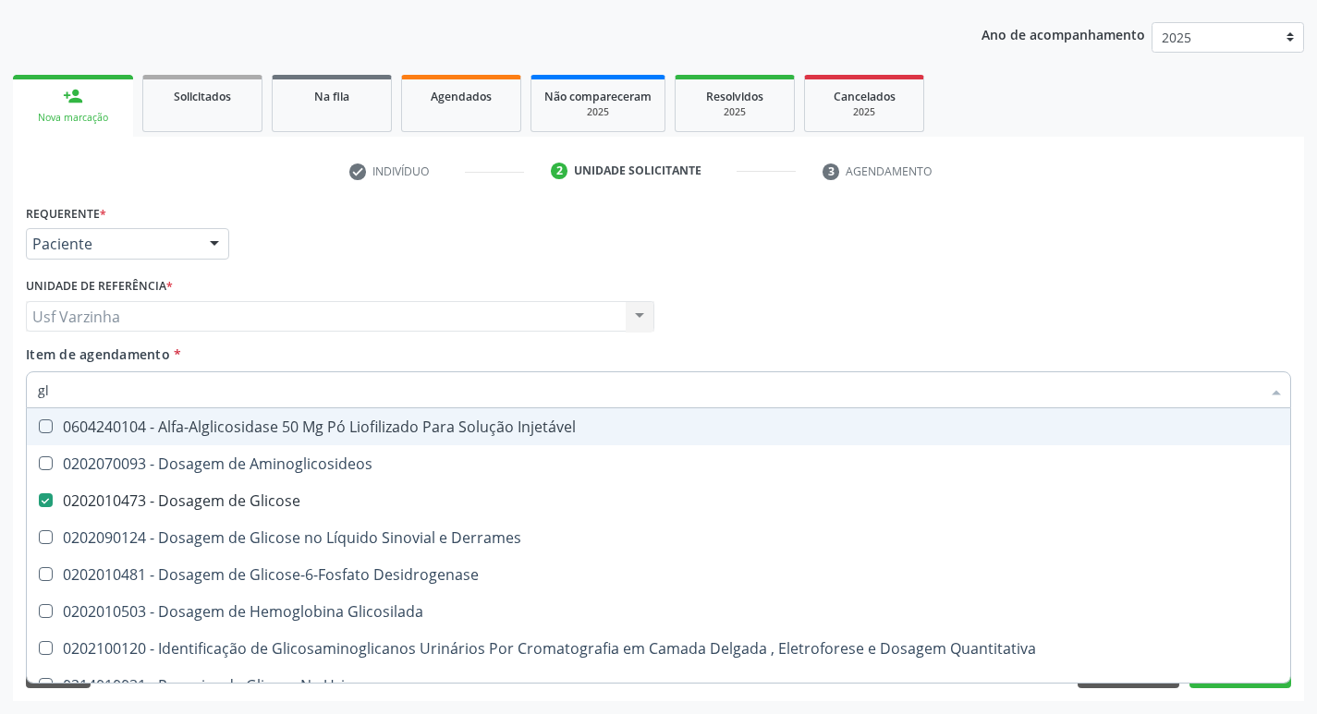
type input "g"
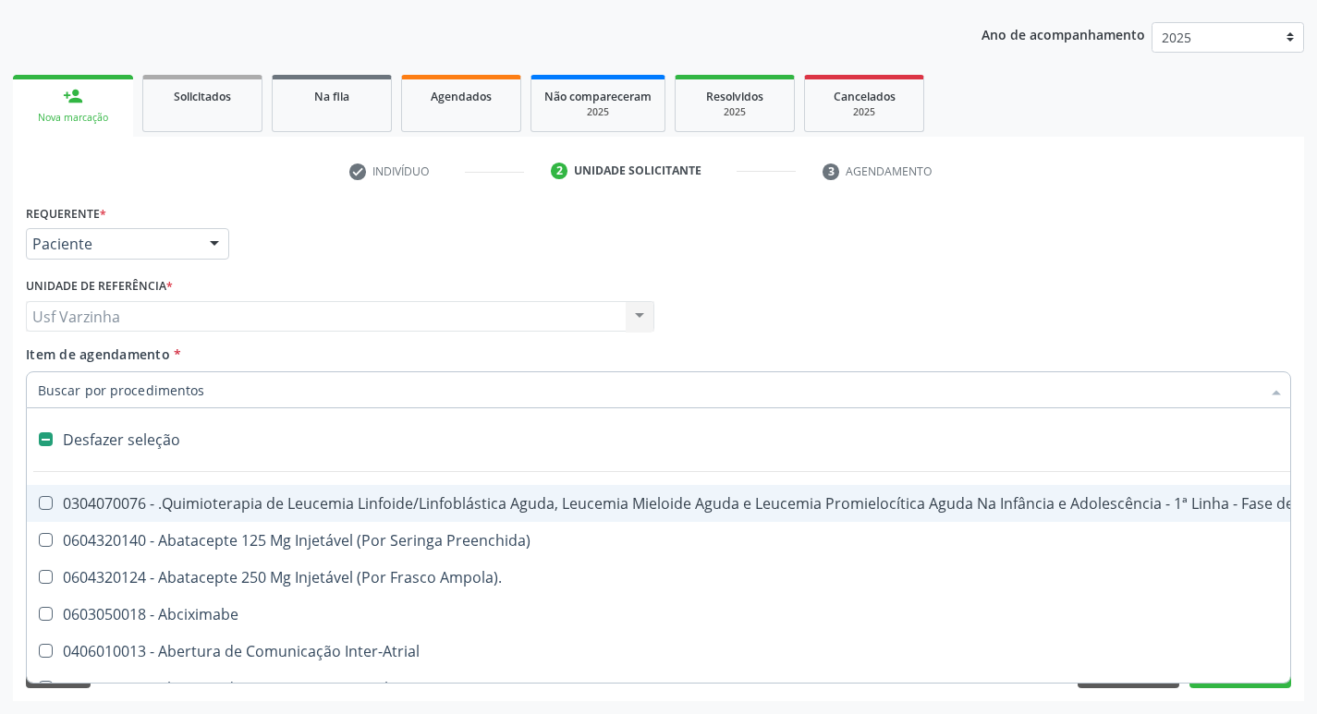
checkbox Ampola\)\ "false"
checkbox Valvar "false"
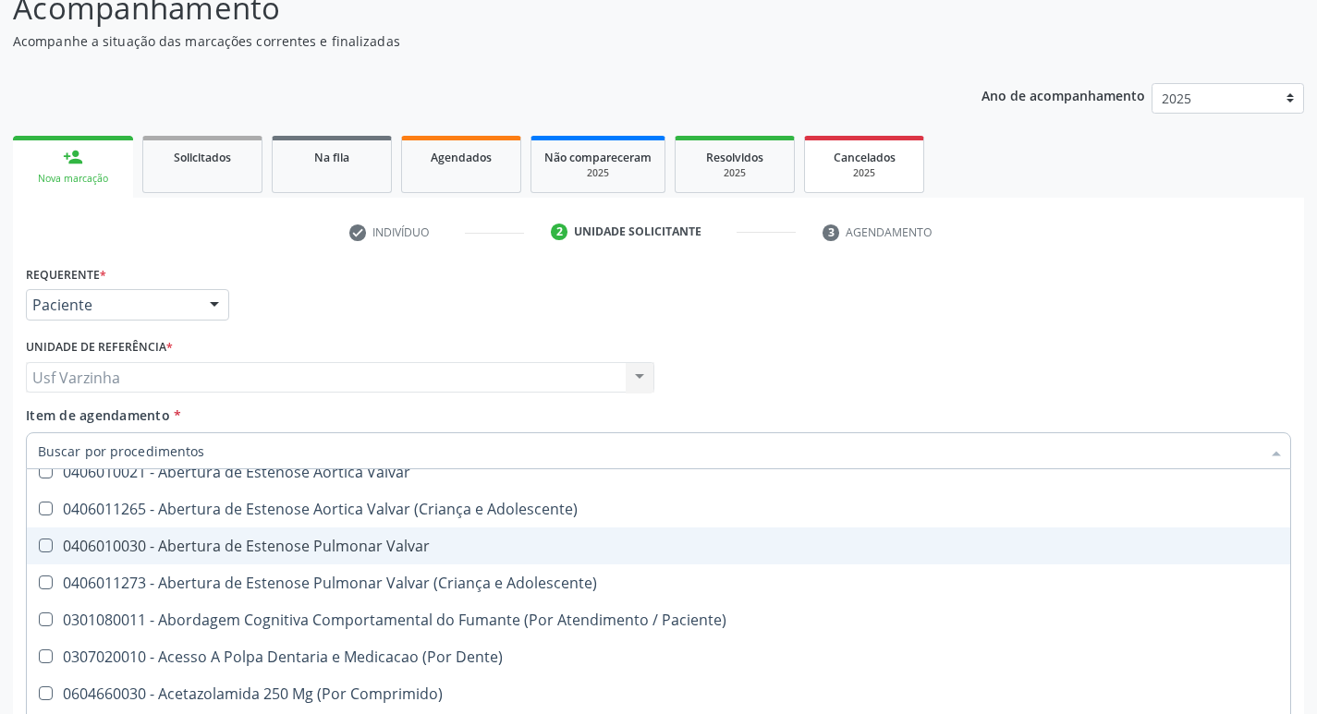
scroll to position [109, 0]
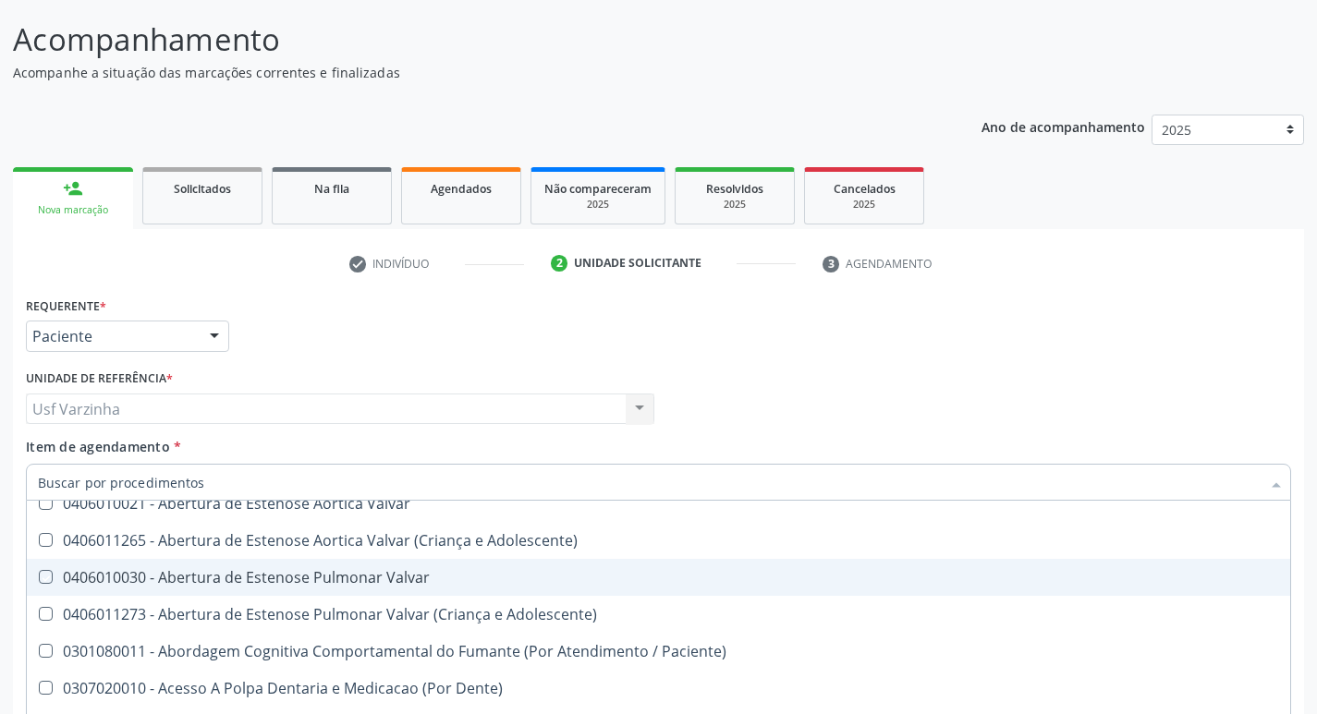
click at [213, 339] on div at bounding box center [215, 337] width 28 height 31
checkbox Preenchida\) "true"
checkbox Ampola\)\ "true"
checkbox Abciximabe "true"
checkbox Inter-Atrial "true"
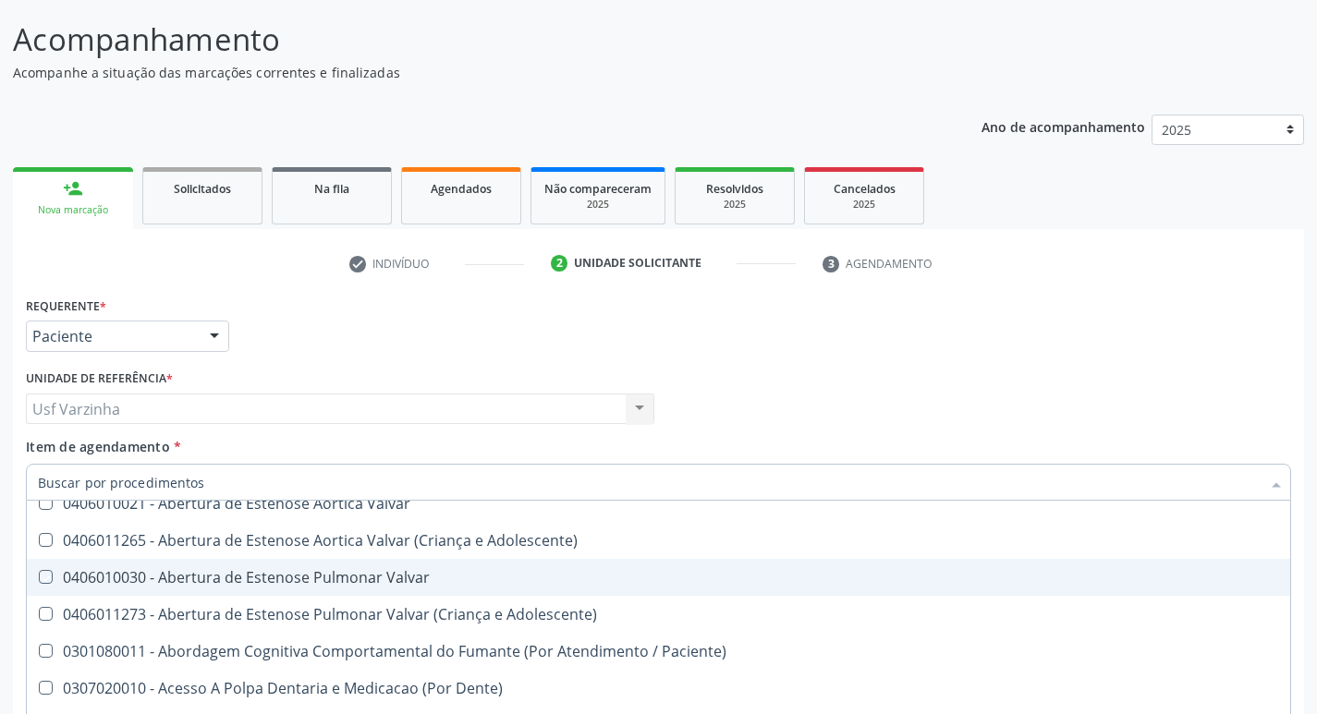
checkbox Valvar "true"
checkbox Adolescente\) "true"
checkbox Valvar "true"
checkbox Adolescente\) "true"
checkbox Paciente\) "true"
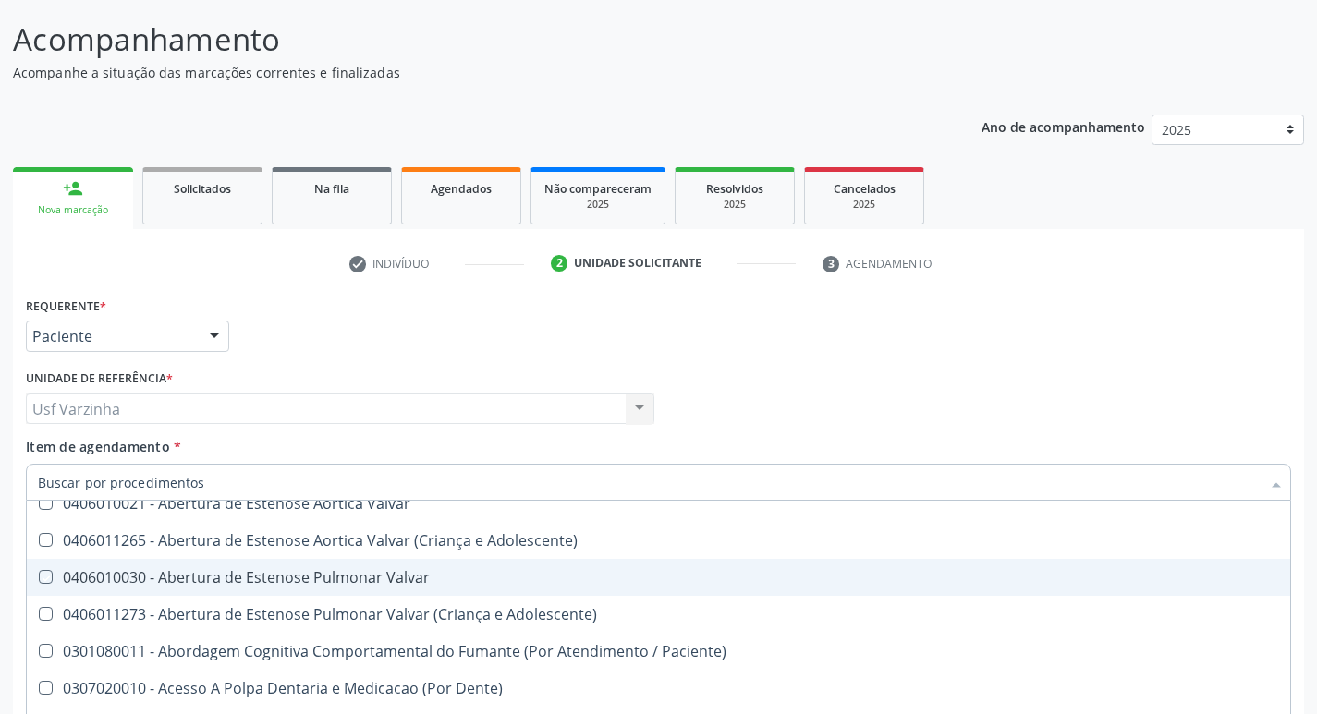
checkbox Dente\) "true"
checkbox Comprimido\) "true"
checkbox \(Dornic\) "true"
checkbox Capsula\) "true"
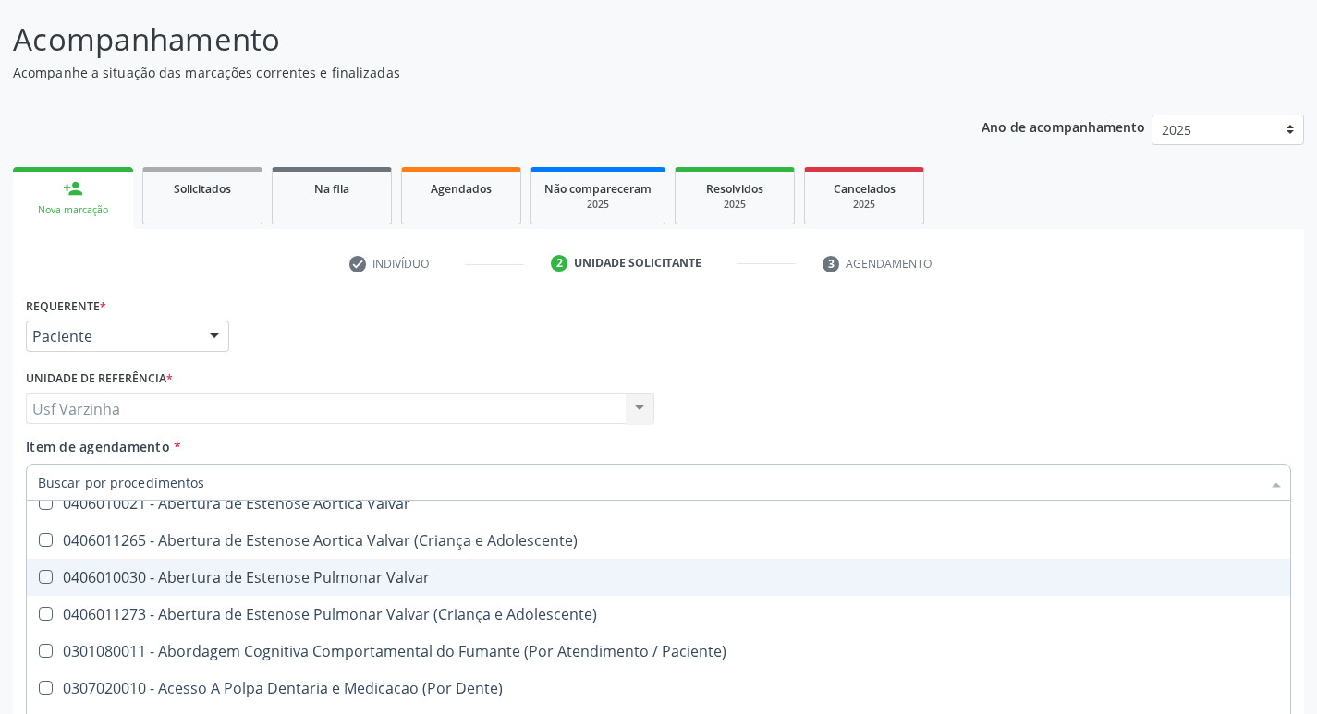
checkbox Urina "false"
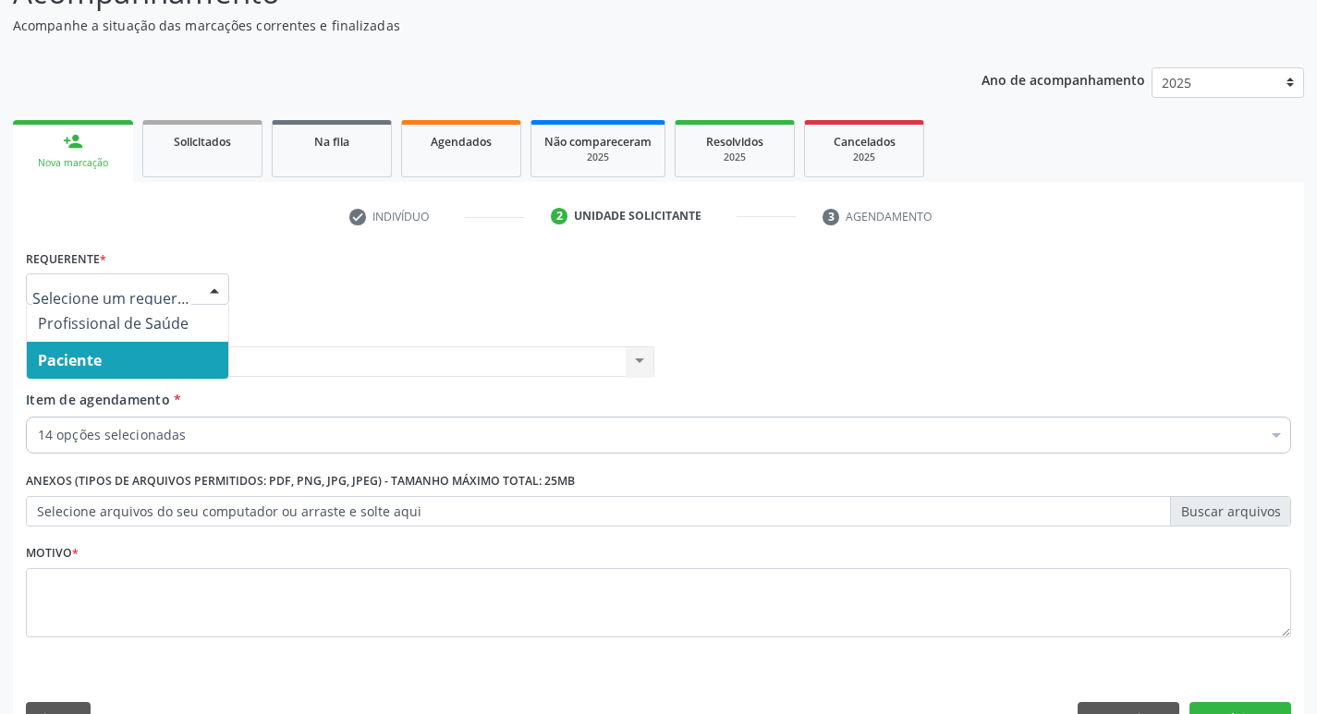
scroll to position [201, 0]
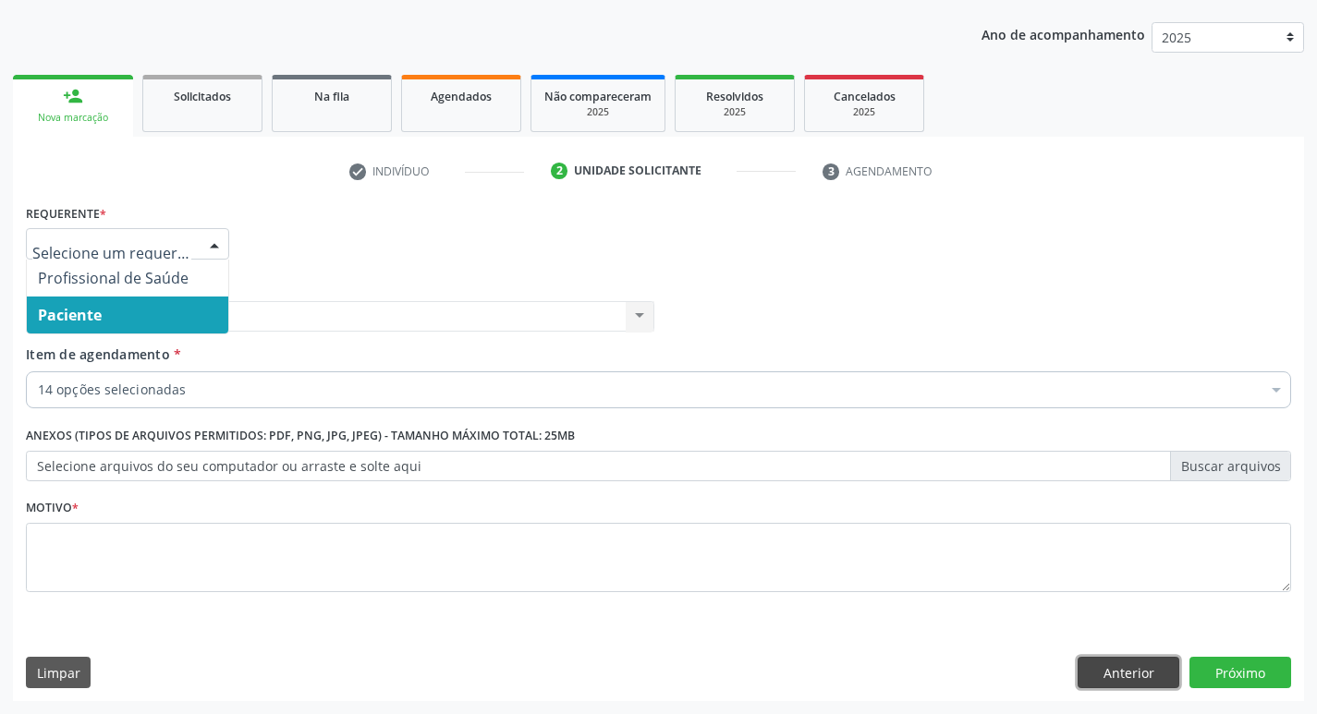
click at [1094, 674] on button "Anterior" at bounding box center [1129, 672] width 102 height 31
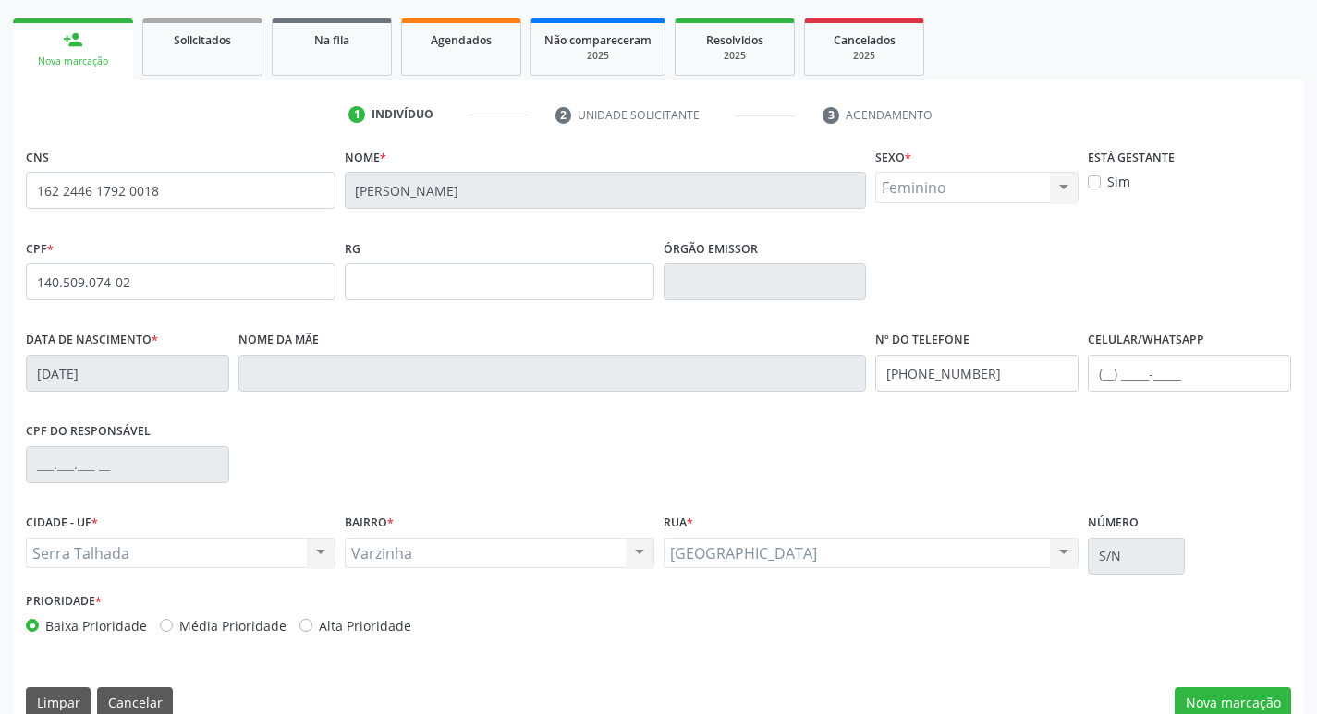
scroll to position [287, 0]
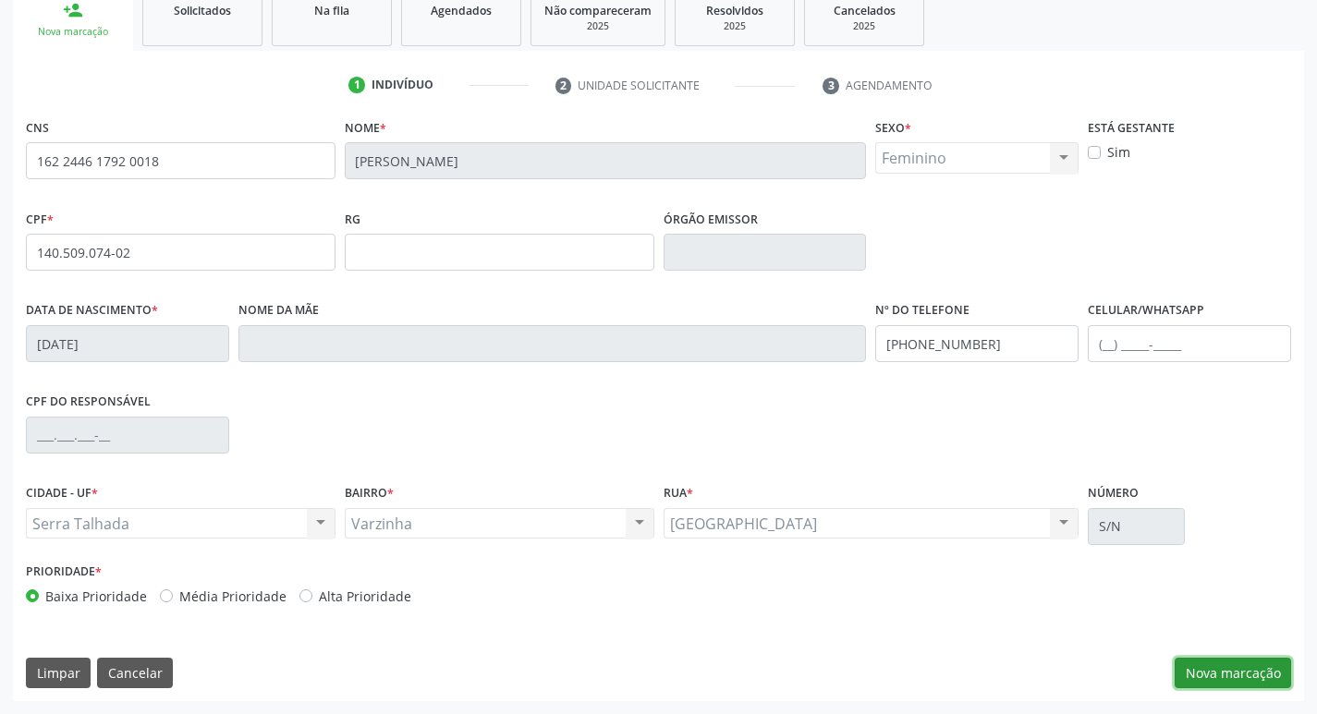
click at [1232, 668] on button "Nova marcação" at bounding box center [1233, 673] width 116 height 31
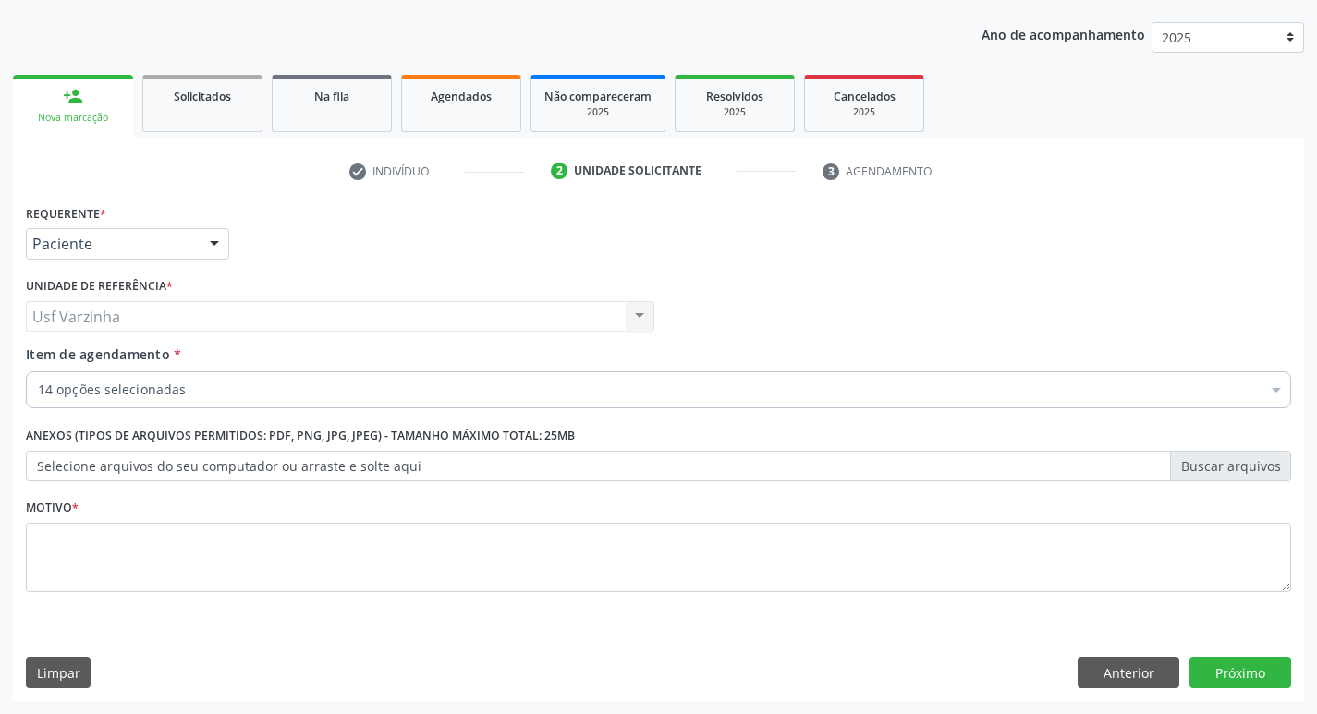
scroll to position [201, 0]
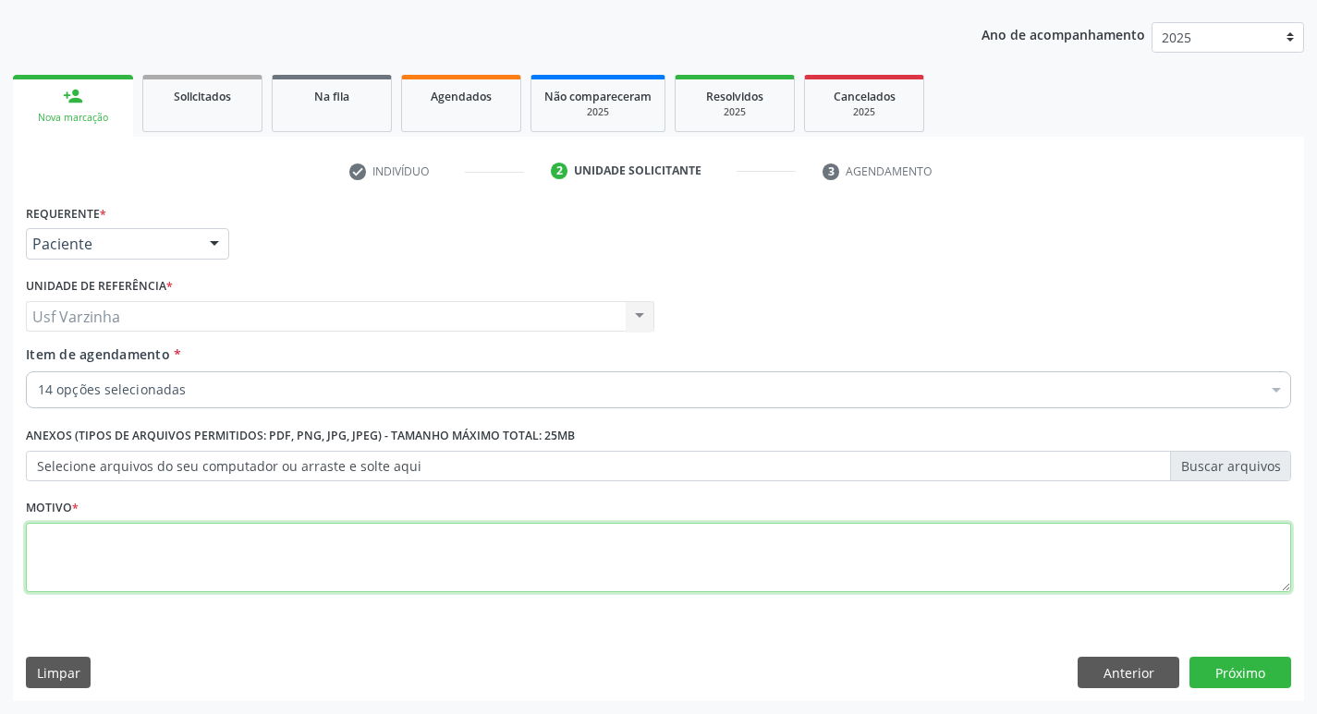
click at [333, 547] on textarea at bounding box center [658, 558] width 1265 height 70
type textarea "rastreio"
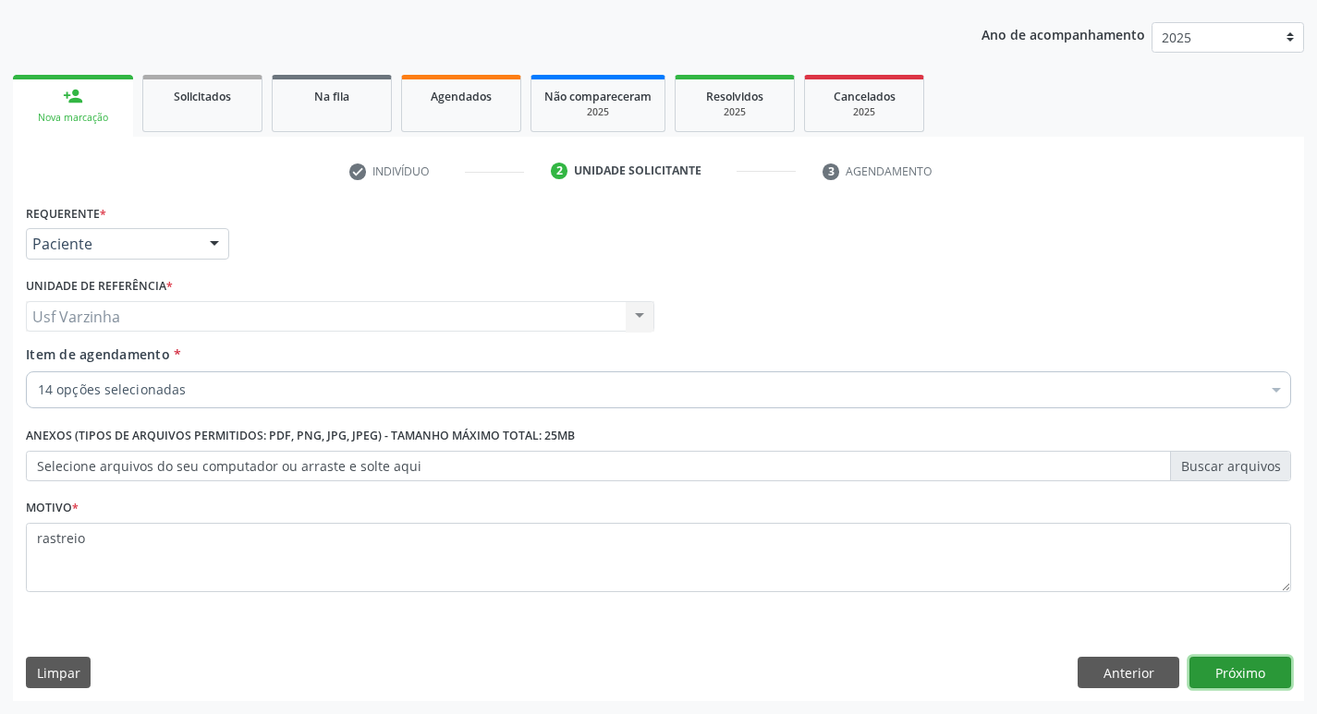
click at [1272, 676] on button "Próximo" at bounding box center [1241, 672] width 102 height 31
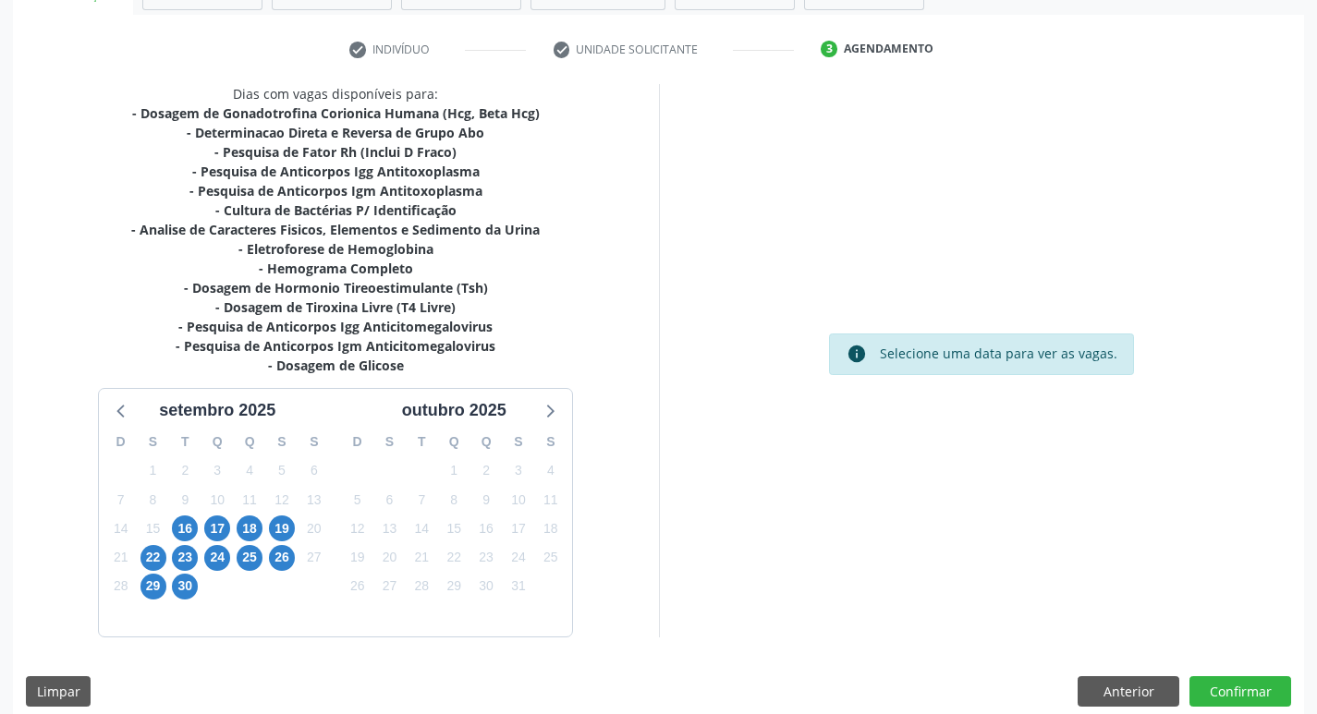
scroll to position [342, 0]
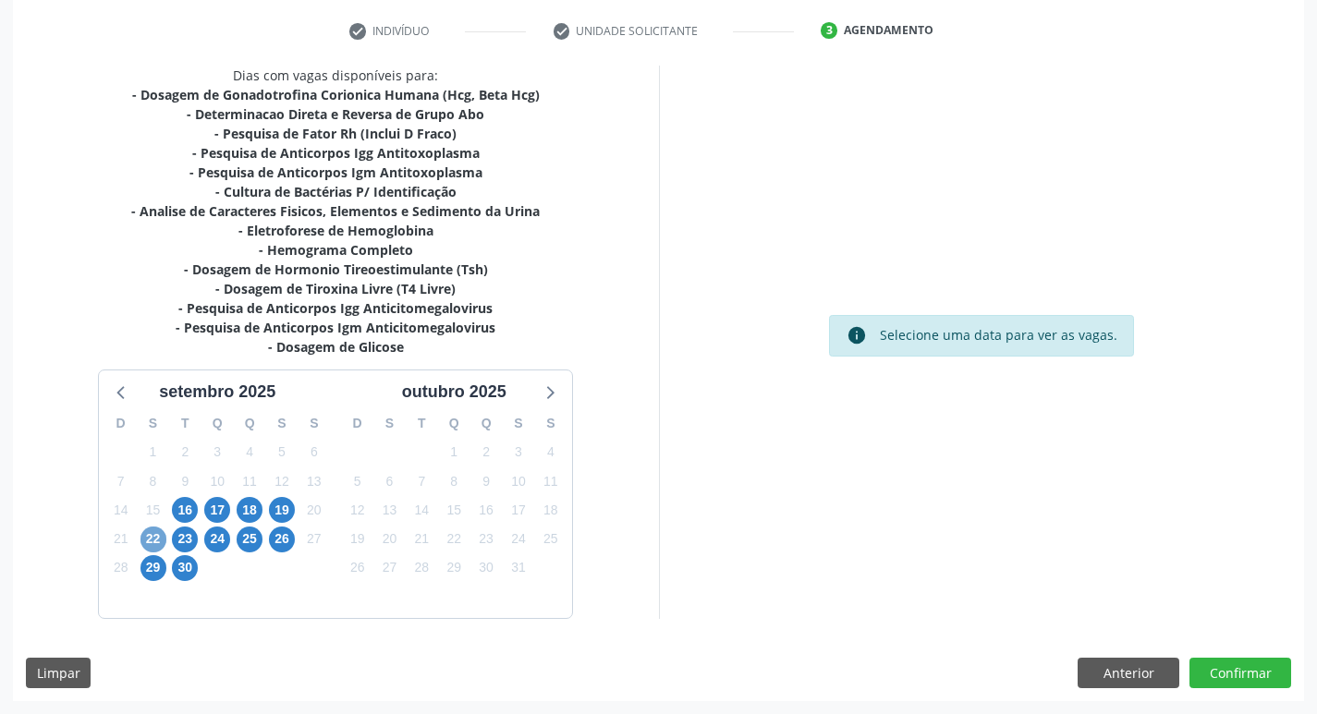
click at [154, 544] on span "22" at bounding box center [153, 540] width 26 height 26
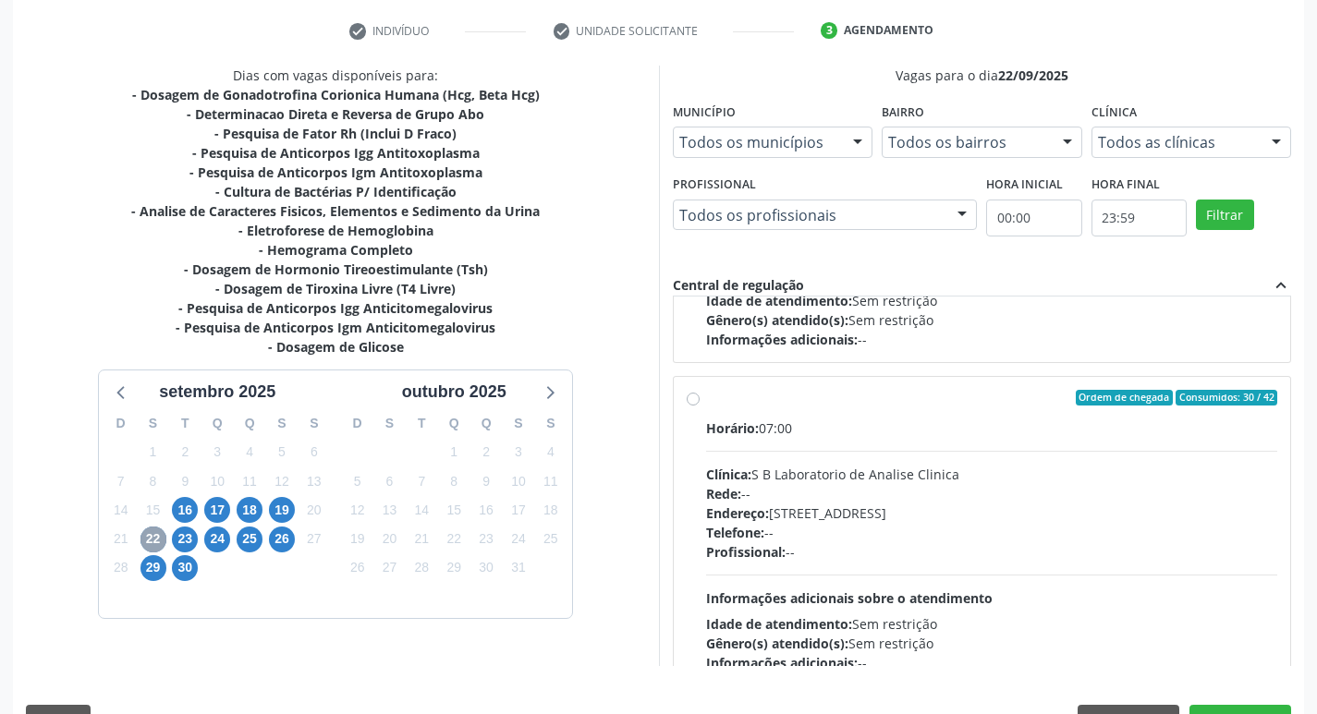
scroll to position [924, 0]
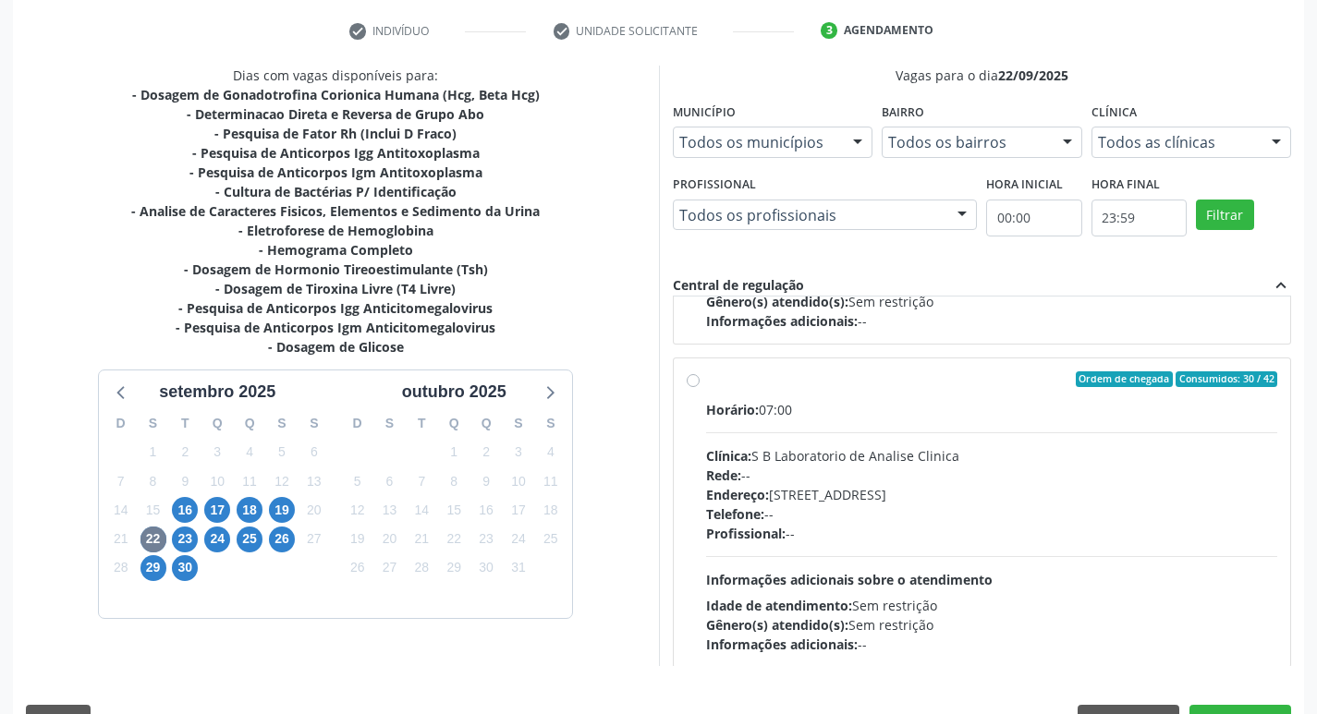
click at [706, 386] on label "Ordem de chegada Consumidos: 30 / 42 Horário: 07:00 Clínica: S B Laboratorio de…" at bounding box center [992, 514] width 572 height 284
click at [690, 386] on input "Ordem de chegada Consumidos: 30 / 42 Horário: 07:00 Clínica: S B Laboratorio de…" at bounding box center [693, 380] width 13 height 17
radio input "true"
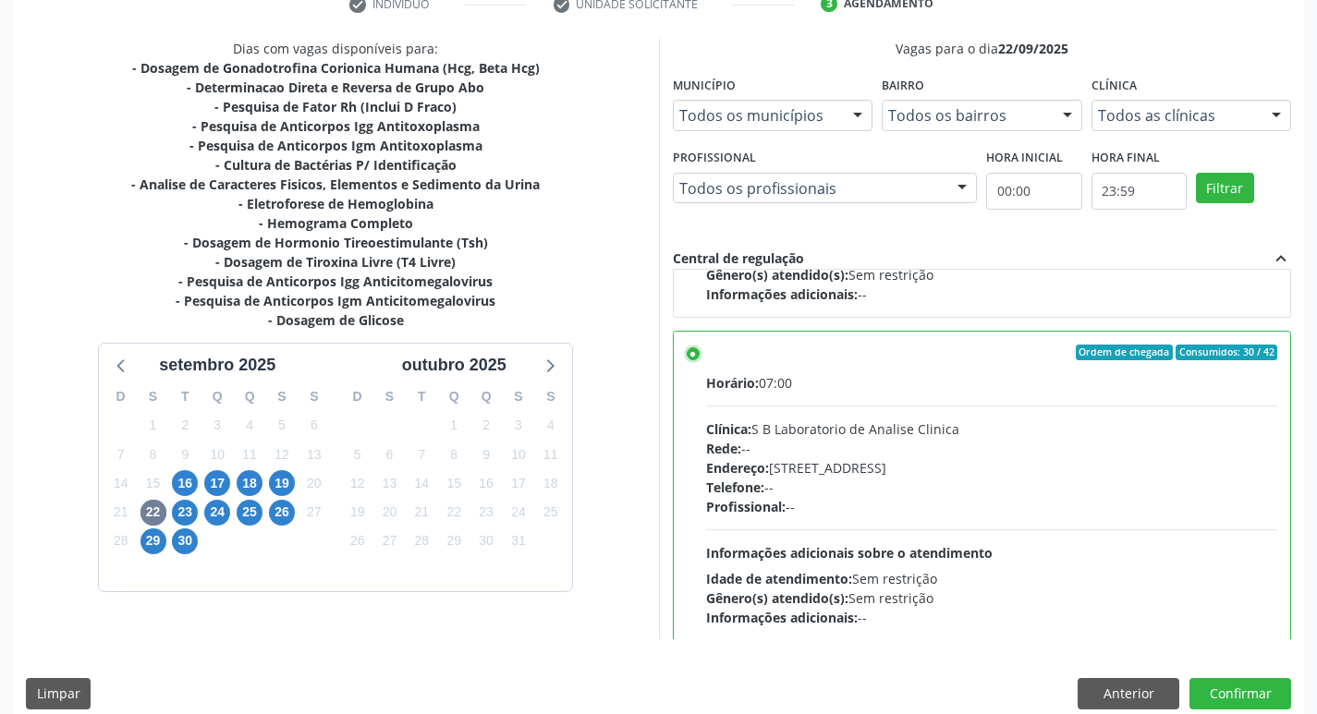
scroll to position [390, 0]
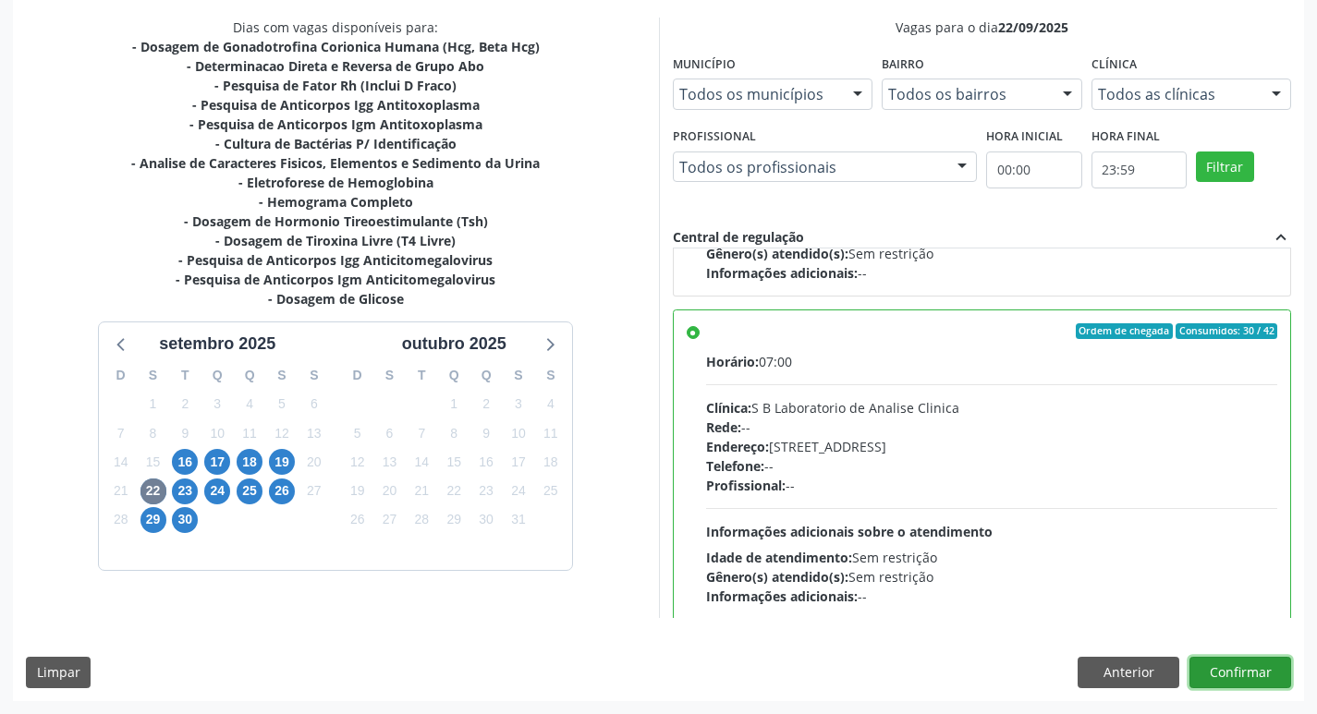
click at [1224, 667] on button "Confirmar" at bounding box center [1241, 672] width 102 height 31
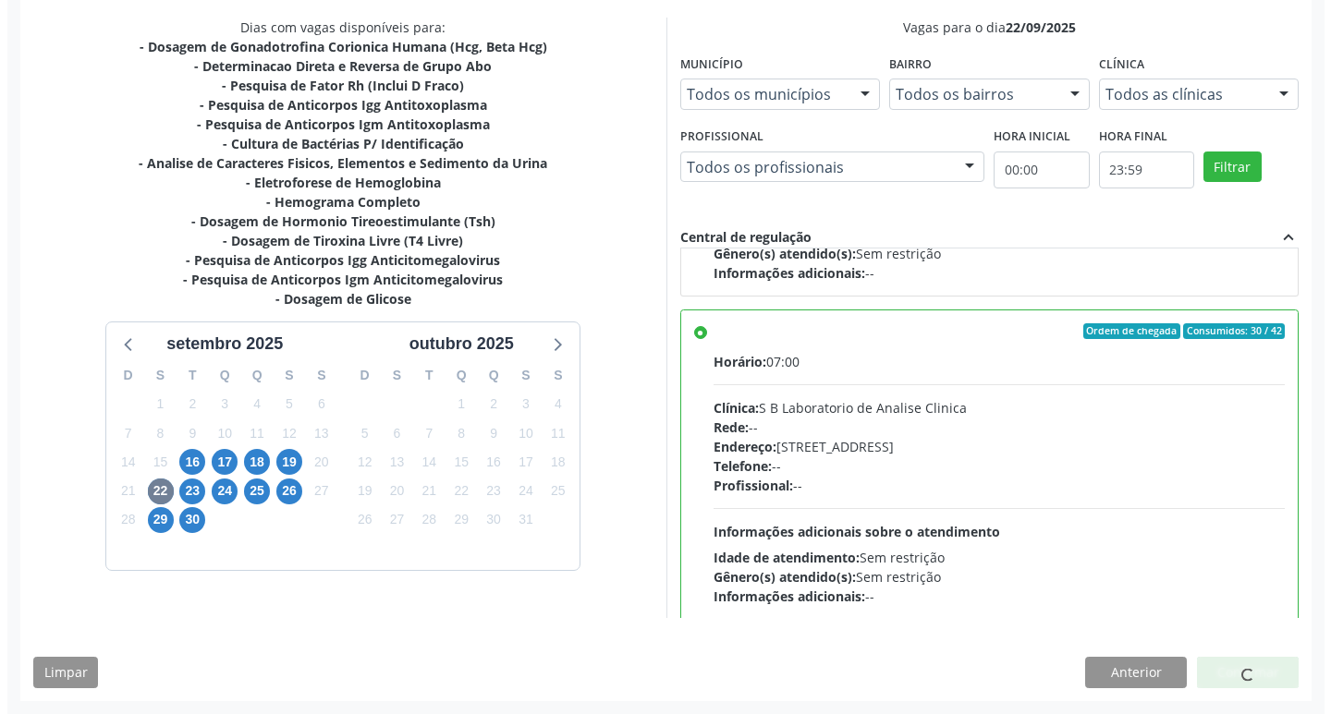
scroll to position [0, 0]
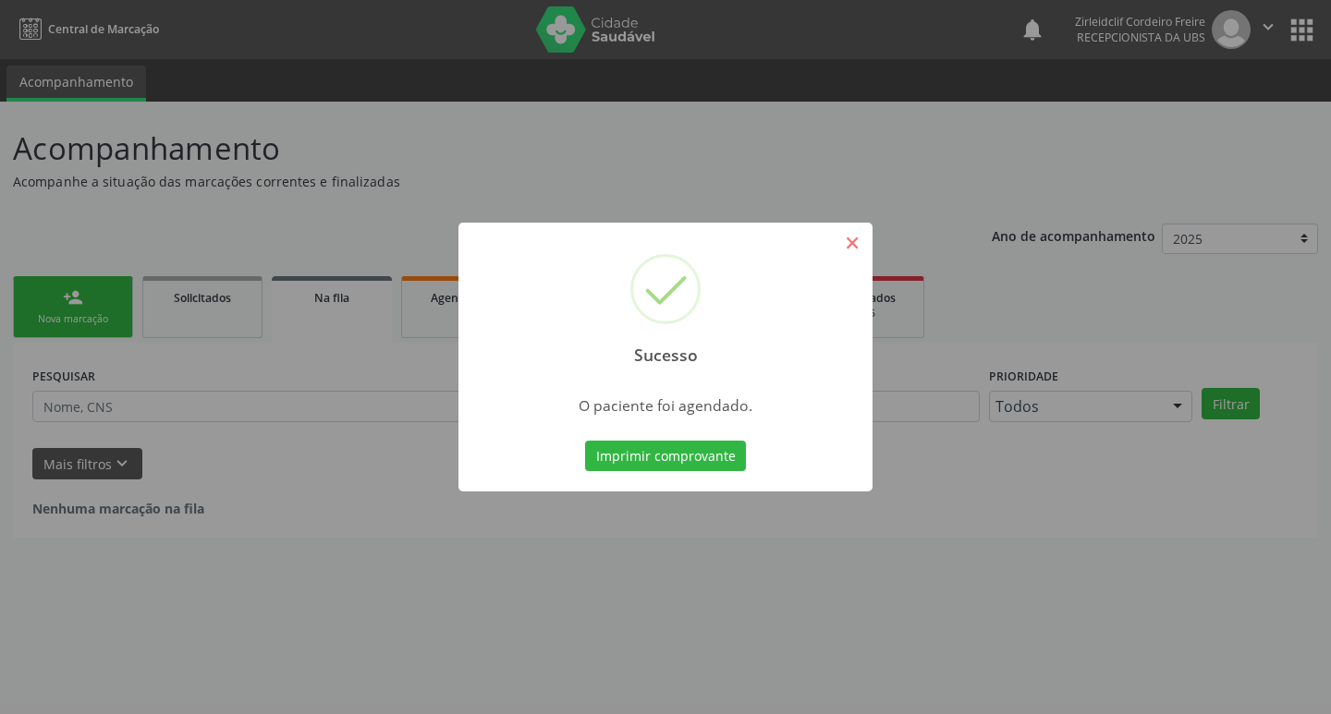
click at [859, 242] on button "×" at bounding box center [851, 242] width 31 height 31
